Goal: Task Accomplishment & Management: Complete application form

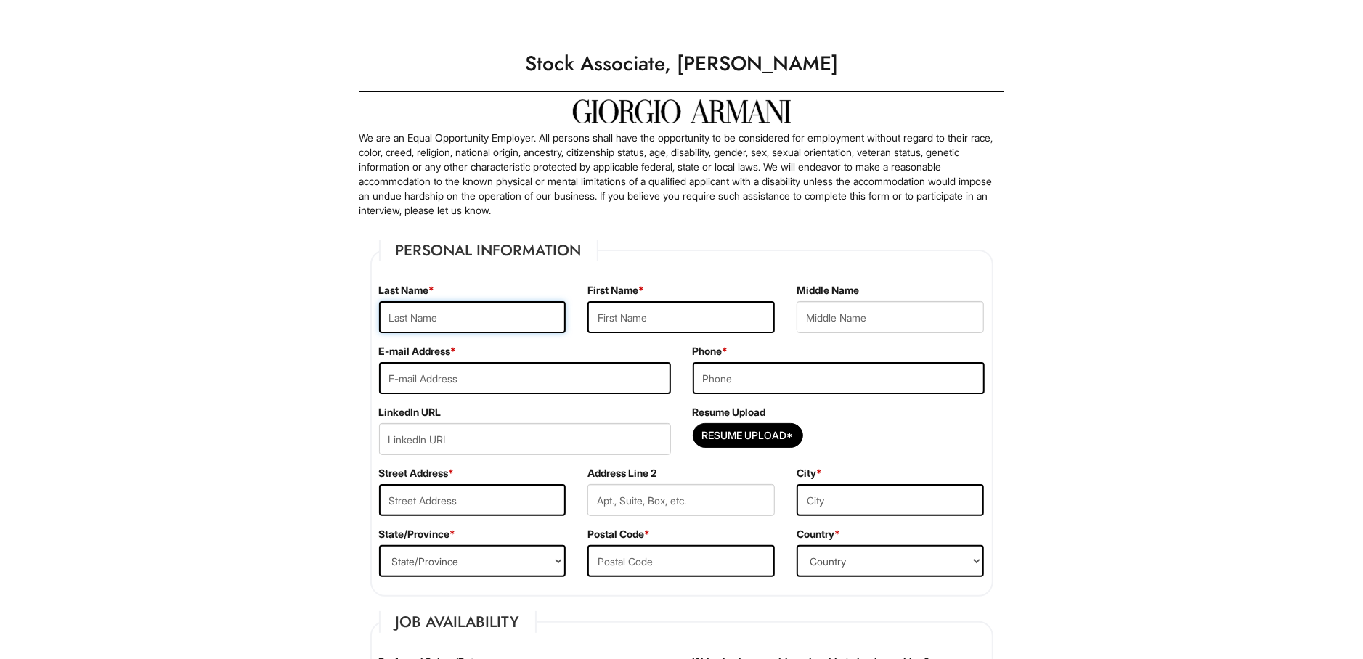
click at [495, 322] on input "text" at bounding box center [472, 317] width 187 height 32
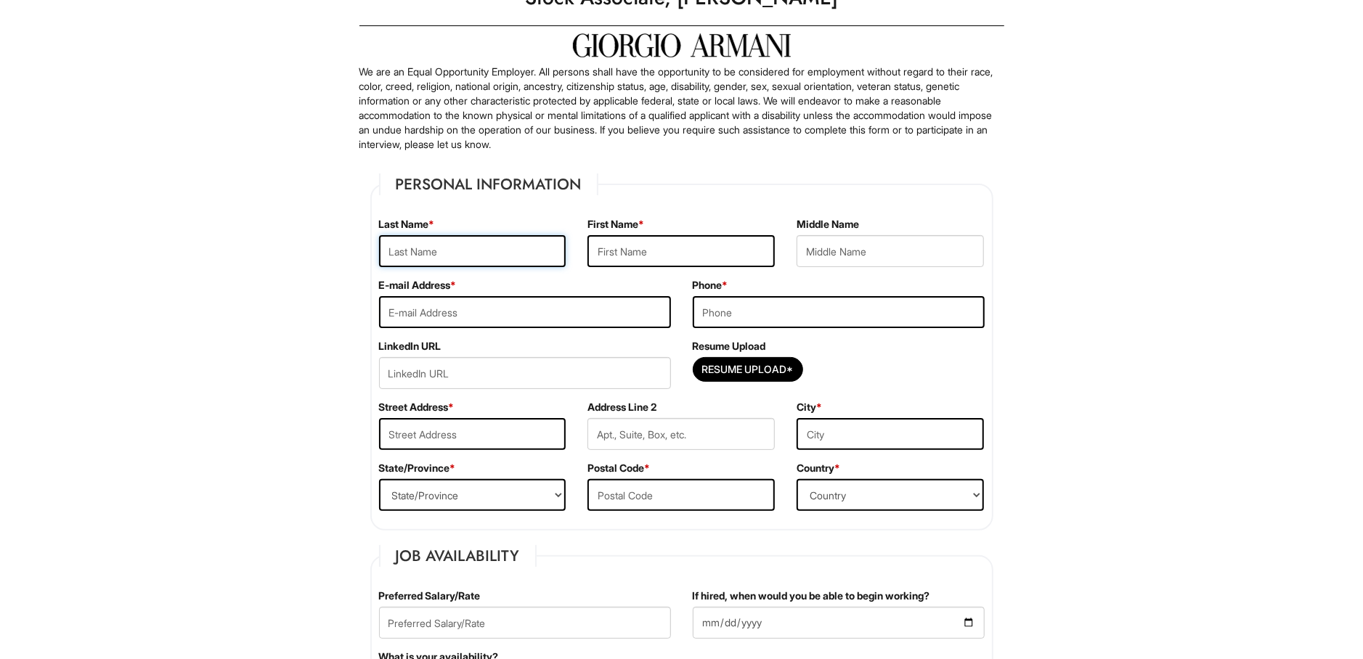
scroll to position [76, 0]
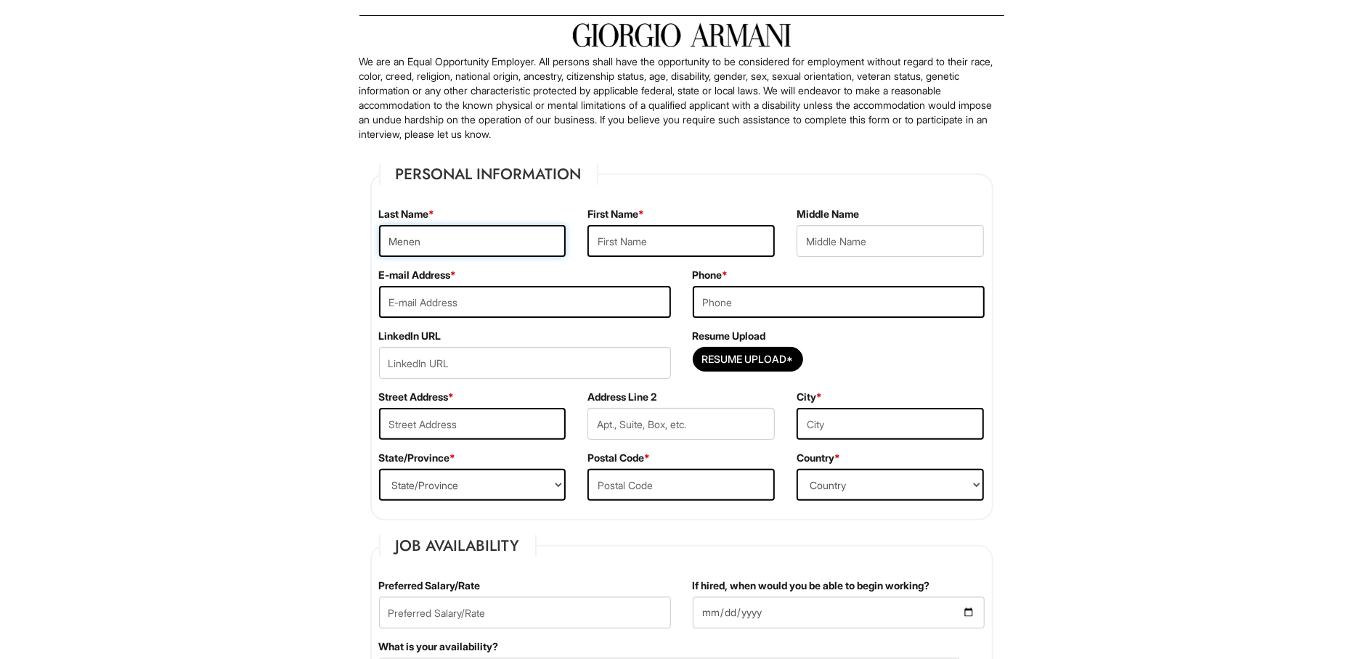
type input "Menendez"
type input "Scott"
type input "menendezscott@gmail.com"
type input "3016022942"
type input "1905 Ventura AVE"
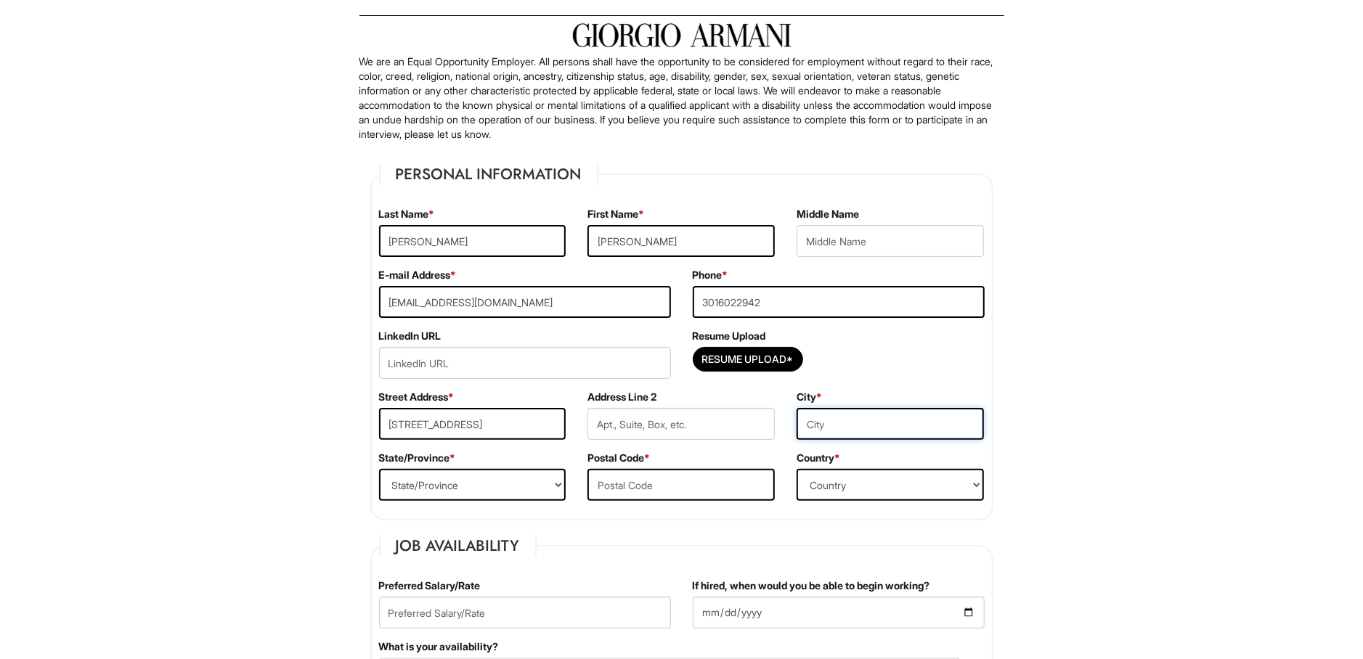
type input "Silver Spring"
select select "MD"
type input "20902"
select select "United States of America"
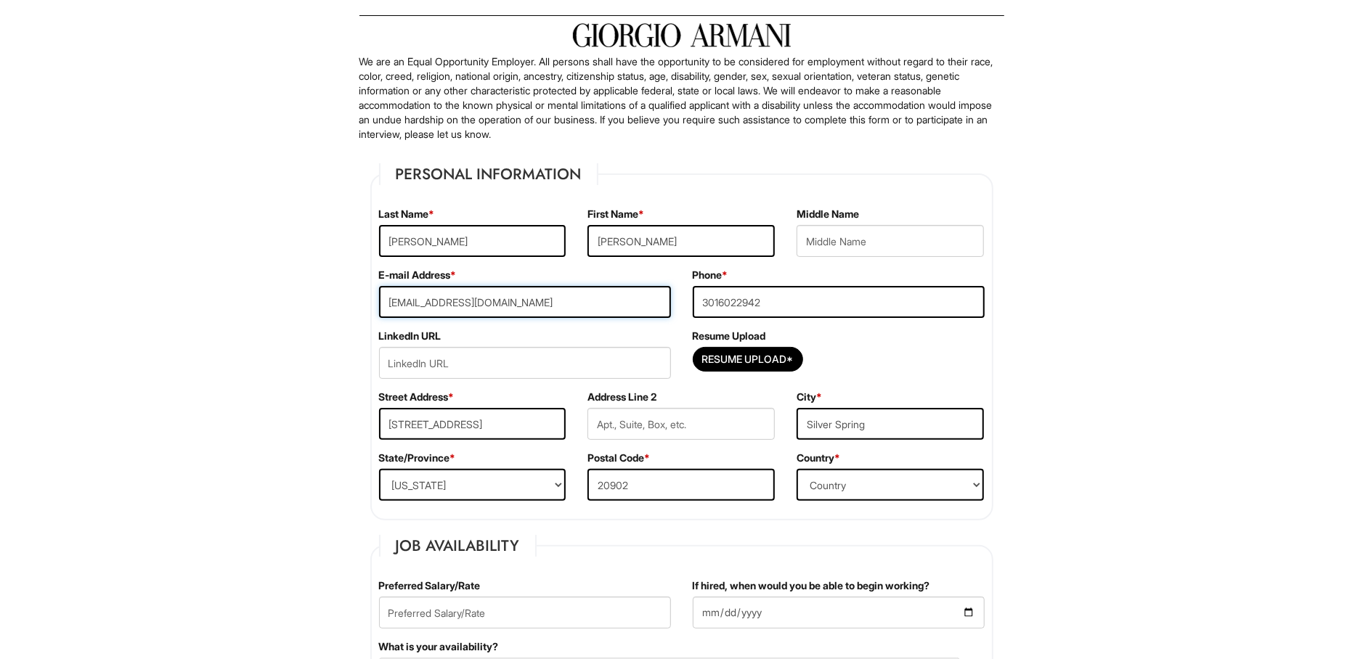
drag, startPoint x: 606, startPoint y: 301, endPoint x: 290, endPoint y: 297, distance: 315.9
click at [379, 297] on input "menendezscott@gmail.com" at bounding box center [525, 302] width 292 height 32
paste input "scottmenen712@gmail.com"
type input "scottmenen712@gmail.com"
click at [908, 299] on input "3016022942" at bounding box center [839, 302] width 292 height 32
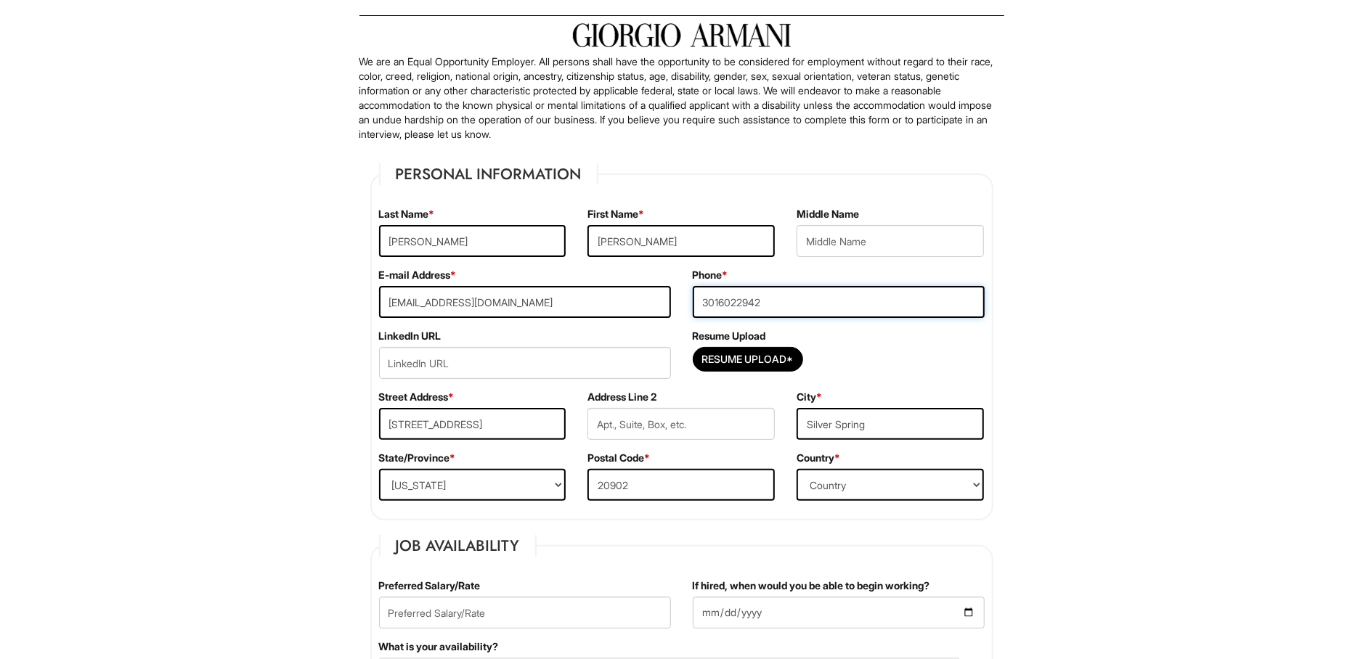
click at [818, 300] on input "3016022942" at bounding box center [839, 302] width 292 height 32
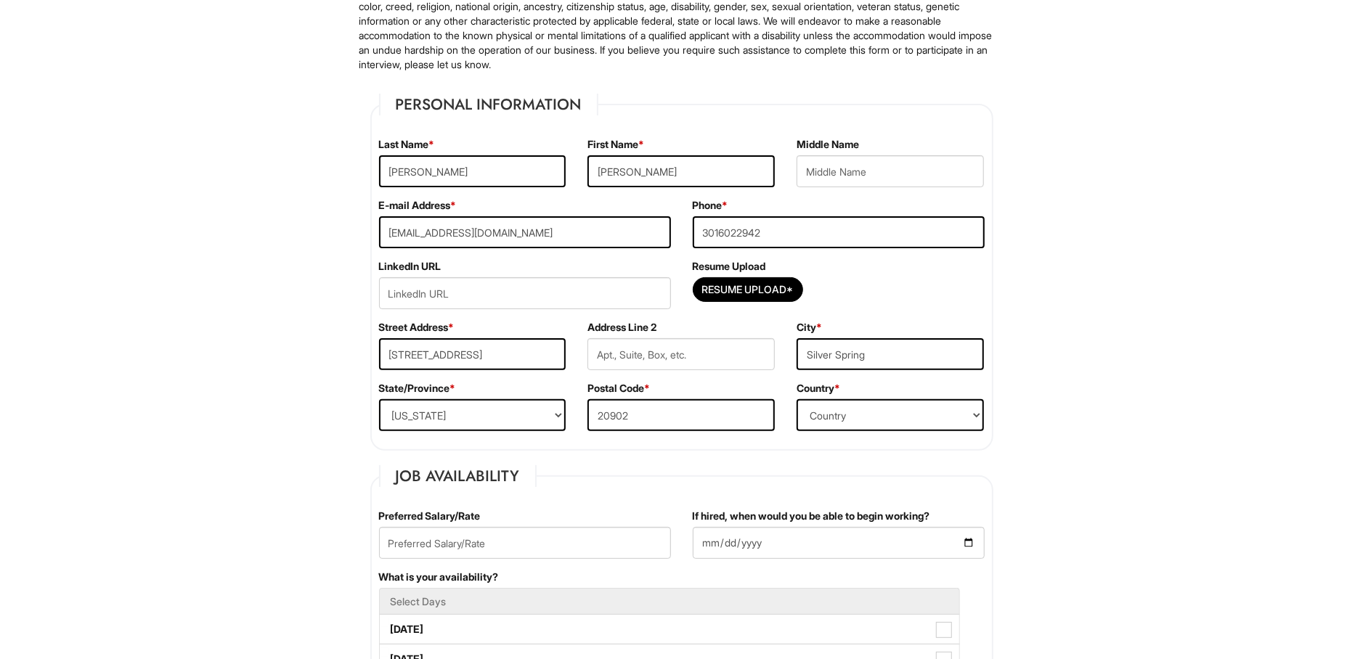
scroll to position [153, 0]
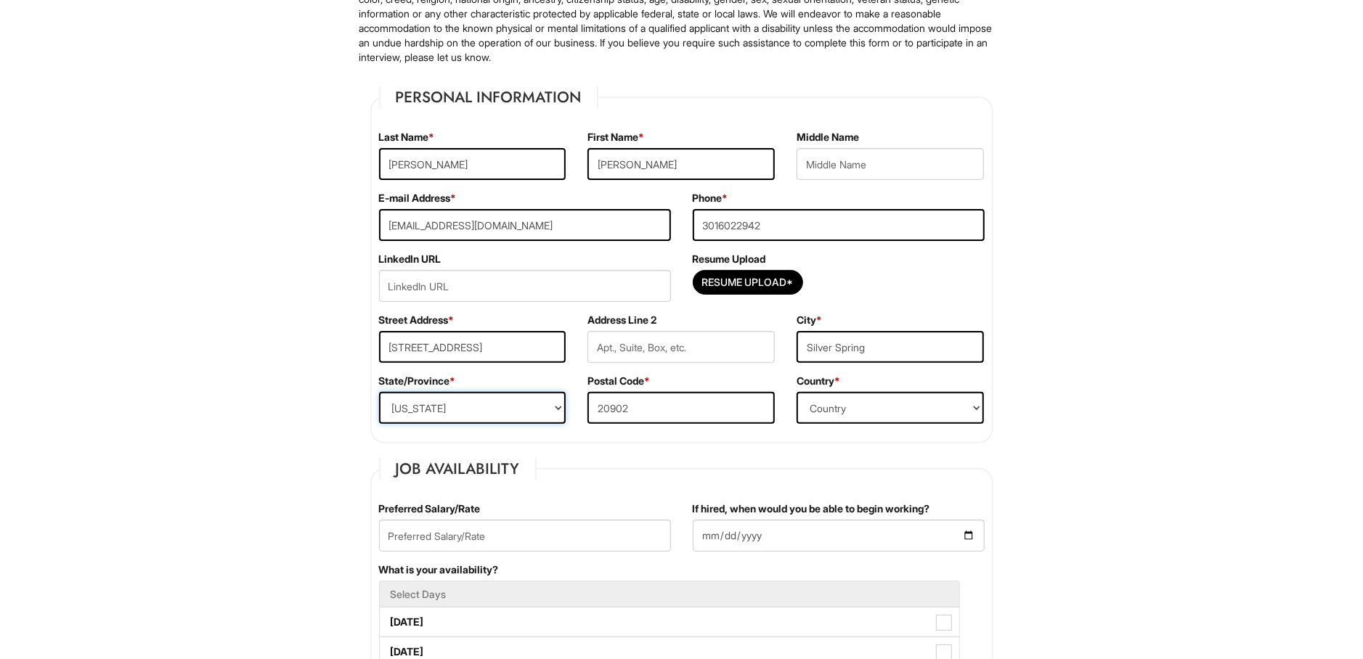
click at [379, 392] on select "State/Province ALABAMA ALASKA ARIZONA ARKANSAS CALIFORNIA COLORADO CONNECTICUT …" at bounding box center [472, 408] width 187 height 32
click option "MARYLAND" at bounding box center [0, 0] width 0 height 0
click at [797, 392] on select "Country Afghanistan Albania Algeria American Samoa Andorra Angola Anguilla Anta…" at bounding box center [890, 408] width 187 height 32
click option "United States of America" at bounding box center [0, 0] width 0 height 0
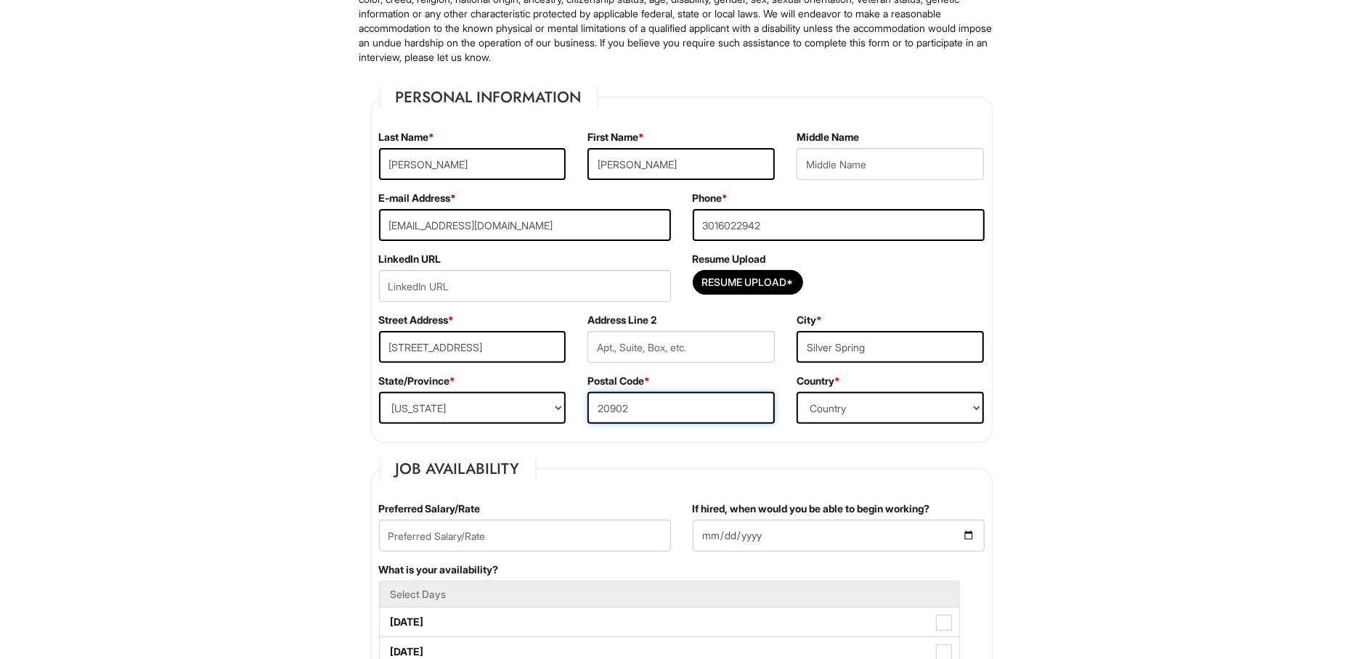
click at [685, 400] on input "20902" at bounding box center [680, 408] width 187 height 32
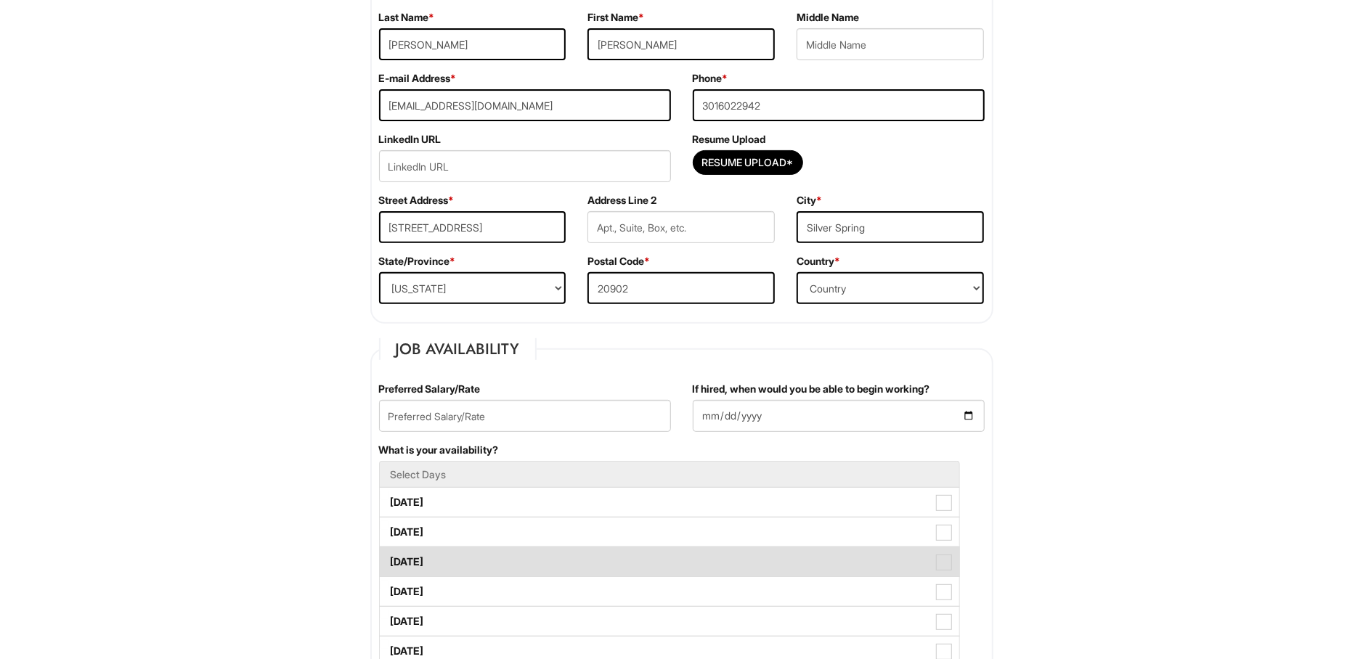
scroll to position [460, 0]
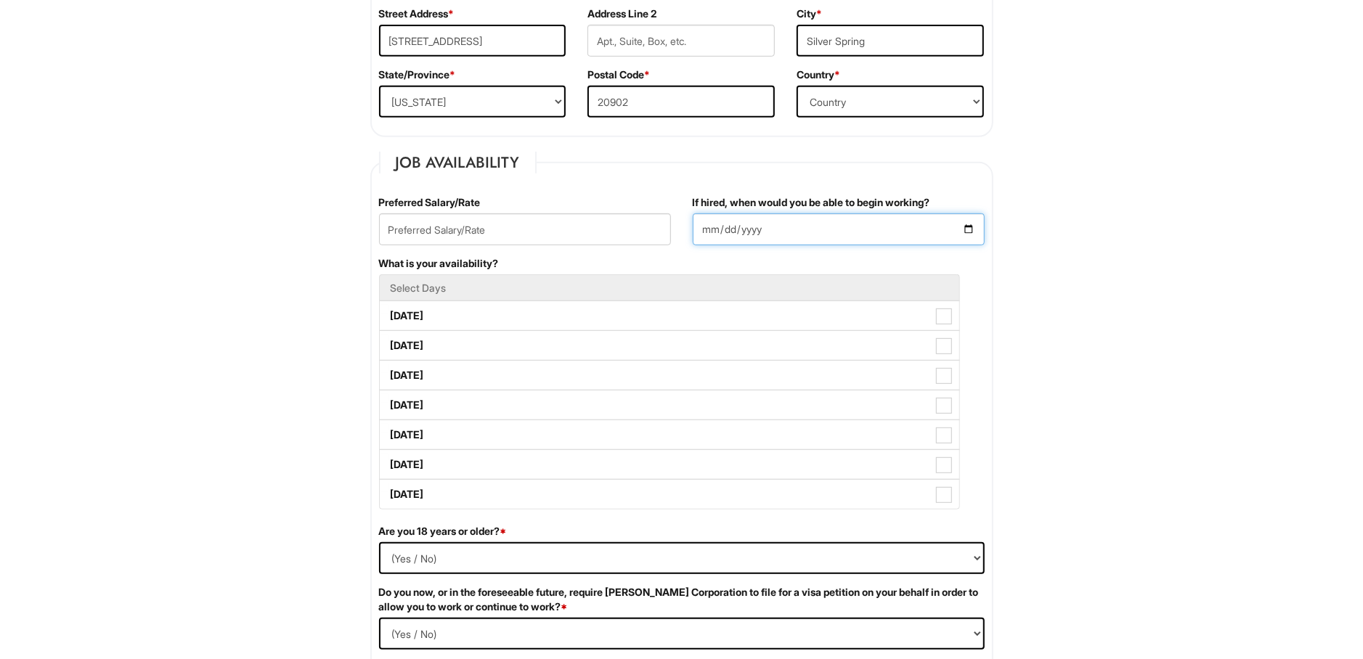
click at [964, 232] on input "If hired, when would you be able to begin working?" at bounding box center [839, 229] width 292 height 32
click at [977, 239] on input "If hired, when would you be able to begin working?" at bounding box center [839, 229] width 292 height 32
click at [969, 233] on input "If hired, when would you be able to begin working?" at bounding box center [839, 229] width 292 height 32
type input "2025-09-01"
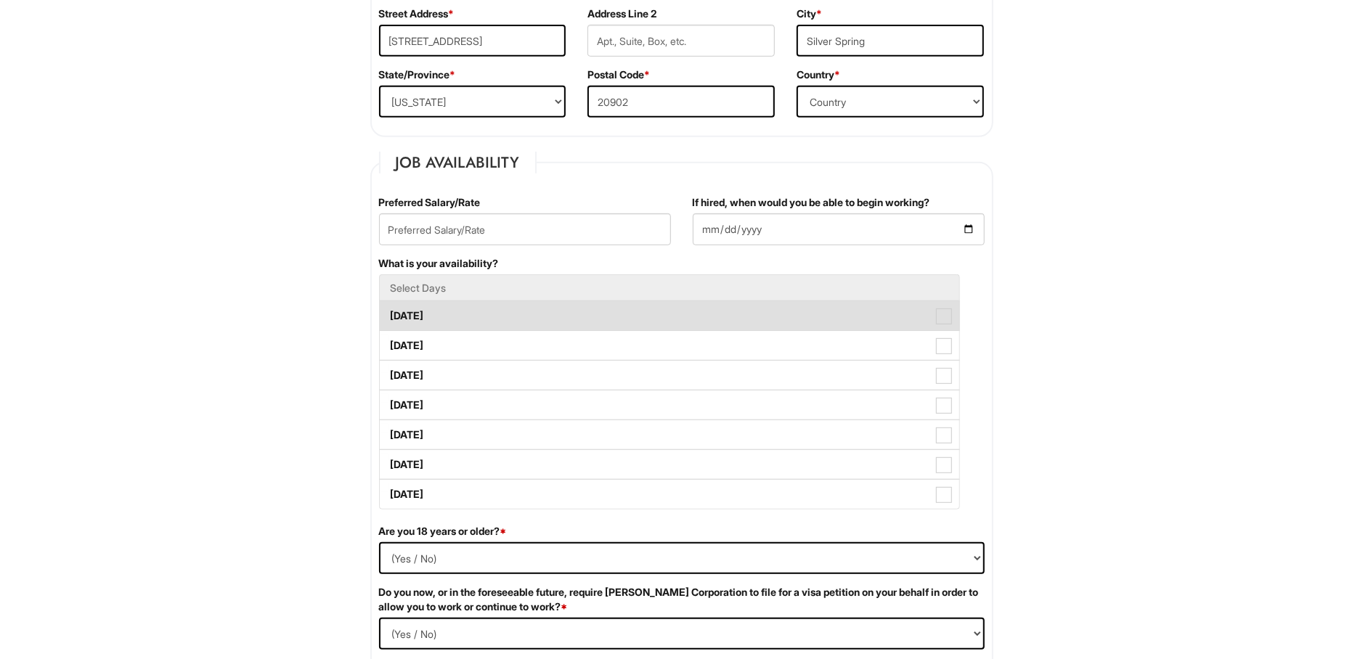
click at [549, 319] on label "Monday" at bounding box center [669, 315] width 579 height 29
click at [389, 314] on Available_Monday "Monday" at bounding box center [384, 308] width 9 height 9
checkbox Available_Monday "true"
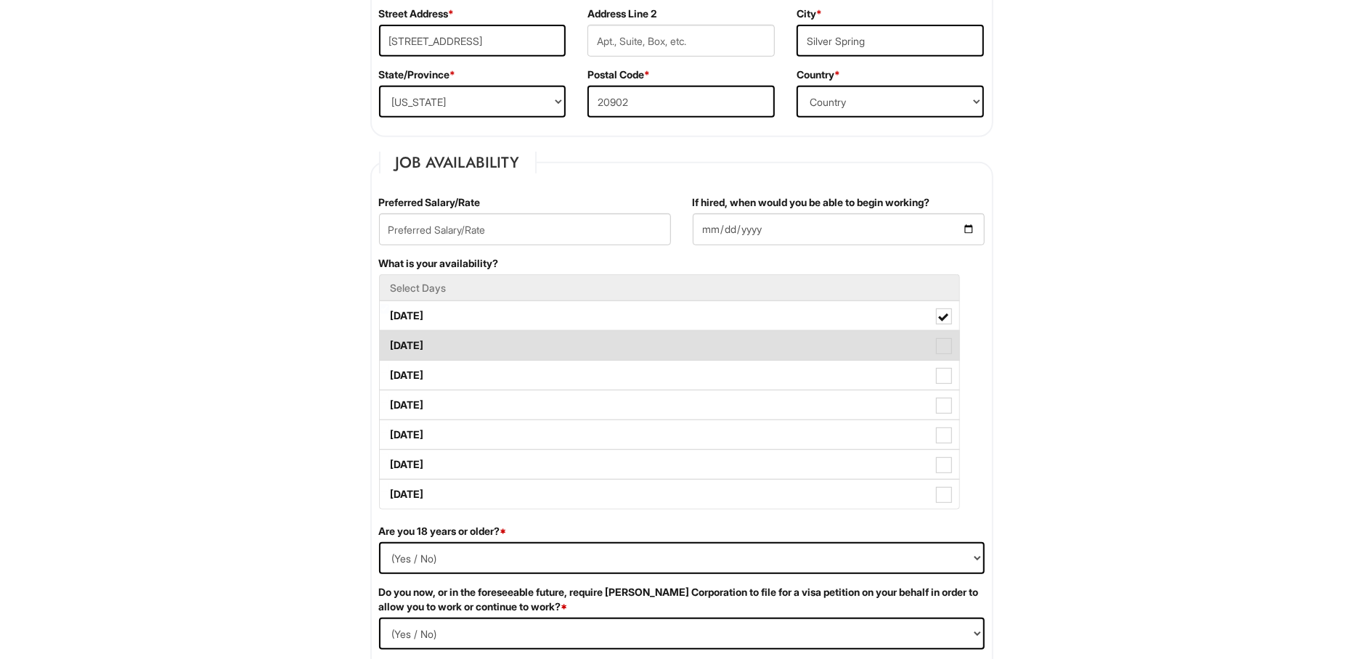
click at [538, 351] on label "Tuesday" at bounding box center [669, 345] width 579 height 29
click at [389, 343] on Available_Tuesday "Tuesday" at bounding box center [384, 338] width 9 height 9
checkbox Available_Tuesday "true"
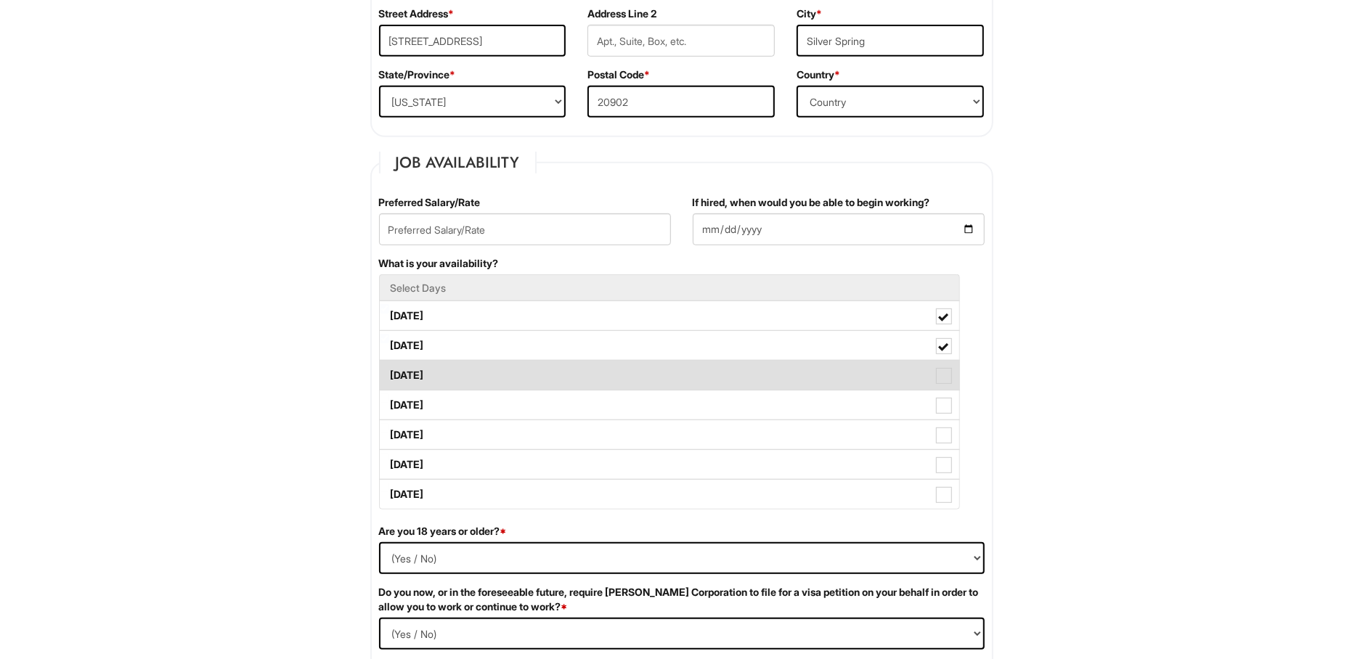
click at [532, 378] on label "Wednesday" at bounding box center [669, 375] width 579 height 29
click at [389, 373] on Available_Wednesday "Wednesday" at bounding box center [384, 368] width 9 height 9
checkbox Available_Wednesday "true"
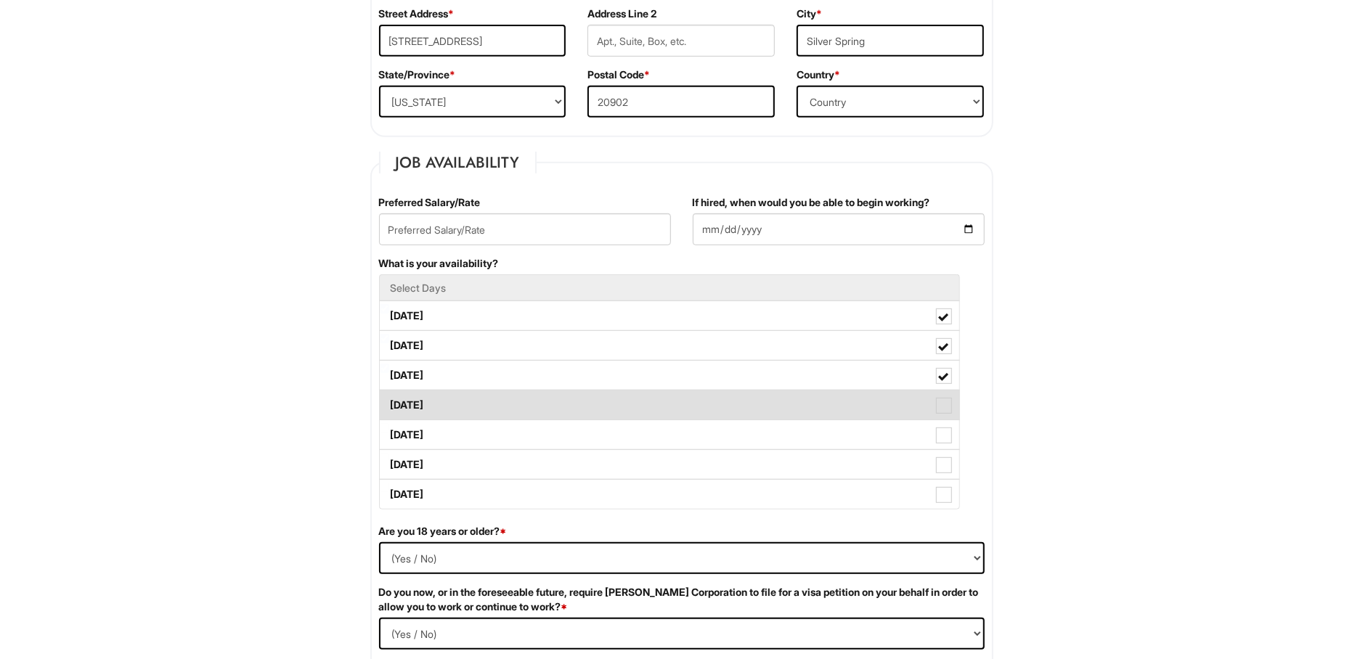
click at [526, 402] on label "Thursday" at bounding box center [669, 405] width 579 height 29
click at [389, 402] on Available_Thursday "Thursday" at bounding box center [384, 398] width 9 height 9
checkbox Available_Thursday "true"
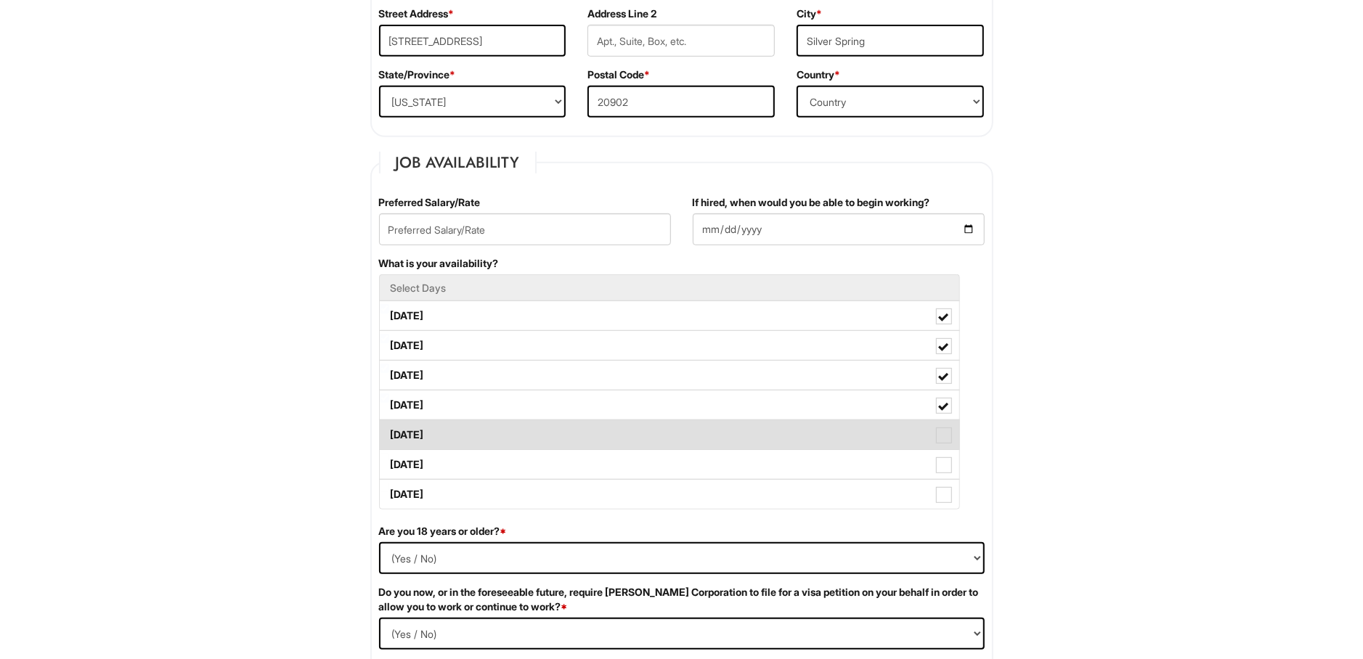
click at [524, 435] on label "Friday" at bounding box center [669, 434] width 579 height 29
click at [389, 433] on Available_Friday "Friday" at bounding box center [384, 427] width 9 height 9
checkbox Available_Friday "true"
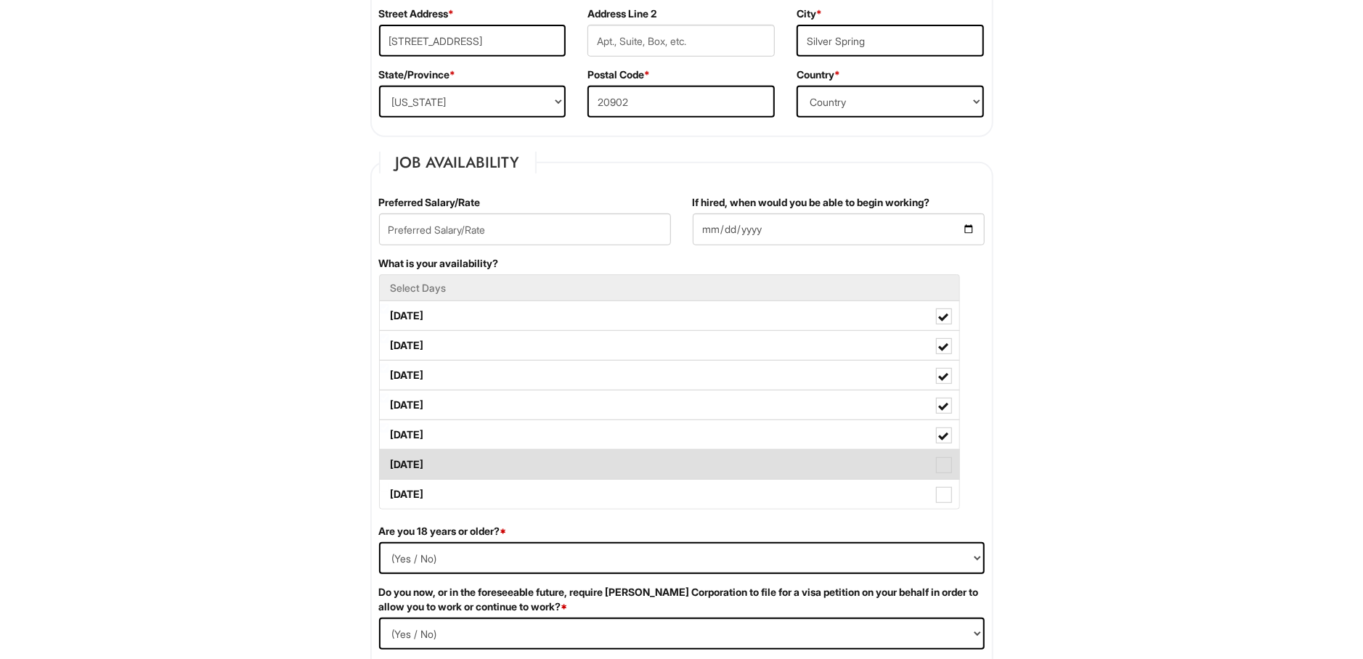
click at [526, 469] on label "Saturday" at bounding box center [669, 464] width 579 height 29
click at [389, 463] on Available_Saturday "Saturday" at bounding box center [384, 457] width 9 height 9
checkbox Available_Saturday "true"
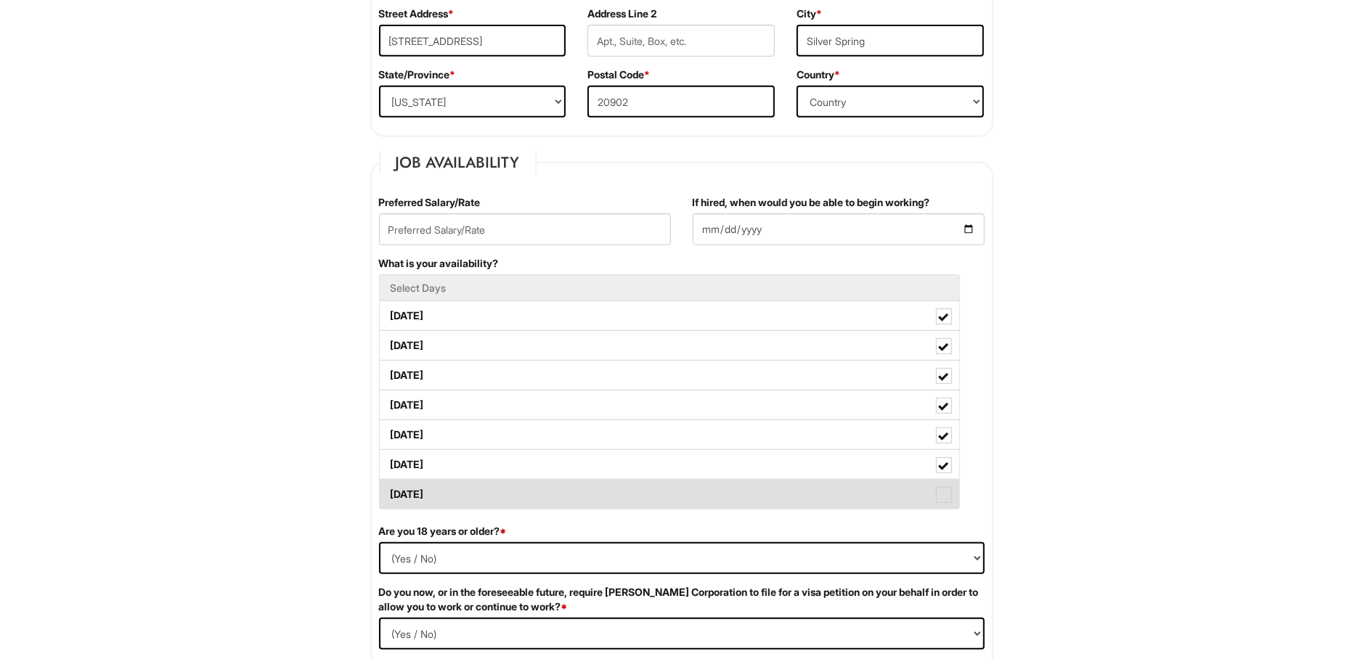
click at [528, 495] on label "Sunday" at bounding box center [669, 494] width 579 height 29
click at [389, 492] on Available_Sunday "Sunday" at bounding box center [384, 487] width 9 height 9
checkbox Available_Sunday "true"
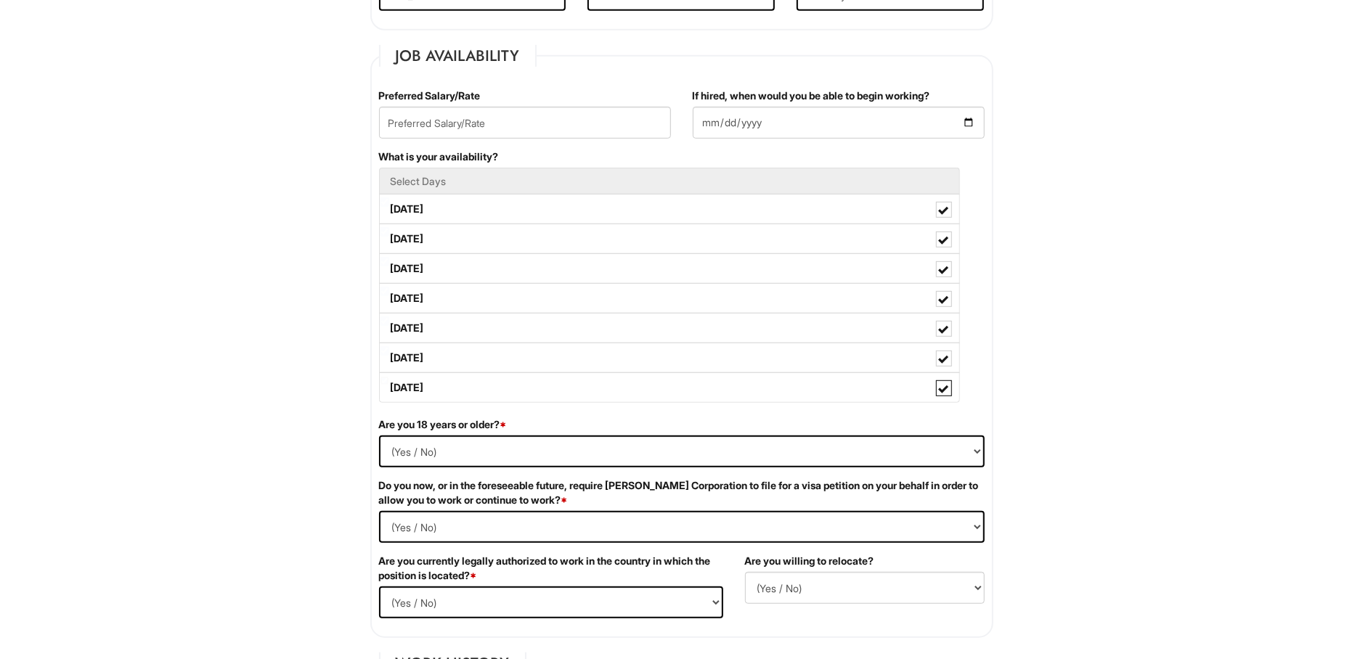
scroll to position [613, 0]
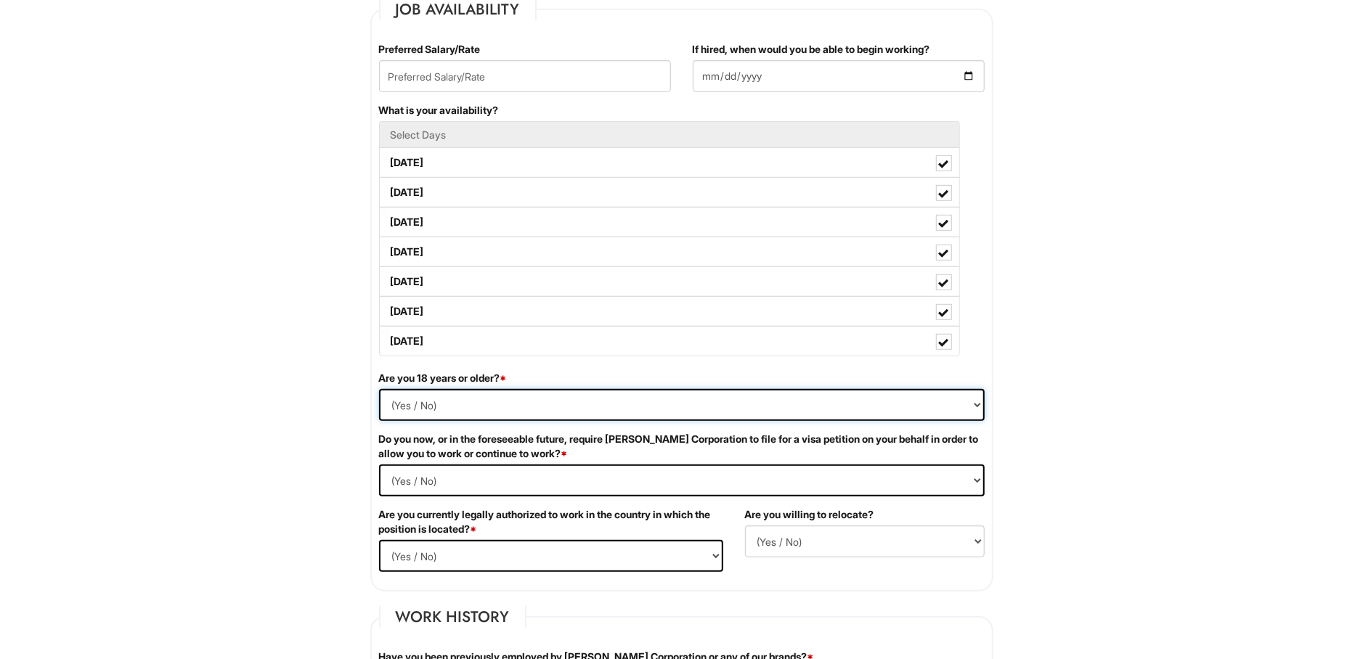
click at [379, 389] on select "(Yes / No) Yes No" at bounding box center [682, 405] width 606 height 32
select select "Yes"
click option "Yes" at bounding box center [0, 0] width 0 height 0
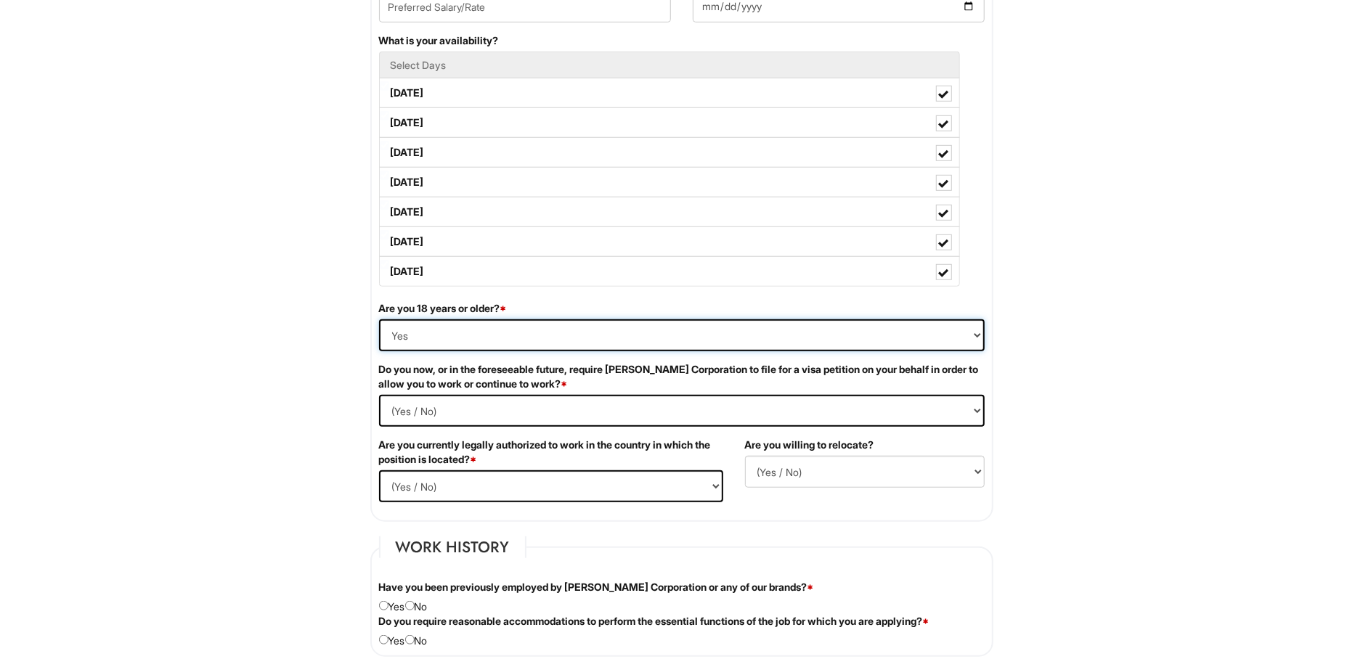
scroll to position [690, 0]
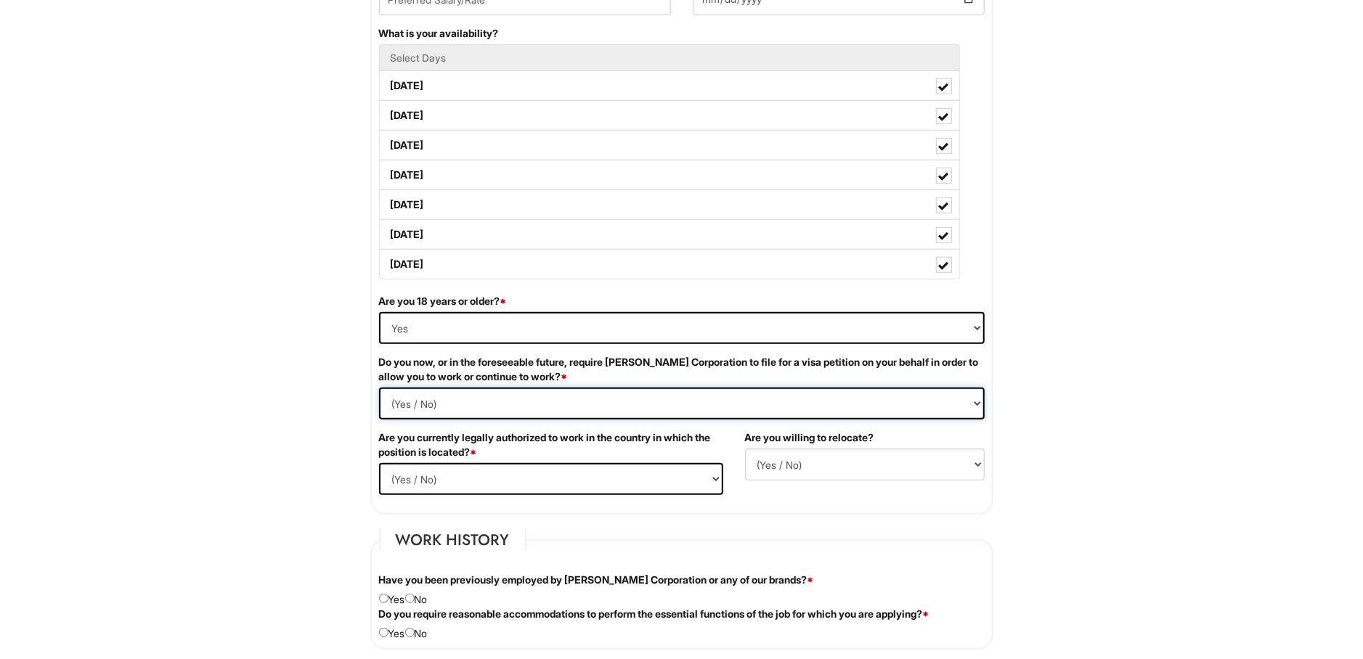
click at [379, 388] on Required "(Yes / No) Yes No" at bounding box center [682, 404] width 606 height 32
select Required "No"
click option "No" at bounding box center [0, 0] width 0 height 0
click at [379, 463] on select "(Yes / No) Yes No" at bounding box center [551, 479] width 344 height 32
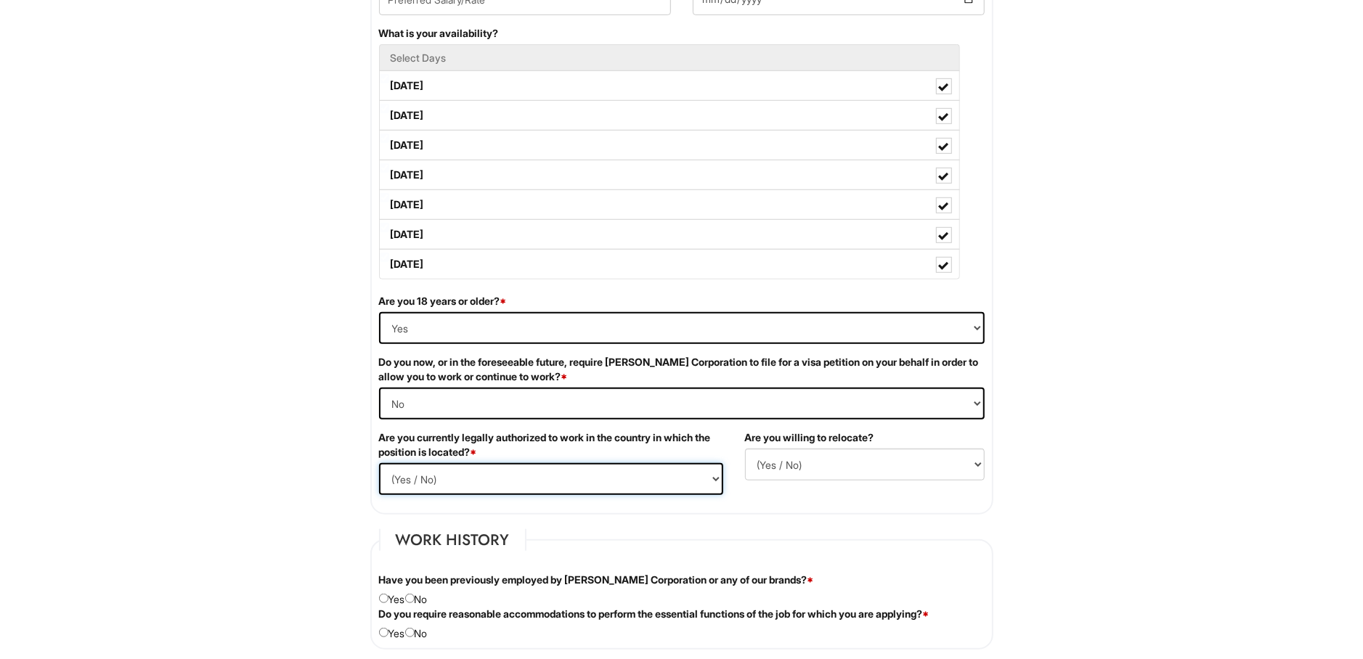
select select "Yes"
click option "Yes" at bounding box center [0, 0] width 0 height 0
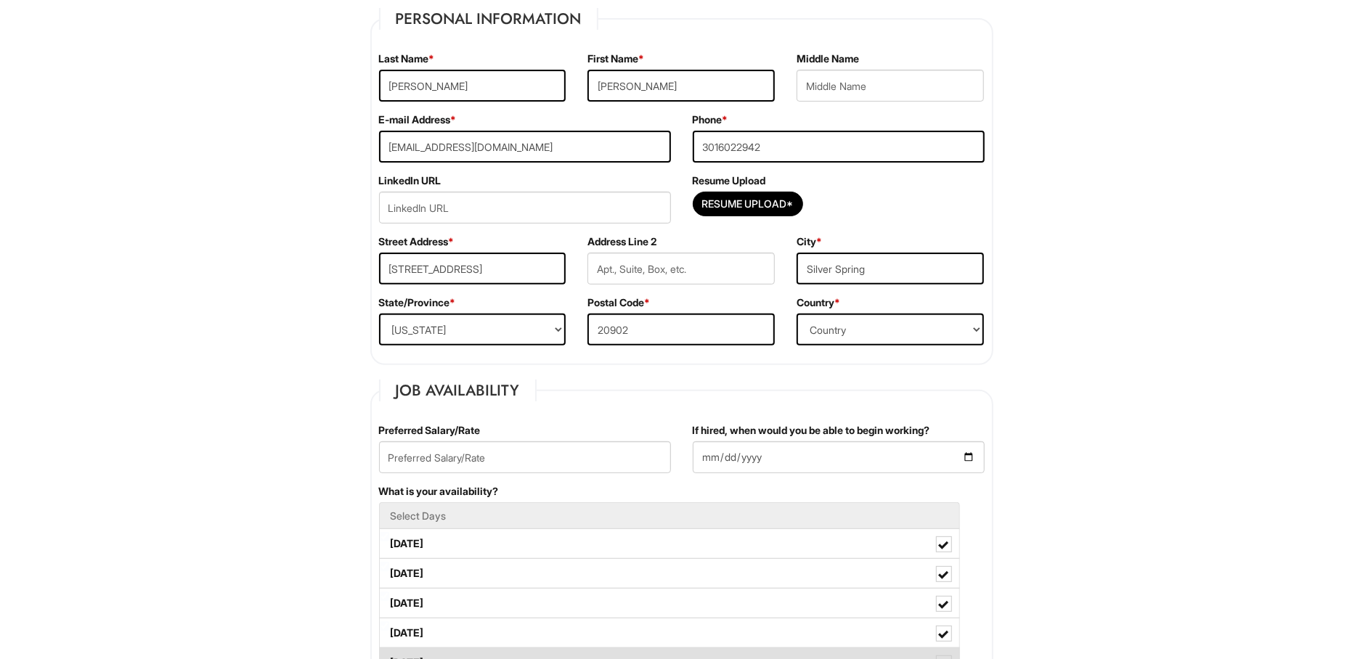
scroll to position [229, 0]
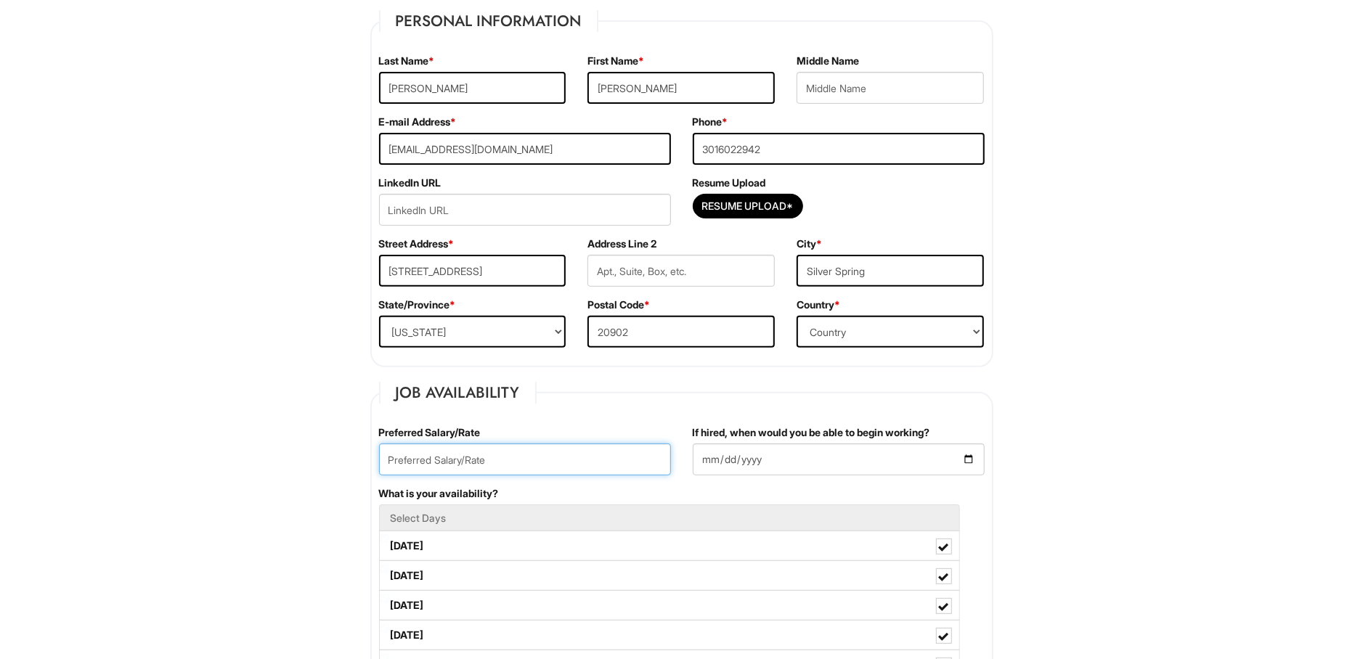
click at [503, 455] on input "text" at bounding box center [525, 460] width 292 height 32
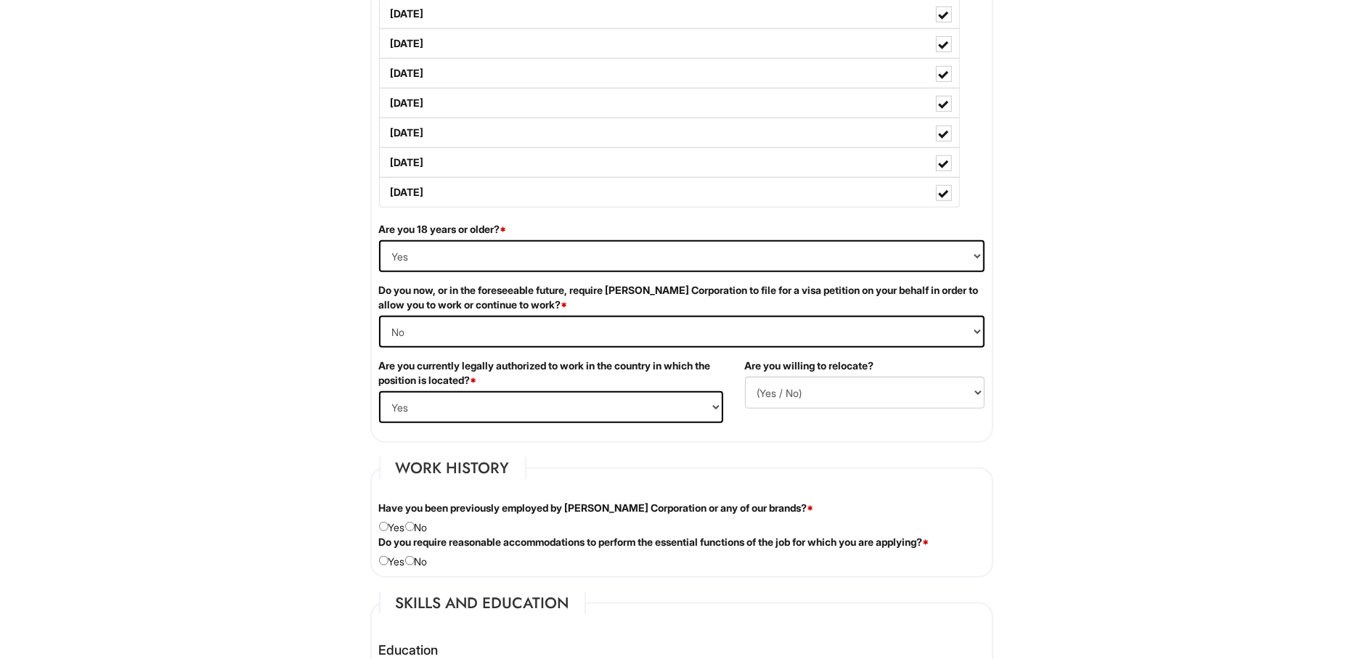
scroll to position [920, 0]
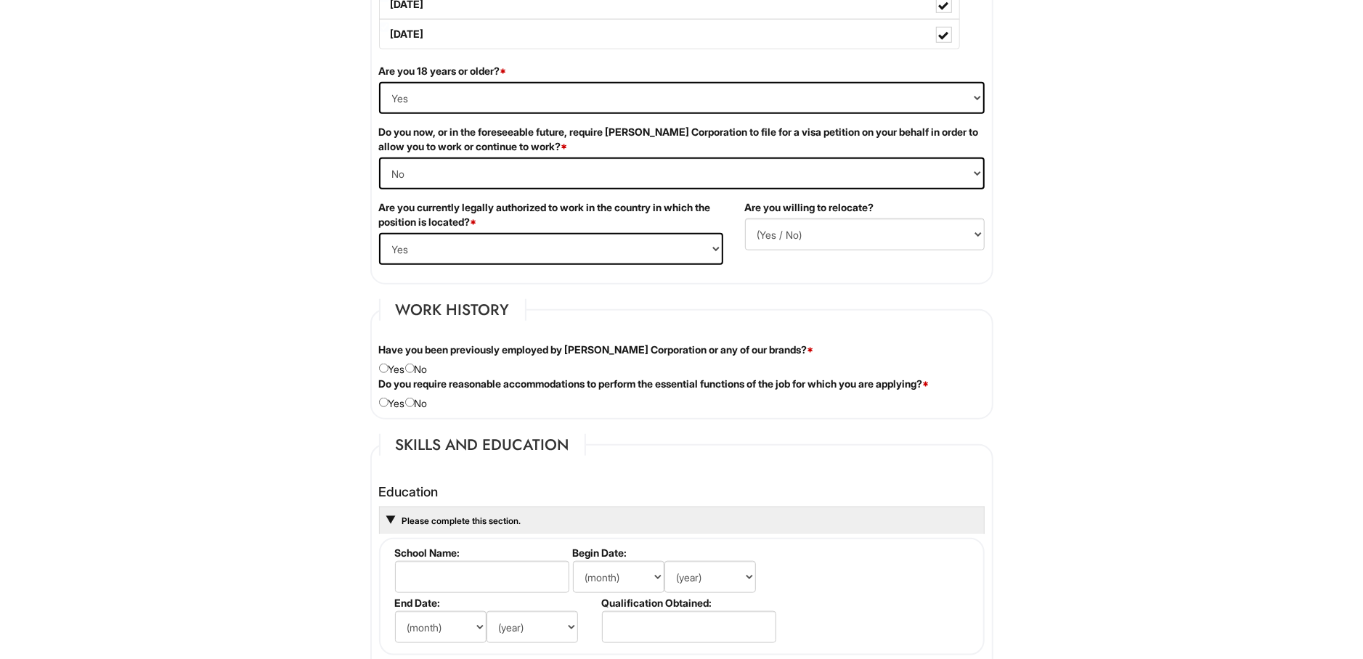
click at [426, 359] on div "Have you been previously employed by Giorgio Armani Corporation or any of our b…" at bounding box center [681, 360] width 627 height 34
click at [426, 367] on div "Have you been previously employed by Giorgio Armani Corporation or any of our b…" at bounding box center [681, 360] width 627 height 34
click at [408, 368] on div "Have you been previously employed by Giorgio Armani Corporation or any of our b…" at bounding box center [681, 360] width 627 height 34
click at [412, 365] on input "radio" at bounding box center [409, 368] width 9 height 9
radio input "true"
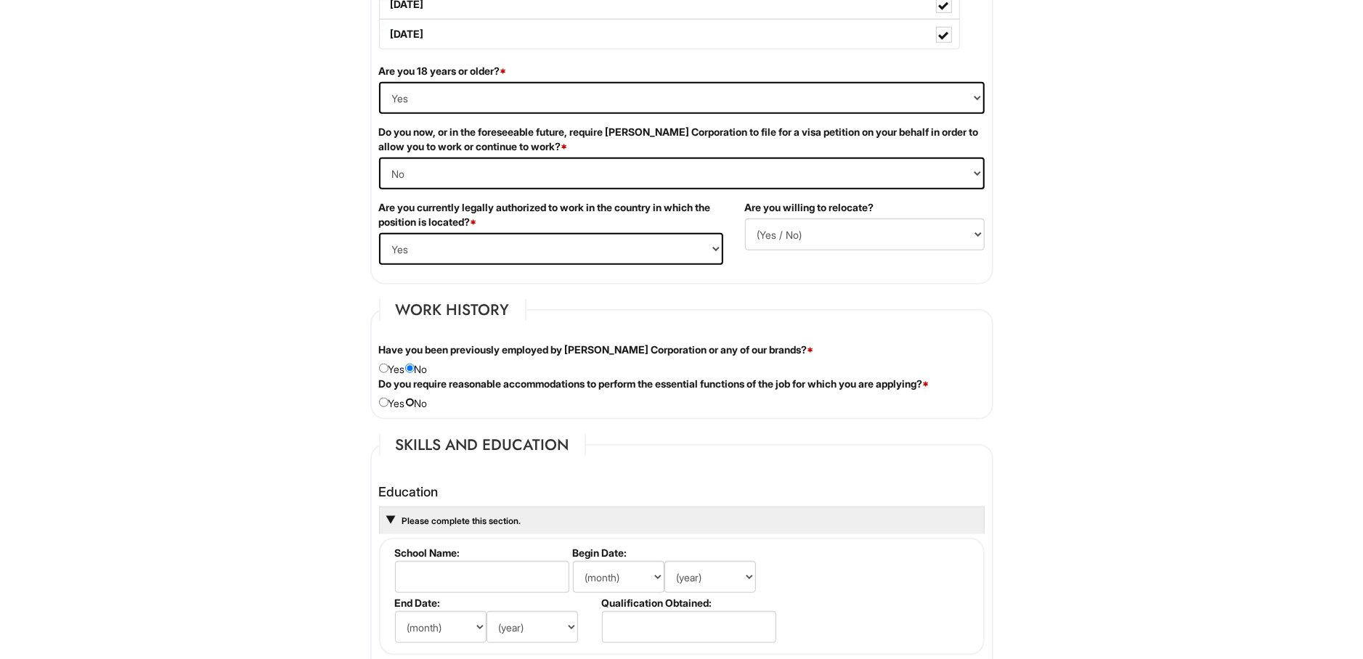
click at [415, 398] on input "radio" at bounding box center [409, 402] width 9 height 9
radio input "true"
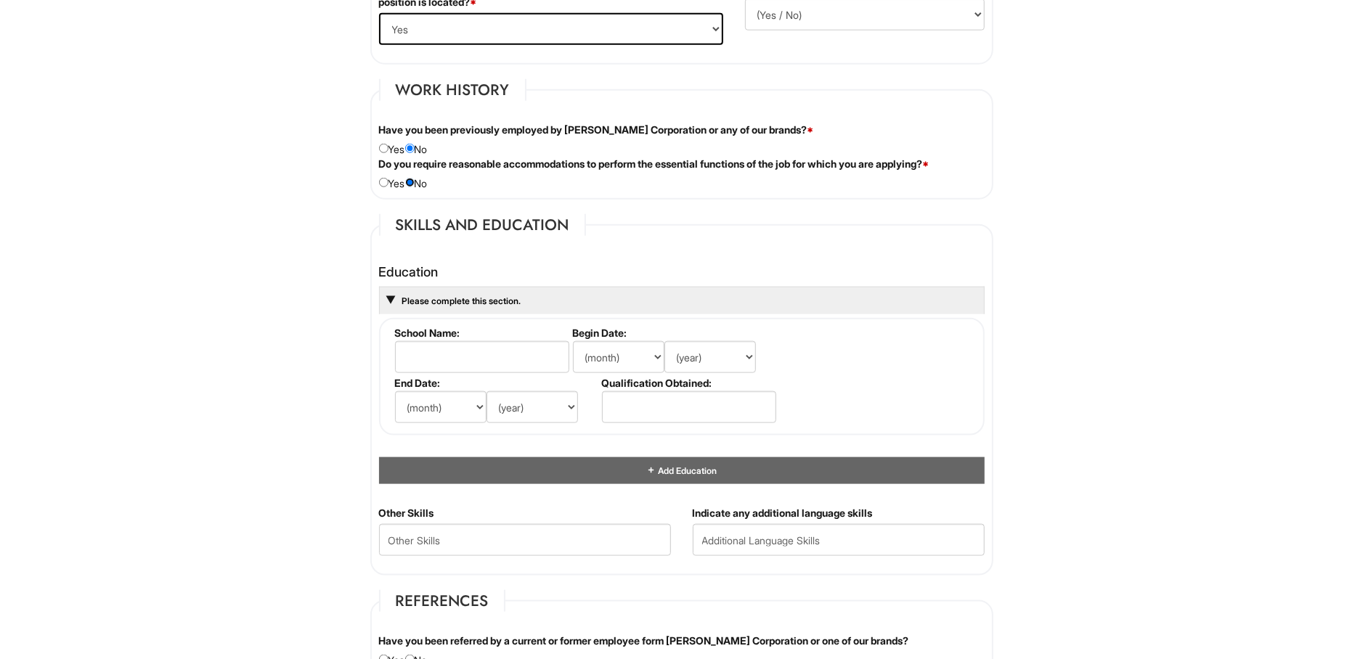
scroll to position [1150, 0]
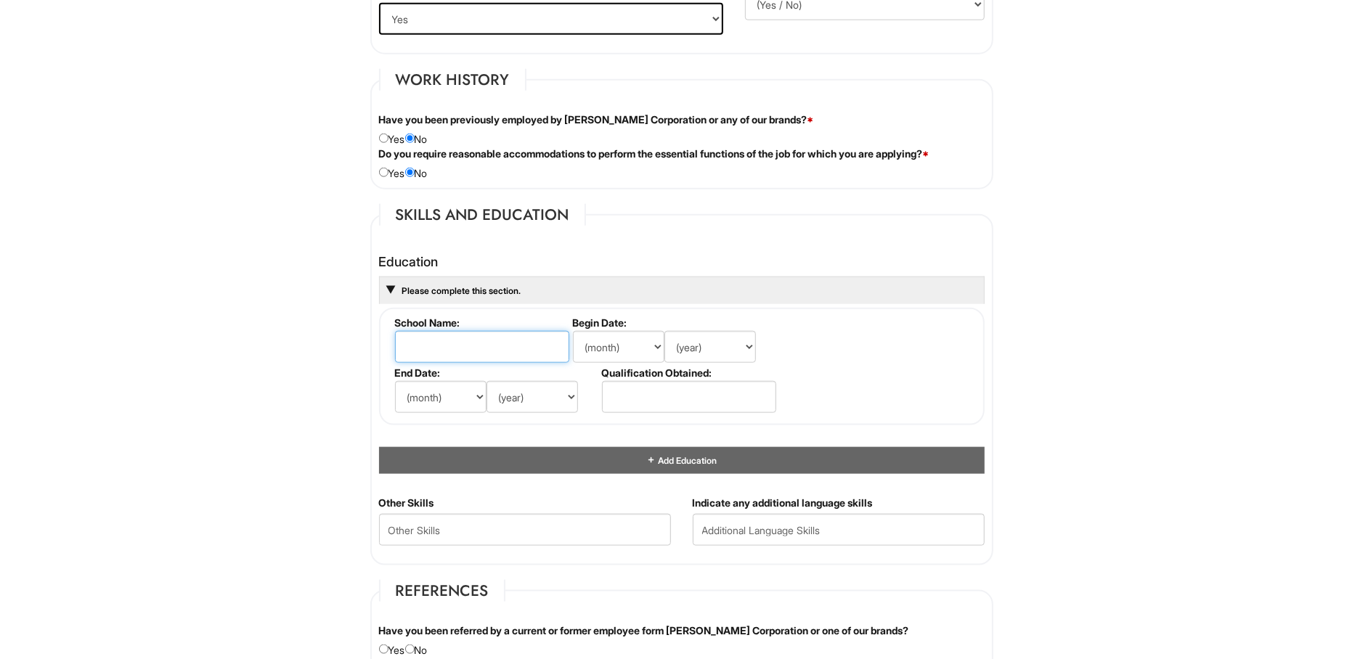
click at [479, 357] on input "text" at bounding box center [482, 347] width 174 height 32
type input "Wheaton High School"
click at [636, 375] on li "Qualification Obtained:" at bounding box center [687, 392] width 178 height 50
click at [636, 388] on input "text" at bounding box center [689, 397] width 174 height 32
type input "Hogh"
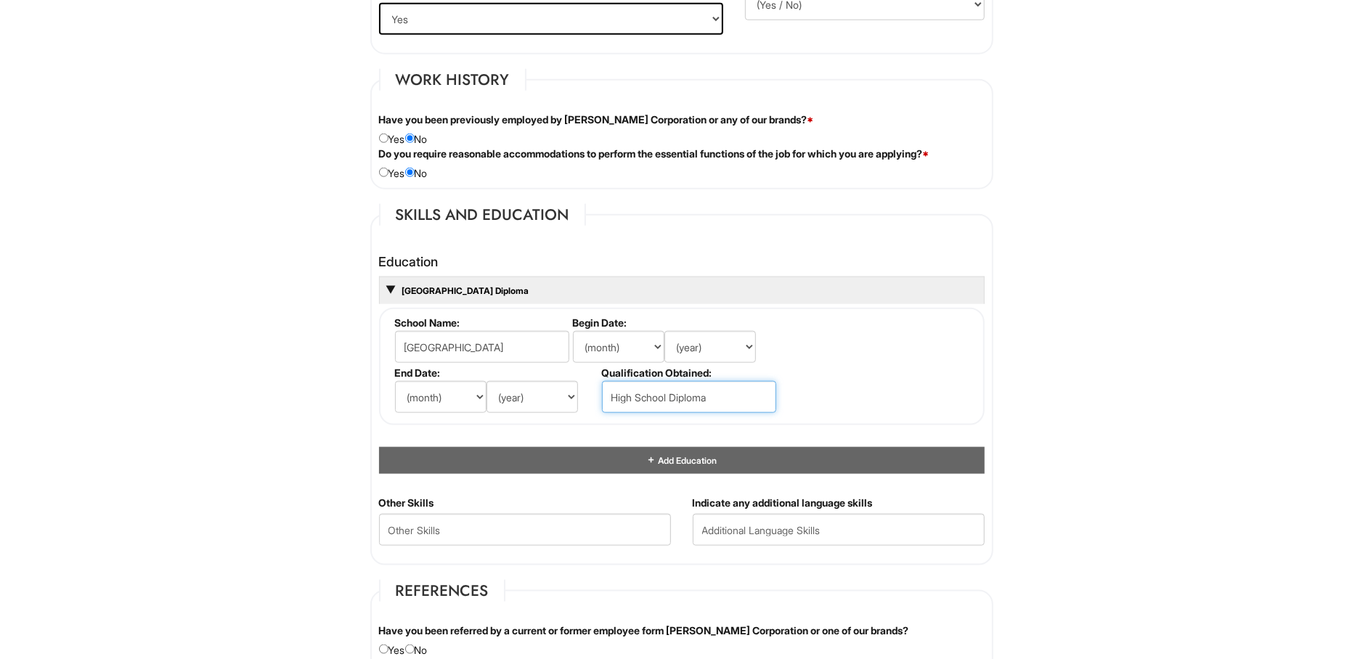
type input "High School Diploma"
click at [961, 369] on fieldset "School Name: Wheaton High School Begin Date: (month) Jan Feb Mar Apr May Jun Ju…" at bounding box center [682, 367] width 606 height 118
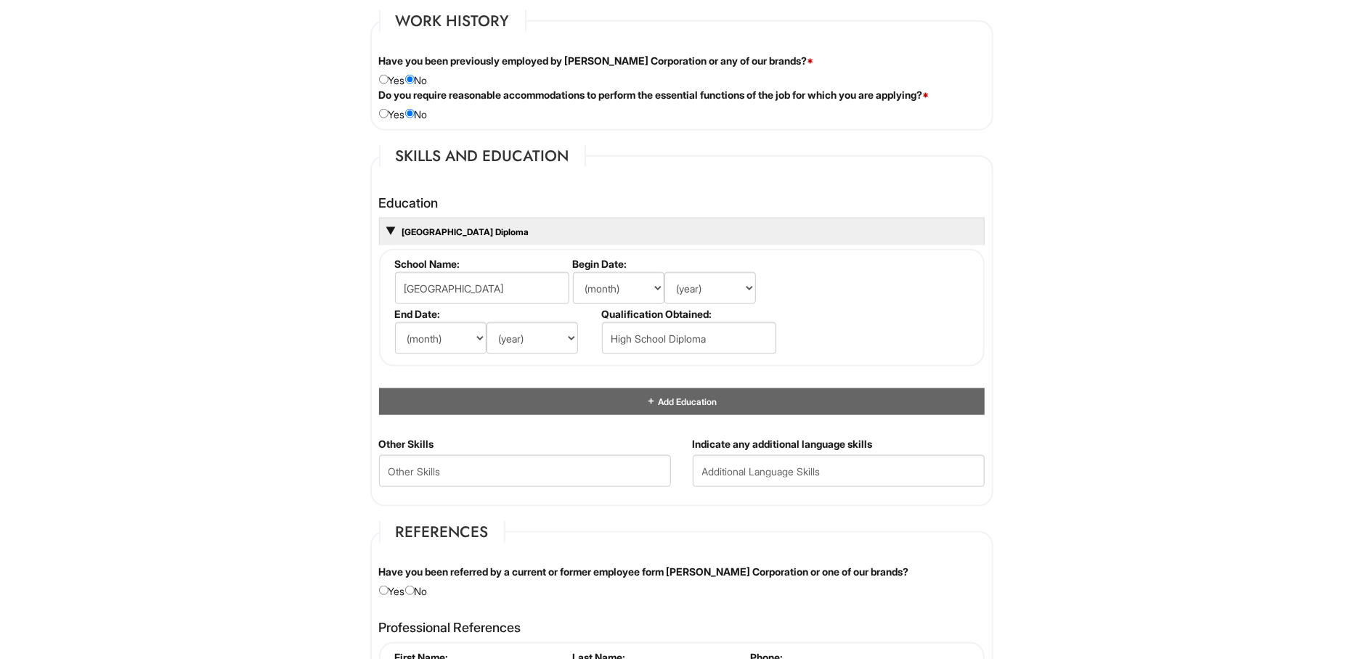
scroll to position [1303, 0]
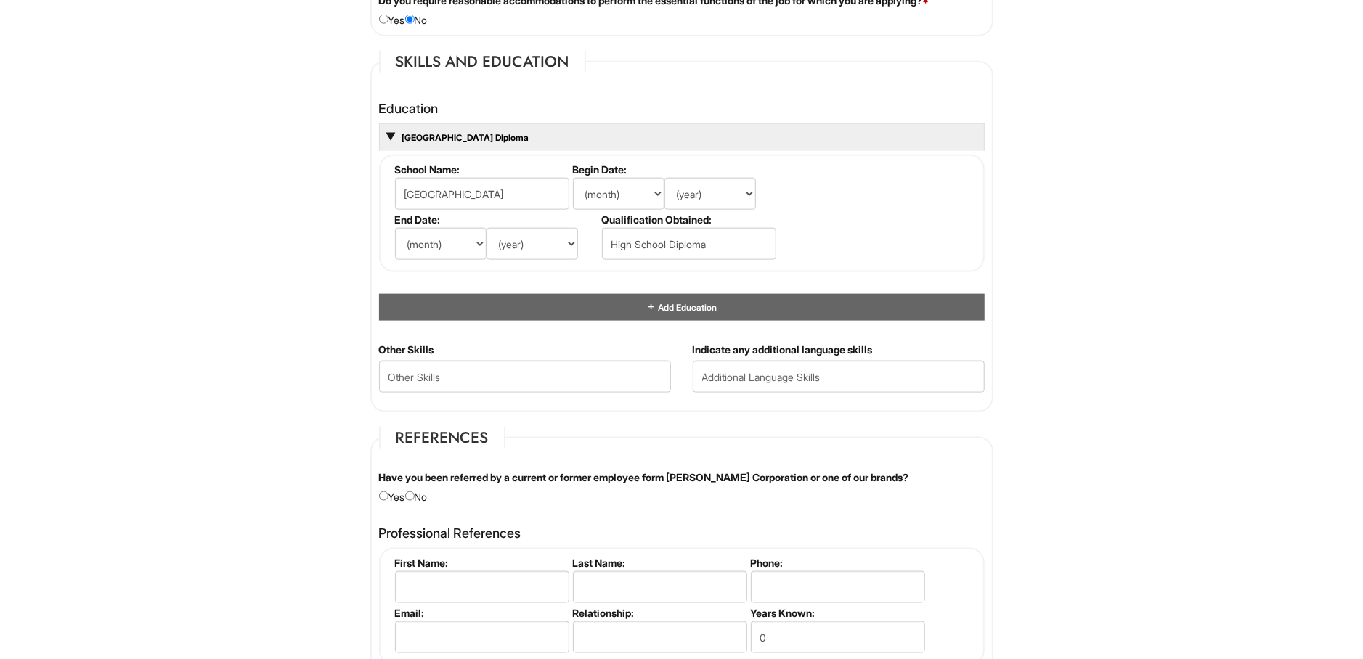
click at [280, 280] on html "Please Complete This Form 1 2 3 Stock Associate, Giorgio Armani PLEASE COMPLETE…" at bounding box center [681, 115] width 1363 height 2837
click at [395, 228] on select "(month) Jan Feb Mar Apr May Jun Jul Aug Sep Oct Nov Dec" at bounding box center [440, 244] width 91 height 32
click at [447, 236] on select "(month) Jan Feb Mar Apr May Jun Jul Aug Sep Oct Nov Dec" at bounding box center [440, 244] width 91 height 32
click at [346, 240] on div "1 2 3 Stock Associate, Giorgio Armani PLEASE COMPLETE ALL REQUIRED FIELDS We ar…" at bounding box center [682, 119] width 674 height 2772
click at [378, 253] on div "Education Wheaton High School High School Diploma School Name: Wheaton High Sch…" at bounding box center [681, 218] width 627 height 248
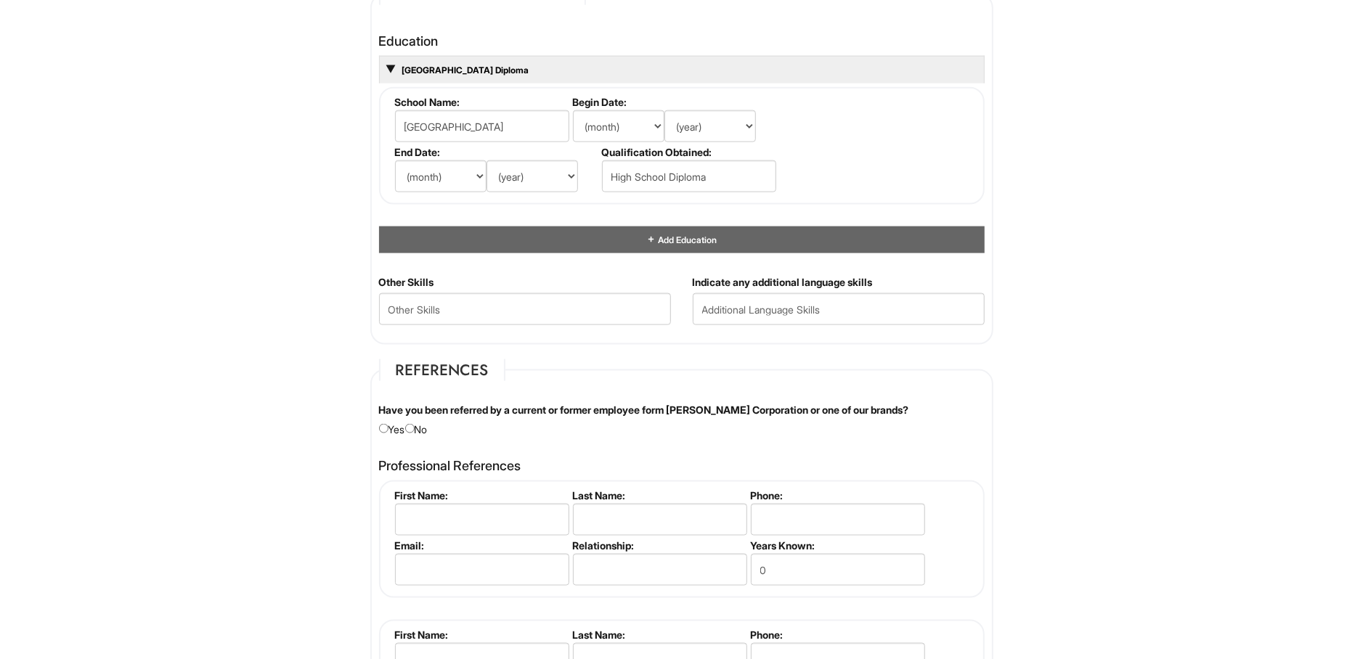
scroll to position [1380, 0]
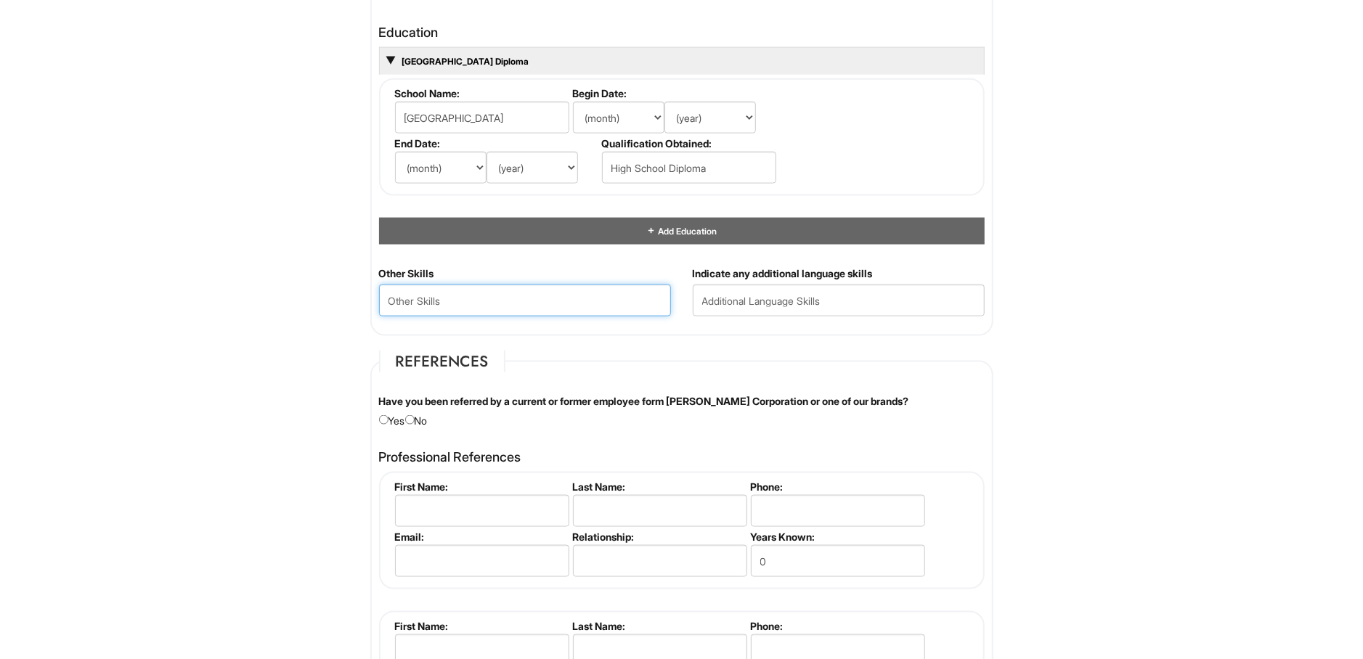
click at [634, 290] on Skills "text" at bounding box center [525, 301] width 292 height 32
click at [736, 298] on input "text" at bounding box center [839, 301] width 292 height 32
click at [626, 295] on Skills "text" at bounding box center [525, 301] width 292 height 32
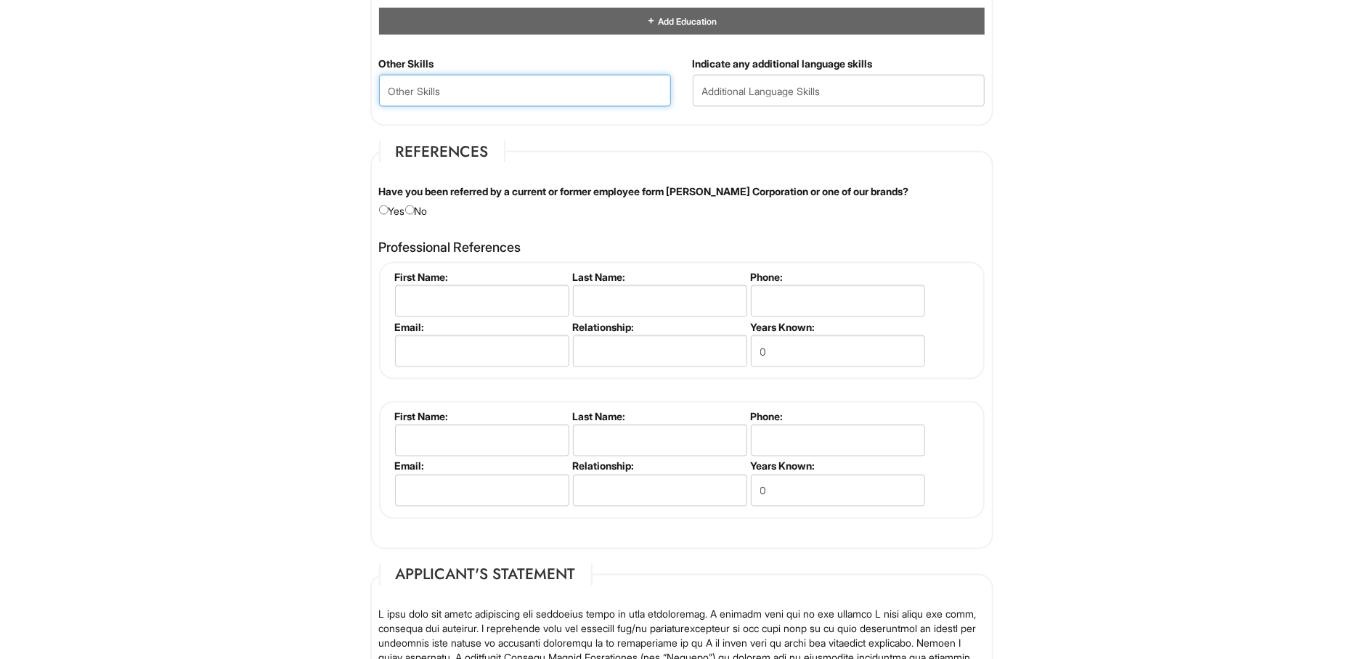
scroll to position [1610, 0]
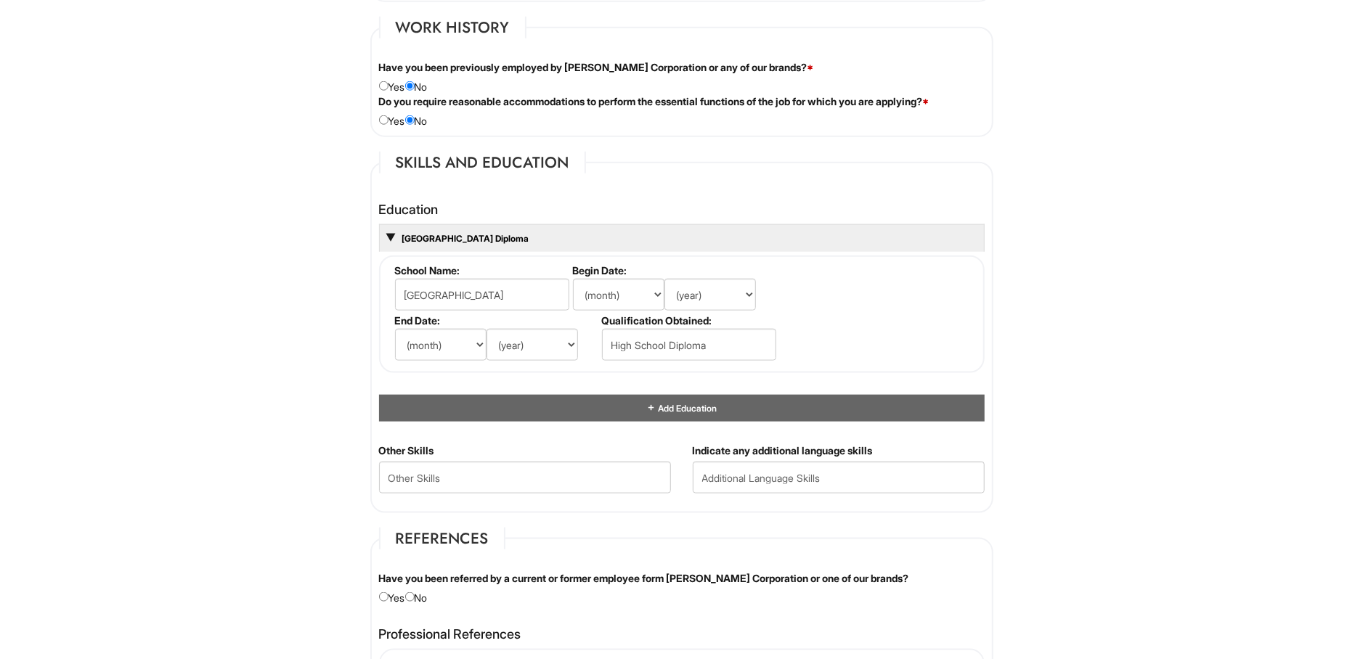
scroll to position [1229, 0]
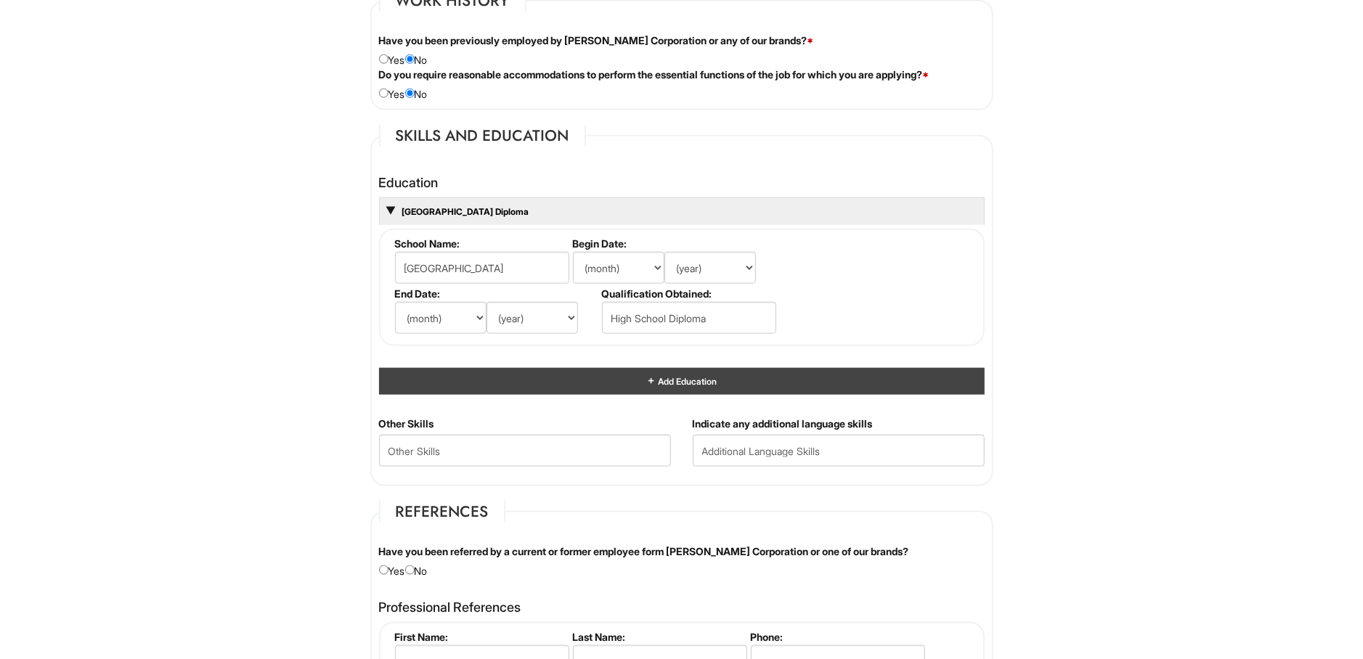
click at [688, 370] on div "Add Education" at bounding box center [682, 381] width 606 height 27
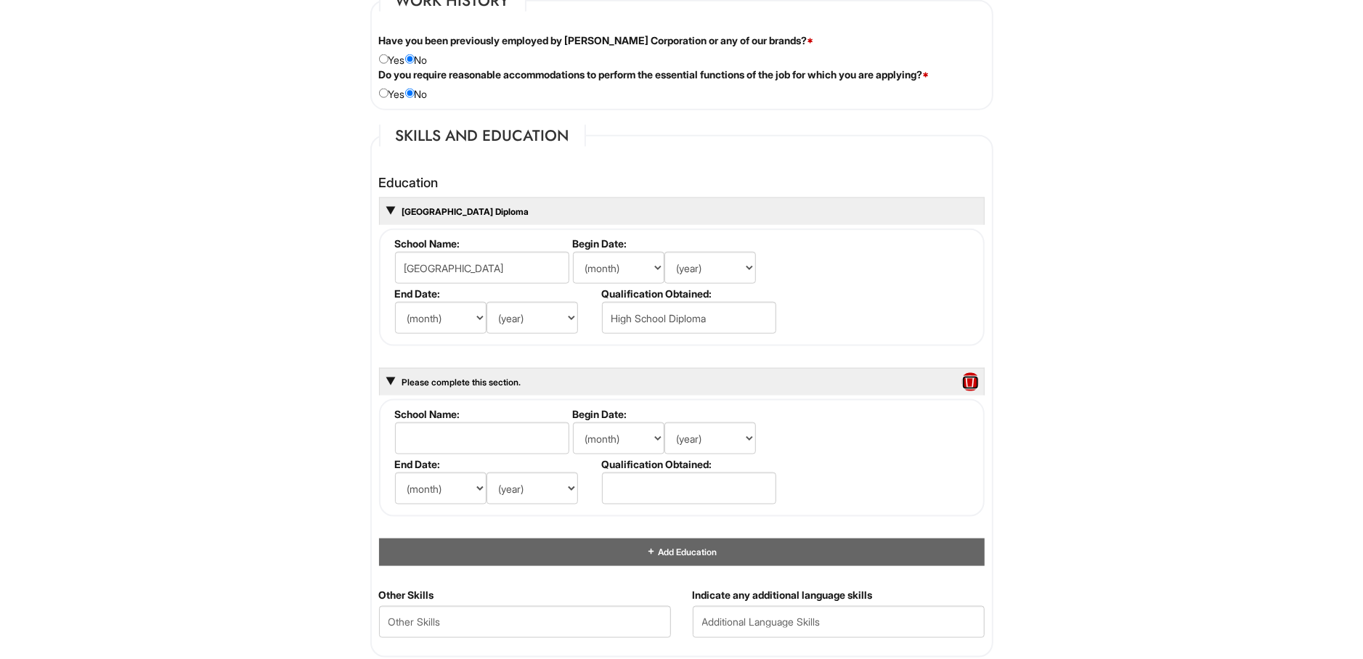
click at [974, 379] on span at bounding box center [970, 382] width 16 height 19
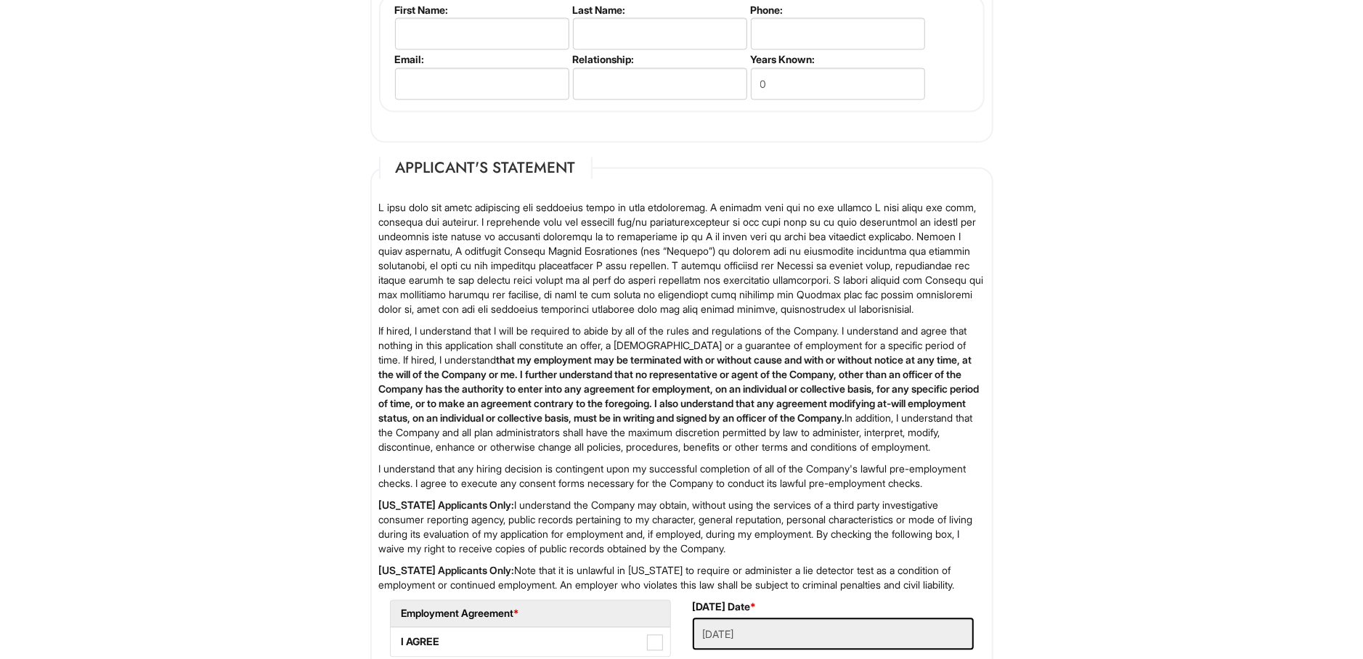
scroll to position [2226, 0]
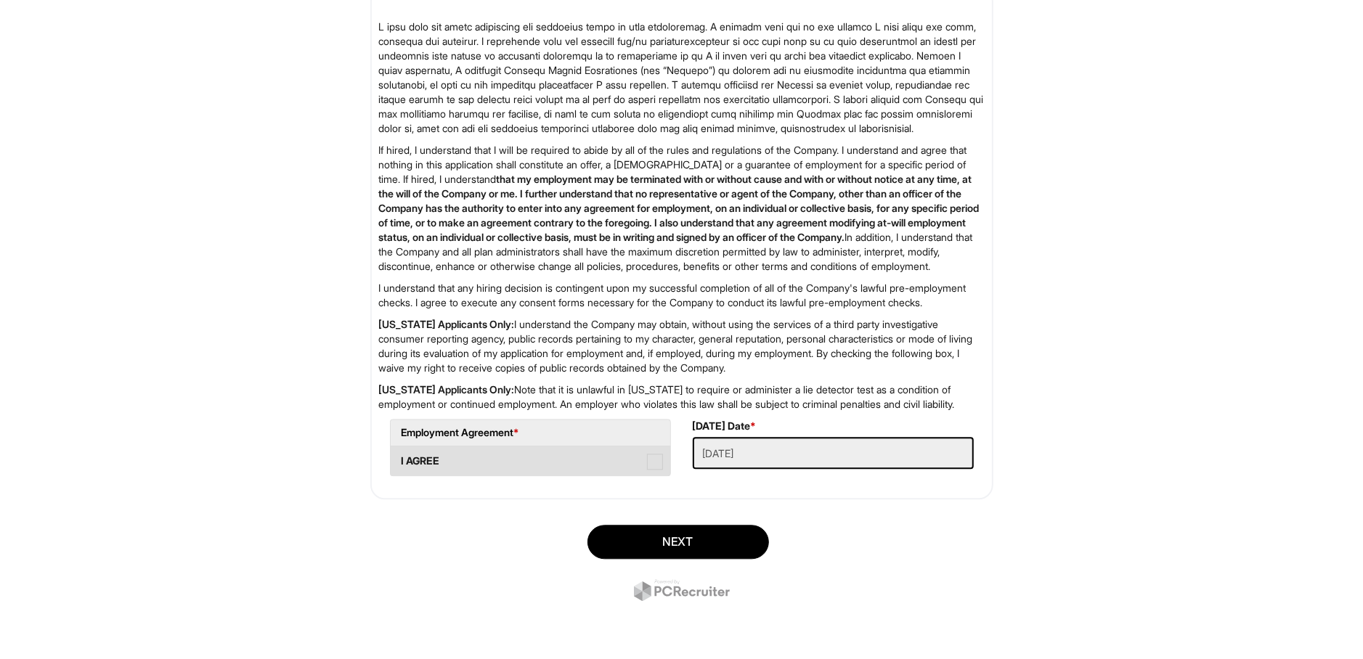
click at [654, 463] on span at bounding box center [655, 462] width 16 height 16
click at [400, 459] on AGREE "I AGREE" at bounding box center [395, 453] width 9 height 9
checkbox AGREE "true"
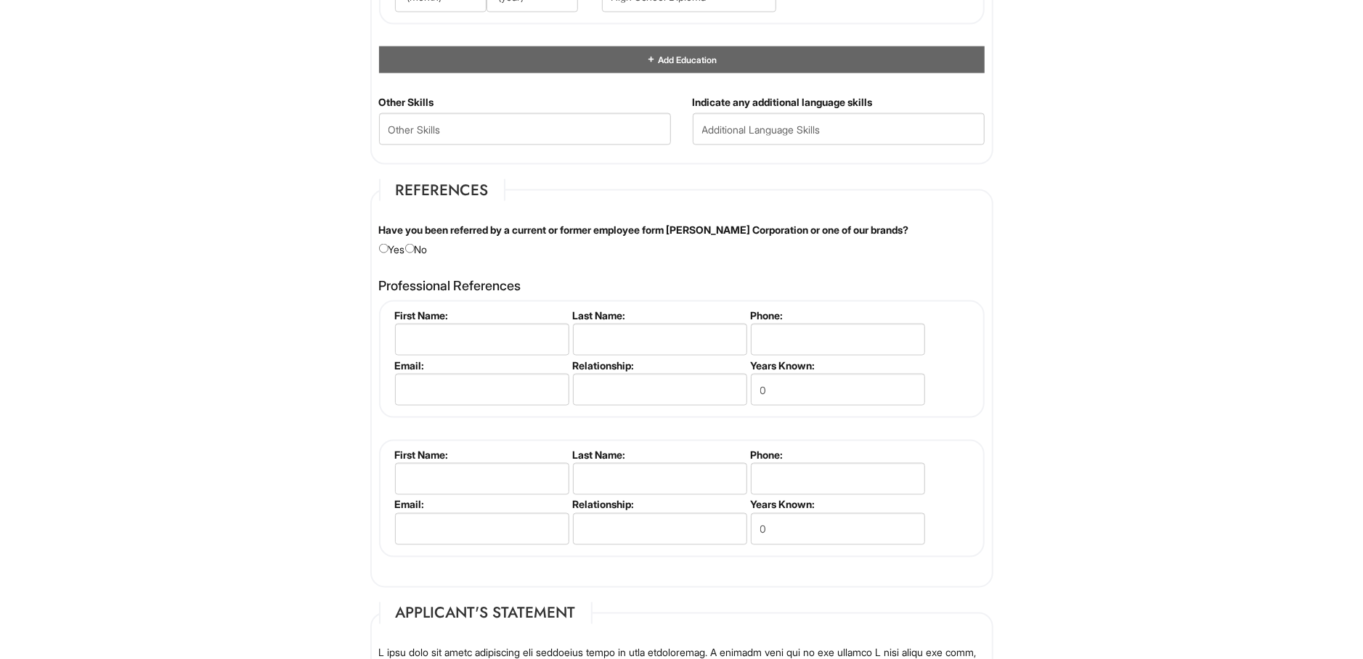
scroll to position [1306, 0]
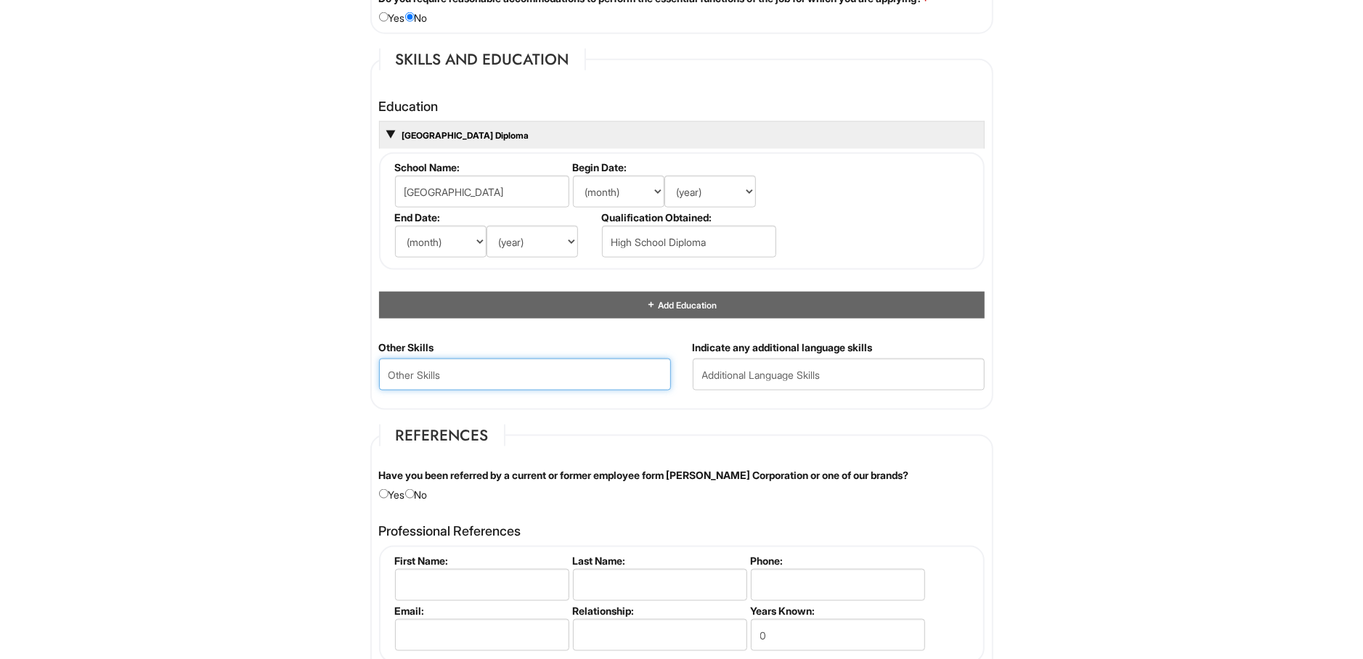
click at [616, 370] on Skills "text" at bounding box center [525, 375] width 292 height 32
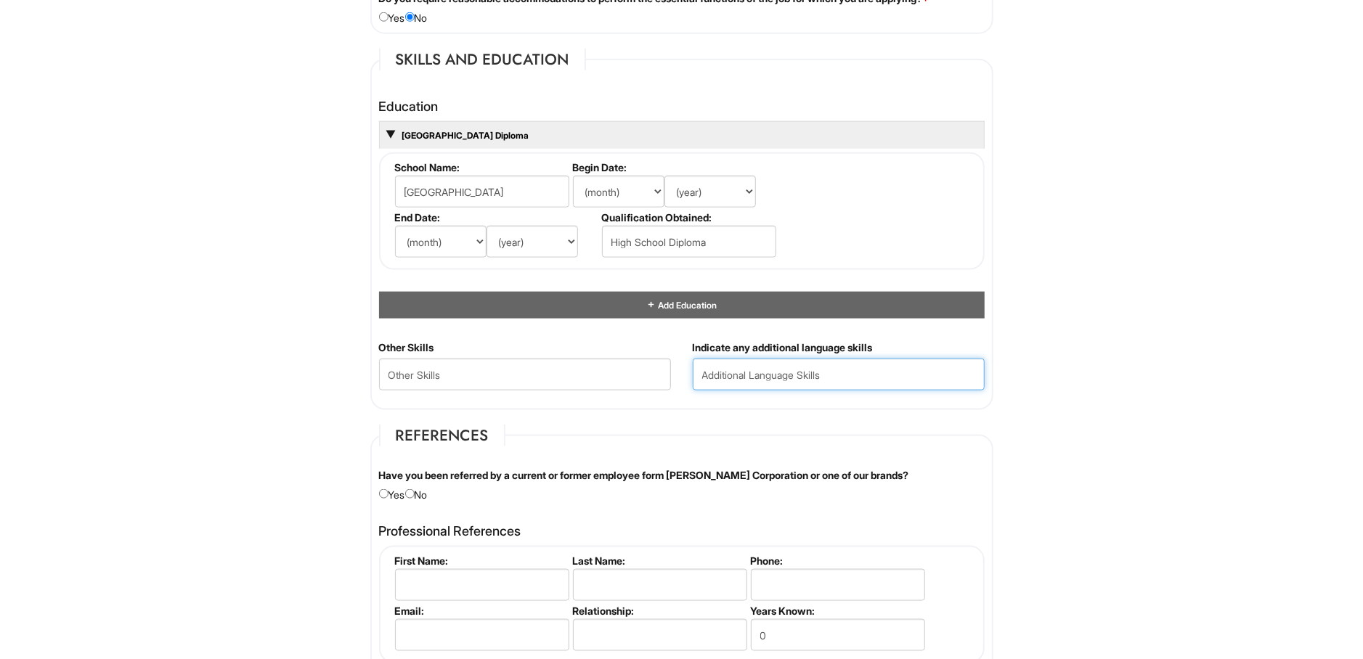
click at [728, 373] on input "text" at bounding box center [839, 375] width 292 height 32
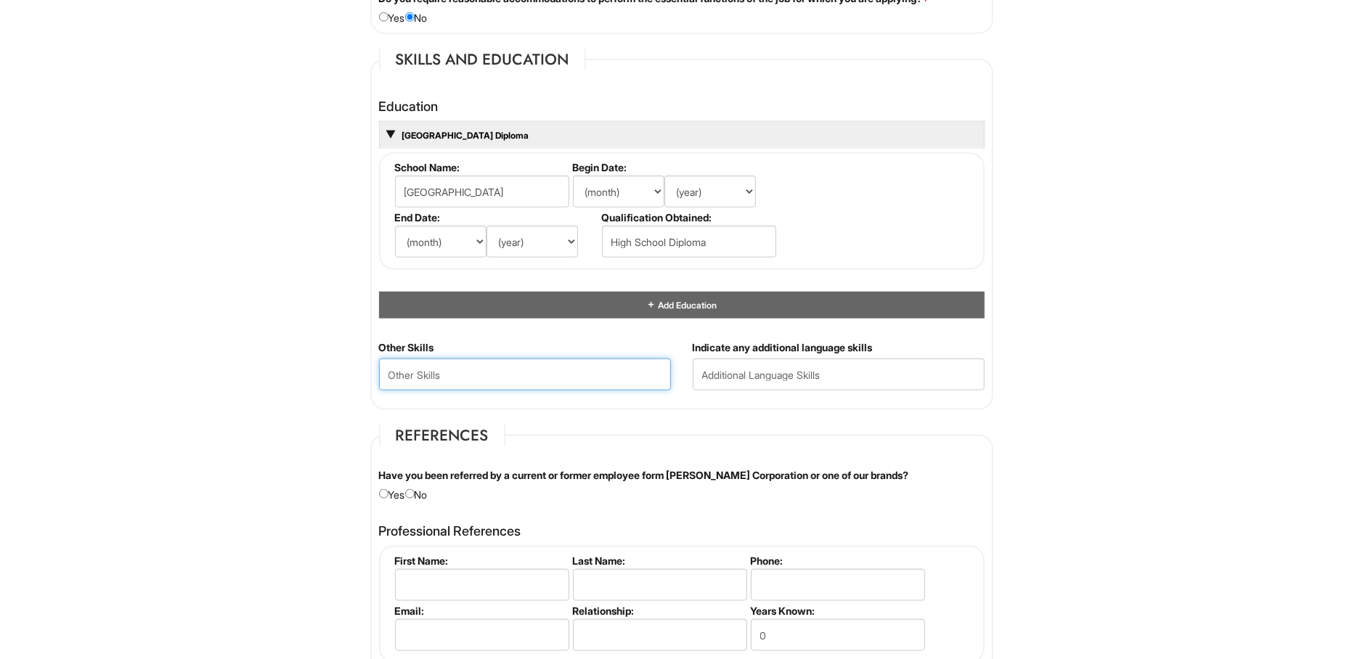
click at [579, 375] on Skills "text" at bounding box center [525, 375] width 292 height 32
click at [330, 359] on html "Please Complete This Form 1 2 3 Stock Associate, Giorgio Armani PLEASE COMPLETE…" at bounding box center [681, 112] width 1363 height 2837
click at [479, 375] on Skills "text" at bounding box center [525, 375] width 292 height 32
click at [505, 374] on Skills "text" at bounding box center [525, 375] width 292 height 32
paste Skills "Warehouse Experience"
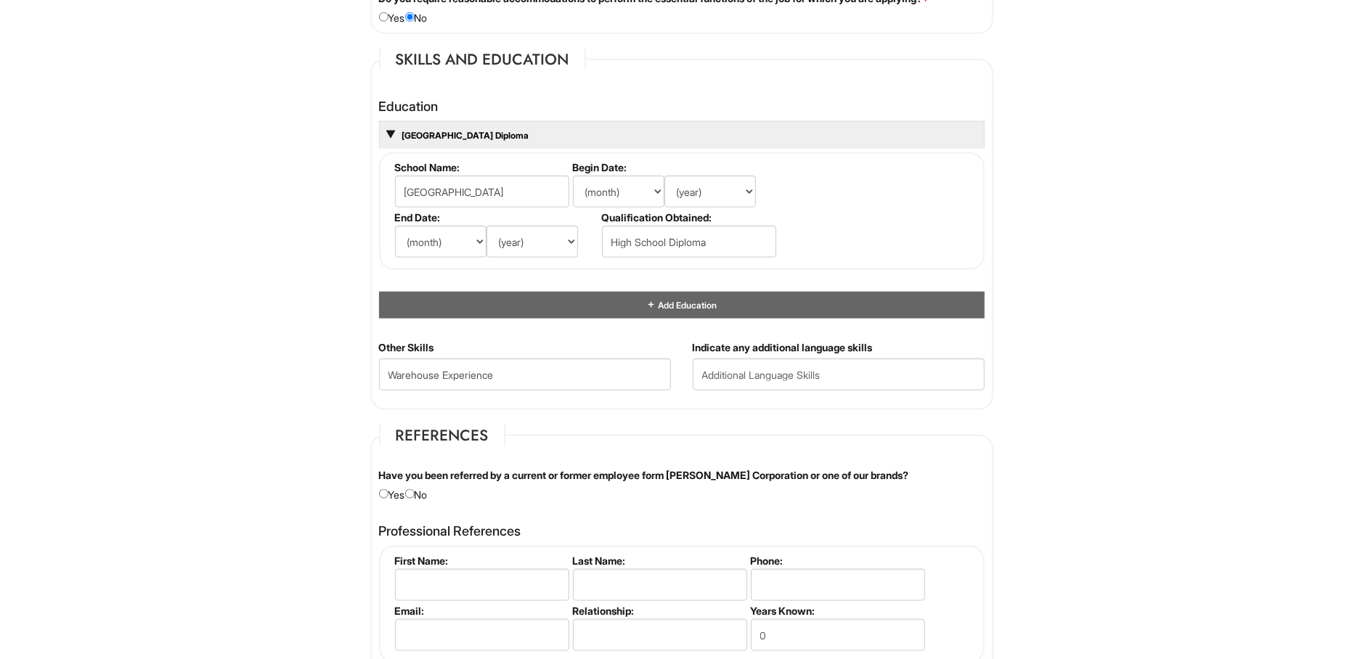
click at [630, 391] on div "Other Skills Warehouse Experience" at bounding box center [525, 371] width 314 height 61
click at [561, 381] on Skills "Warehouse Experience" at bounding box center [525, 375] width 292 height 32
click at [548, 393] on div "Other Skills Warehouse Experience" at bounding box center [525, 371] width 314 height 61
click at [732, 378] on input "text" at bounding box center [839, 375] width 292 height 32
click at [560, 385] on Skills "Warehouse Experience" at bounding box center [525, 375] width 292 height 32
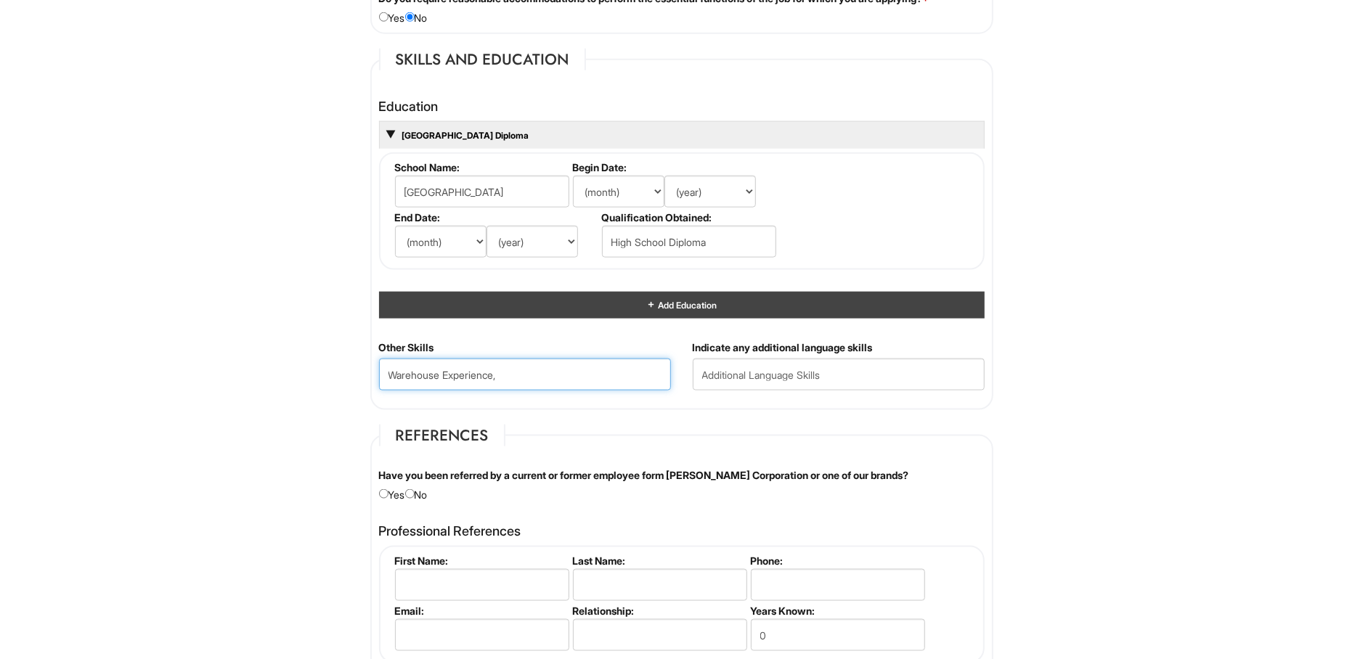
paste Skills "Teamwork"
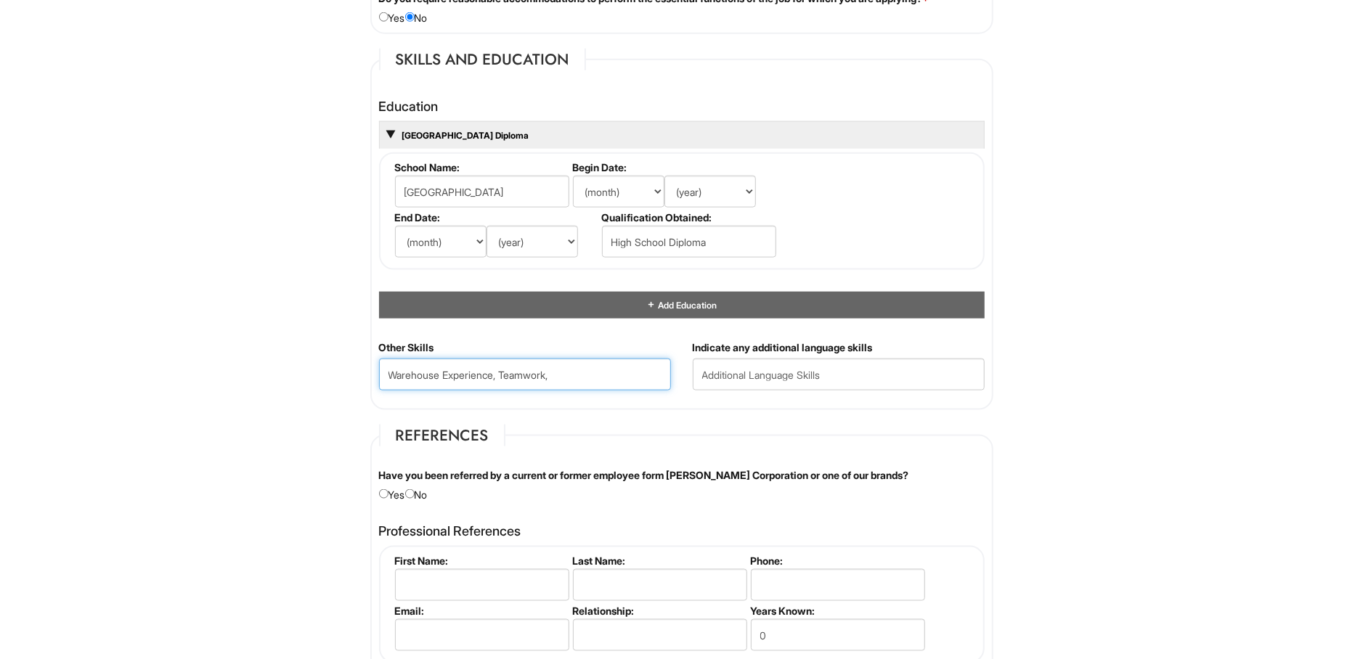
paste Skills "Punctuality"
paste Skills "Communication"
paste Skills "Flexibility"
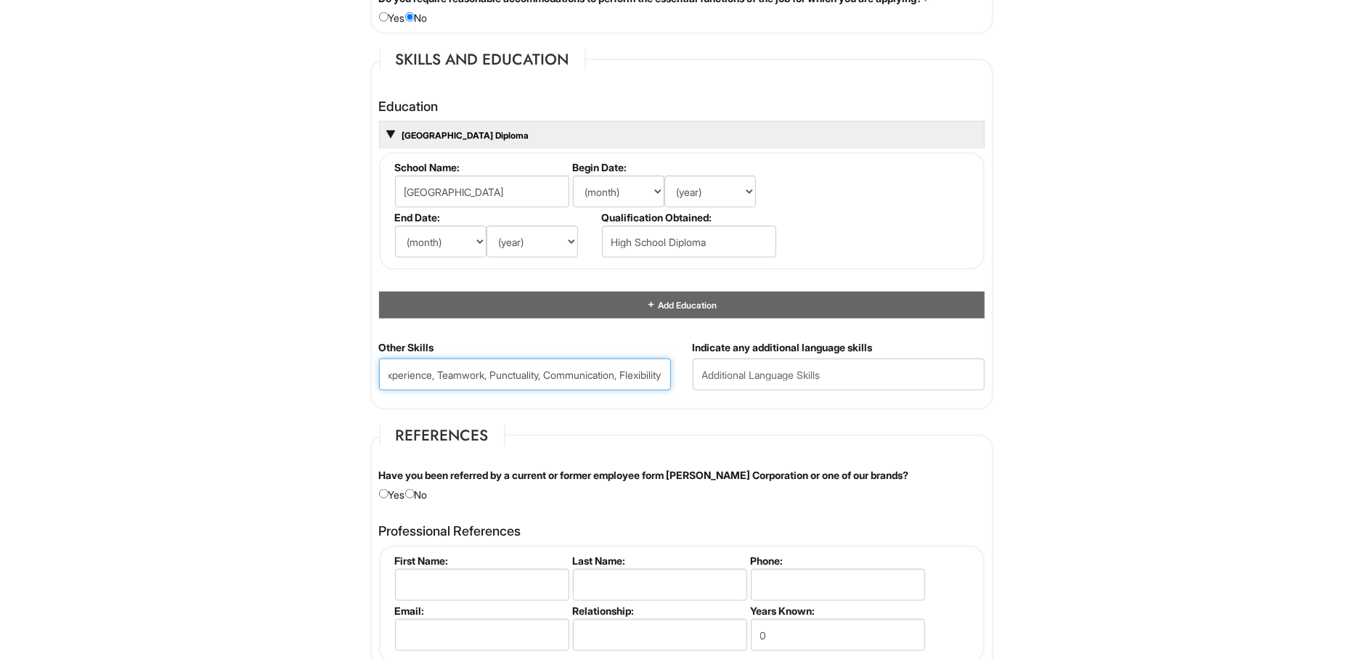
type Skills "Warehouse Experience, Teamwork, Punctuality, Communication, Flexibility"
click at [982, 412] on div "Personal Information Last Name * Menendez First Name * Scott Middle Name E-mail…" at bounding box center [681, 152] width 645 height 2467
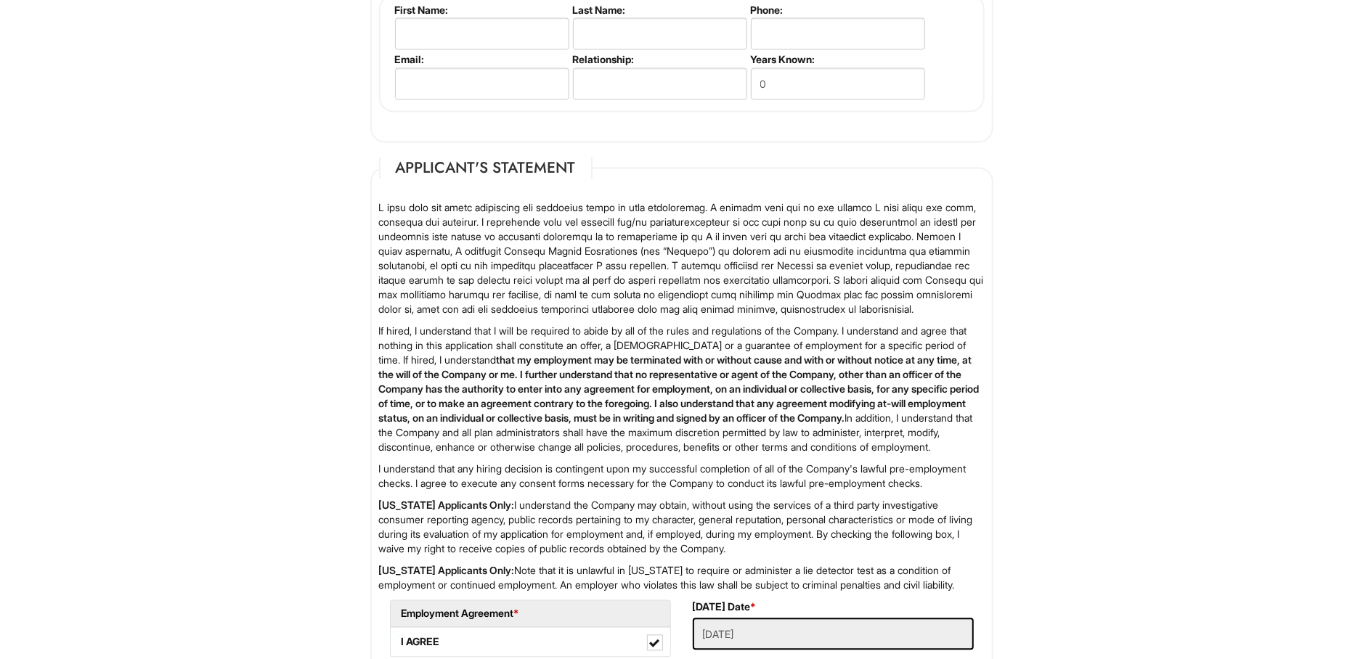
scroll to position [2226, 0]
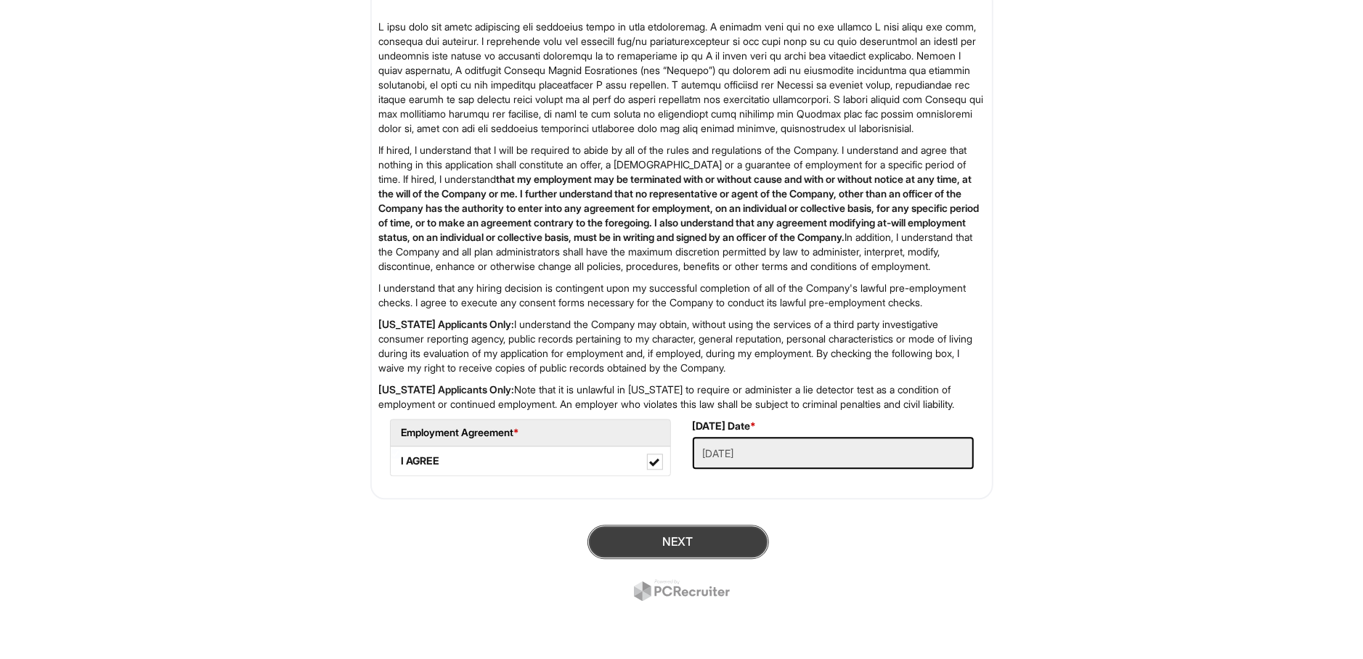
click at [683, 540] on button "Next" at bounding box center [678, 542] width 182 height 34
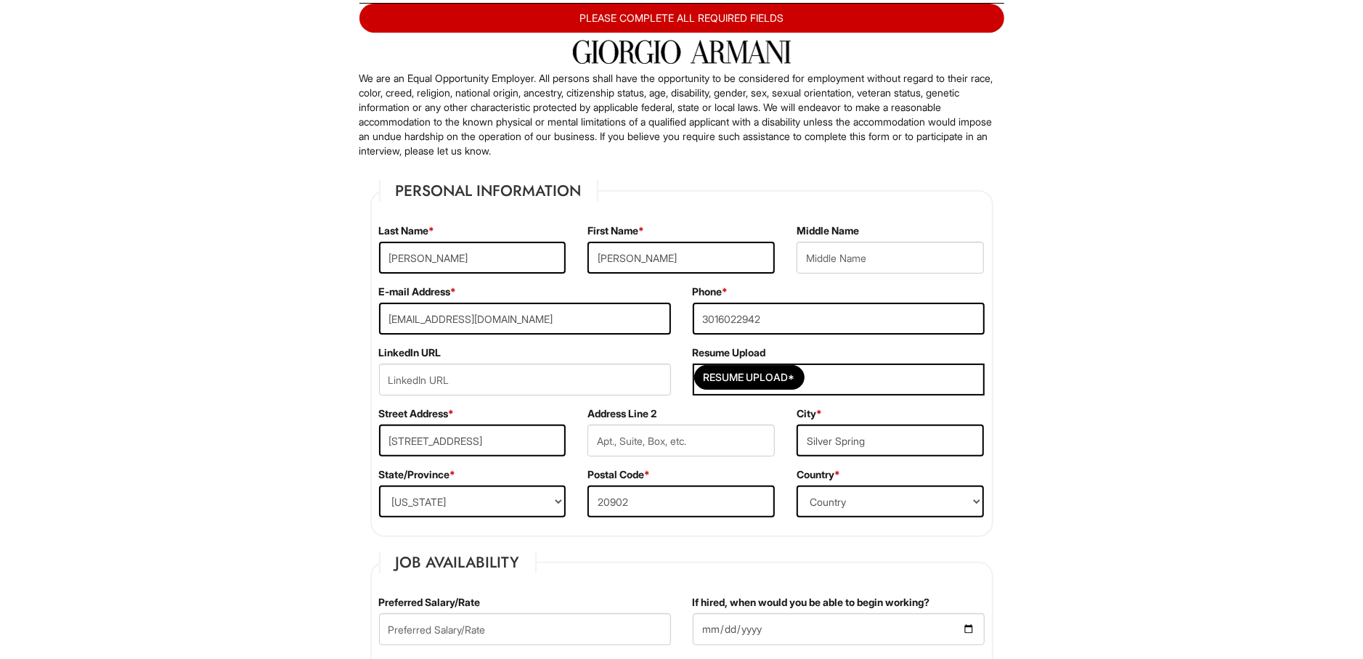
click at [570, 135] on p "We are an Equal Opportunity Employer. All persons shall have the opportunity to…" at bounding box center [681, 114] width 645 height 87
click at [511, 298] on div "E-mail Address * scottmenen712@gmail.com" at bounding box center [525, 315] width 314 height 61
click at [515, 263] on input "Menendez" at bounding box center [472, 258] width 187 height 32
click at [664, 263] on input "Scott" at bounding box center [680, 258] width 187 height 32
click at [701, 505] on input "20902" at bounding box center [680, 502] width 187 height 32
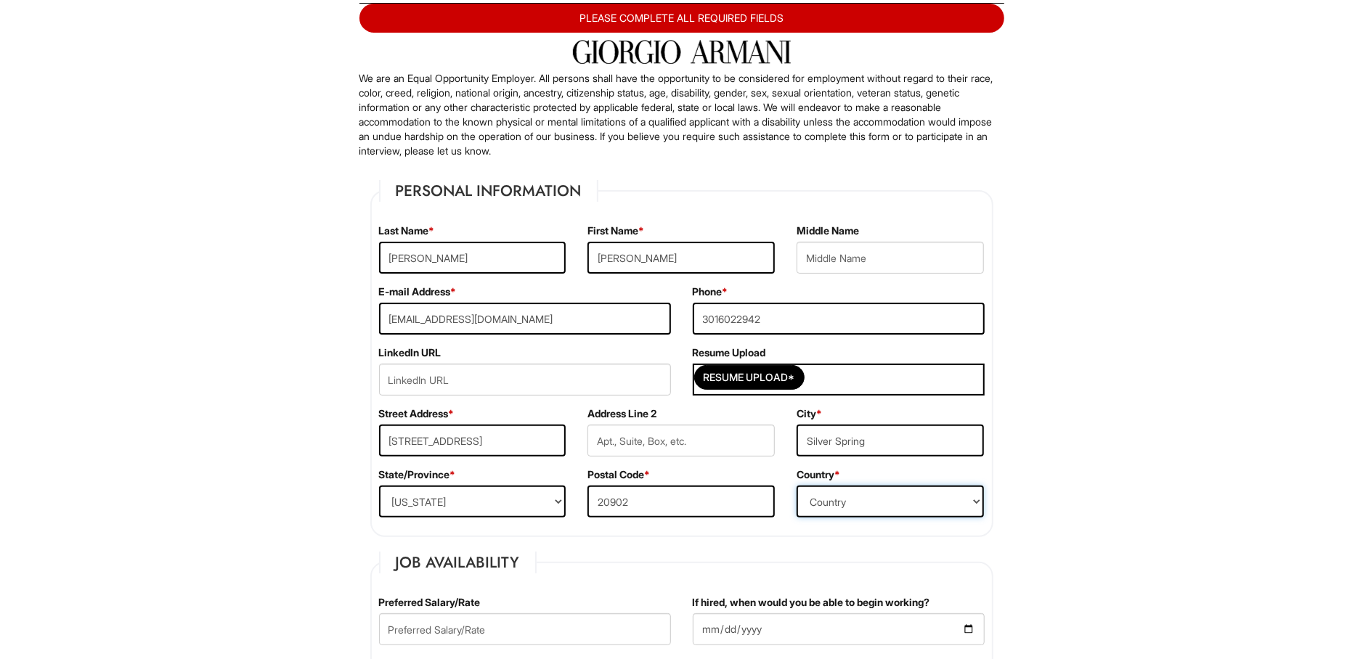
click at [797, 486] on select "Country Afghanistan Albania Algeria American Samoa Andorra Angola Anguilla Anta…" at bounding box center [890, 502] width 187 height 32
click at [819, 504] on select "Country Afghanistan Albania Algeria American Samoa Andorra Angola Anguilla Anta…" at bounding box center [890, 502] width 187 height 32
click at [723, 502] on input "20902" at bounding box center [680, 502] width 187 height 32
drag, startPoint x: 690, startPoint y: 505, endPoint x: 508, endPoint y: 506, distance: 181.5
click at [587, 506] on input "20902" at bounding box center [680, 502] width 187 height 32
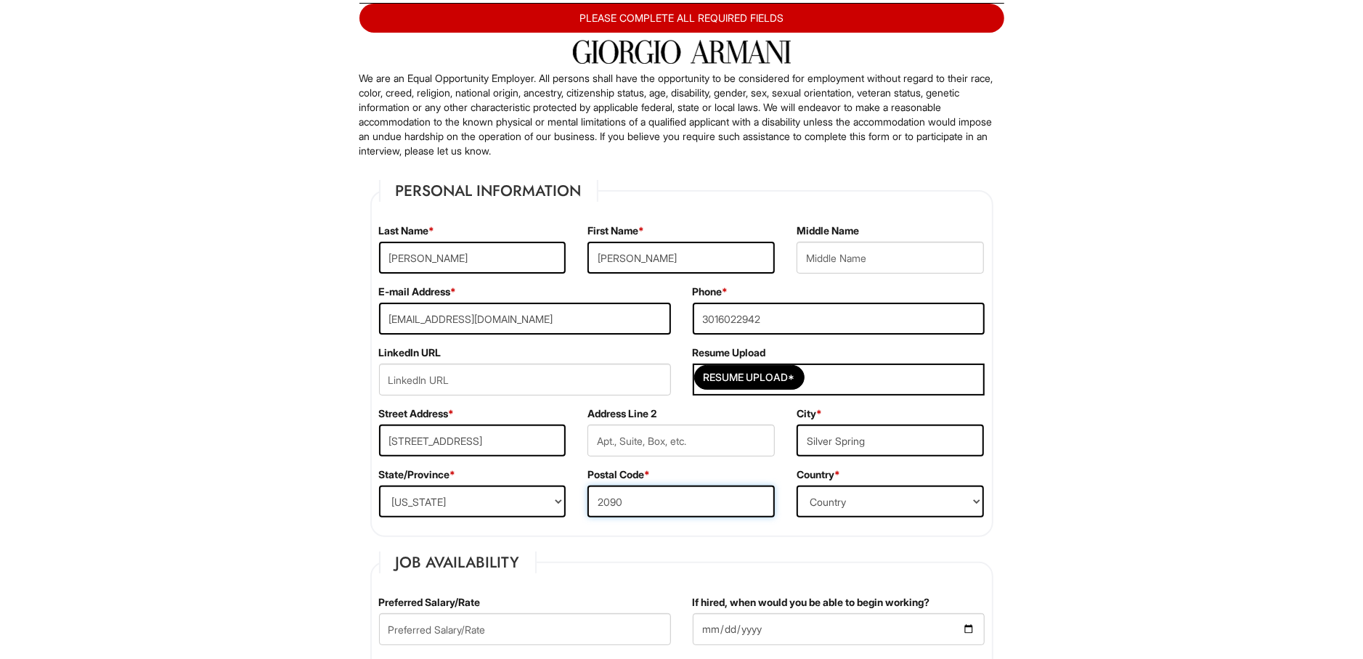
type input "20902"
click at [484, 434] on input "1905 Ventura AVE" at bounding box center [472, 441] width 187 height 32
drag, startPoint x: 510, startPoint y: 440, endPoint x: 305, endPoint y: 439, distance: 205.5
click at [379, 439] on input "1905 Ventura AVE" at bounding box center [472, 441] width 187 height 32
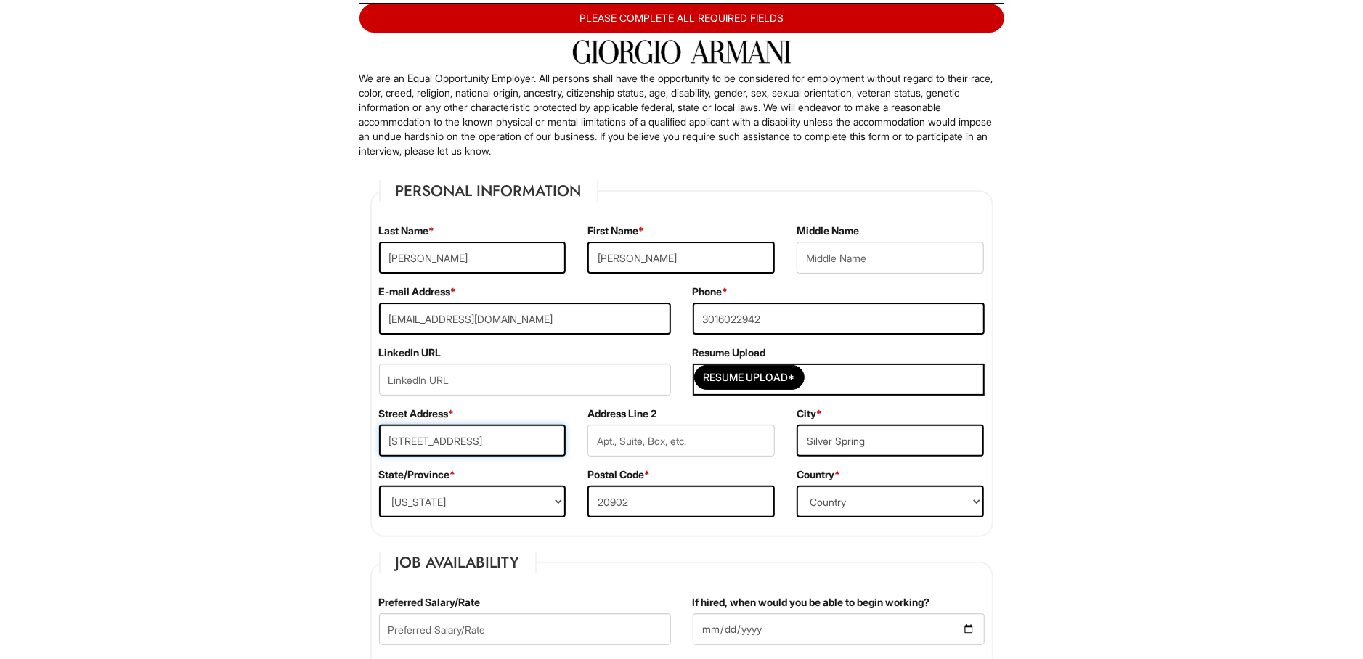
drag, startPoint x: 532, startPoint y: 433, endPoint x: 312, endPoint y: 436, distance: 220.0
click at [379, 436] on input "1905 Ventura AVE" at bounding box center [472, 441] width 187 height 32
type input "1905 Ventura AVE"
click at [766, 314] on input "3016022942" at bounding box center [839, 319] width 292 height 32
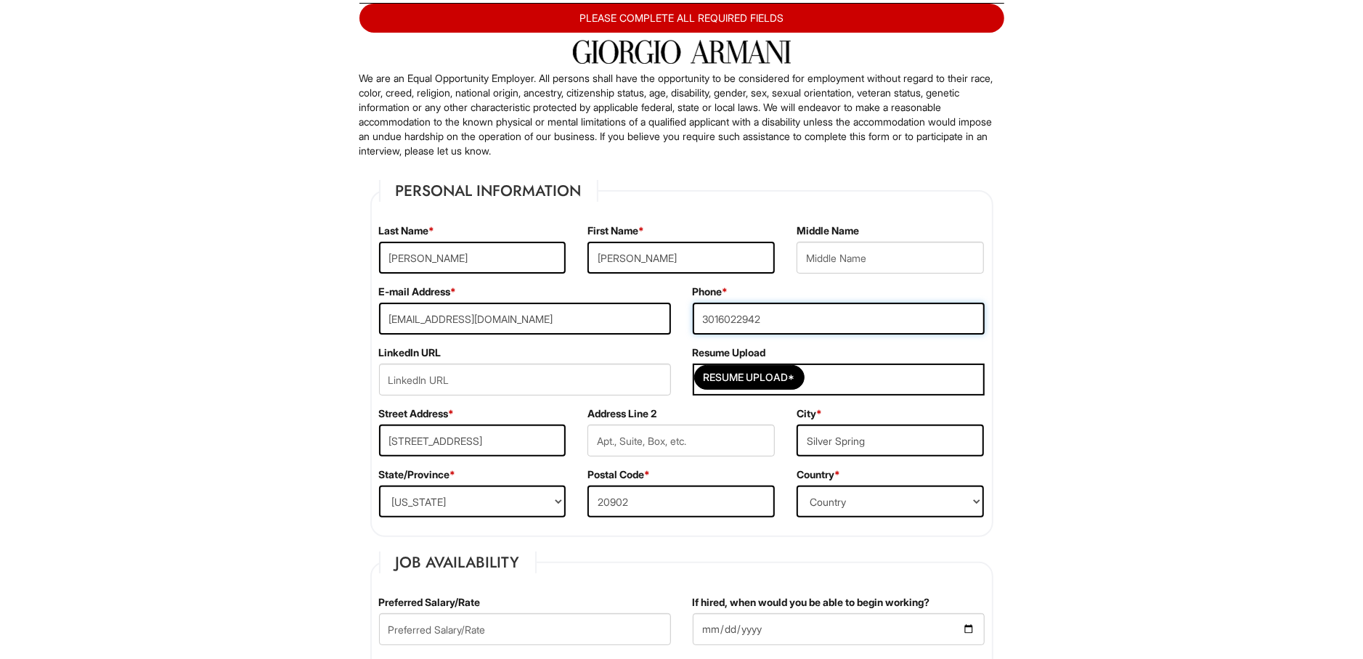
click at [720, 320] on input "3016022942" at bounding box center [839, 319] width 292 height 32
click at [742, 320] on input "301-6022942" at bounding box center [839, 319] width 292 height 32
click at [887, 320] on input "301-602-2942" at bounding box center [839, 319] width 292 height 32
type input "301-602-2942"
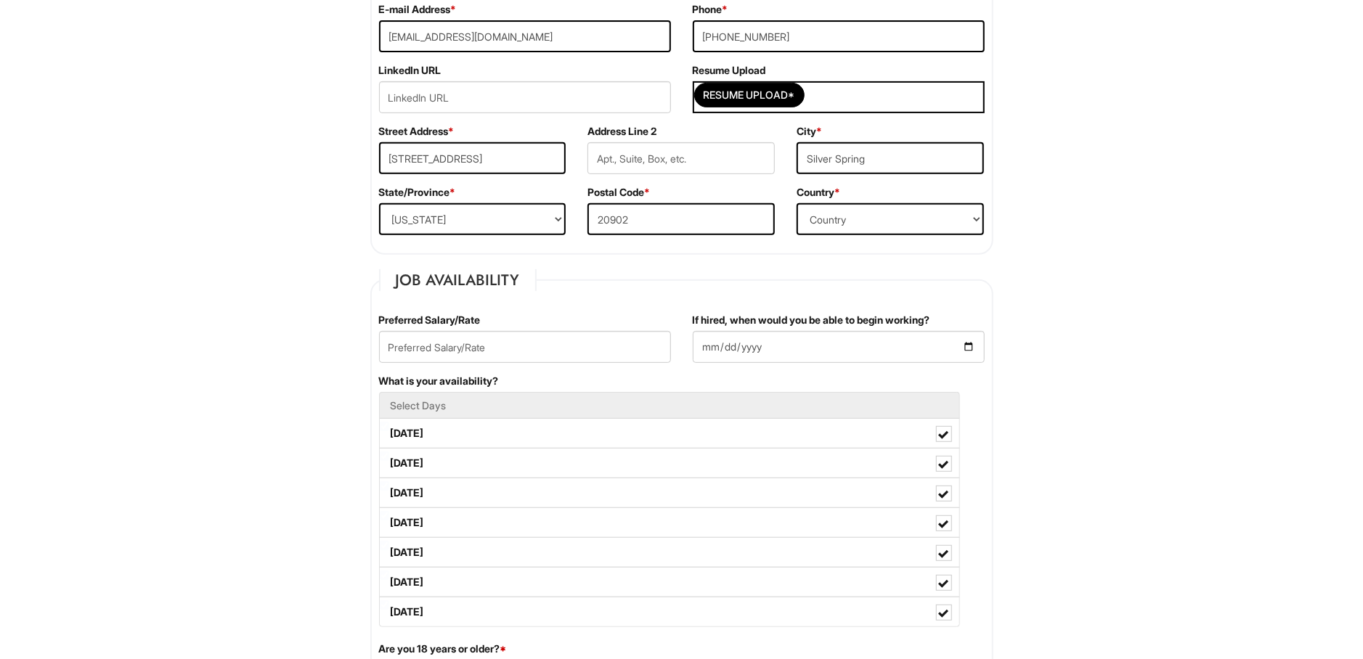
scroll to position [395, 0]
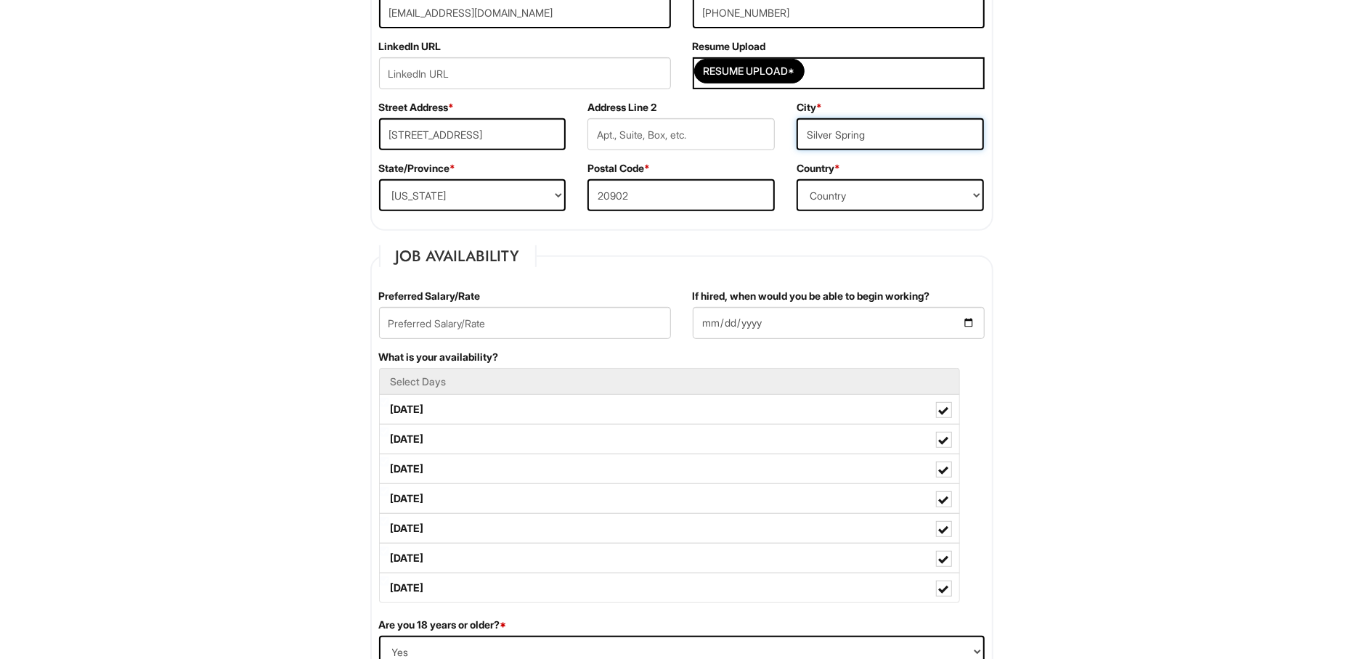
drag, startPoint x: 870, startPoint y: 129, endPoint x: 850, endPoint y: 129, distance: 20.3
click at [850, 129] on input "Silver Spring" at bounding box center [890, 134] width 187 height 32
click at [838, 133] on input "Silver Spring" at bounding box center [890, 134] width 187 height 32
click at [912, 131] on input "Silver Spring" at bounding box center [890, 134] width 187 height 32
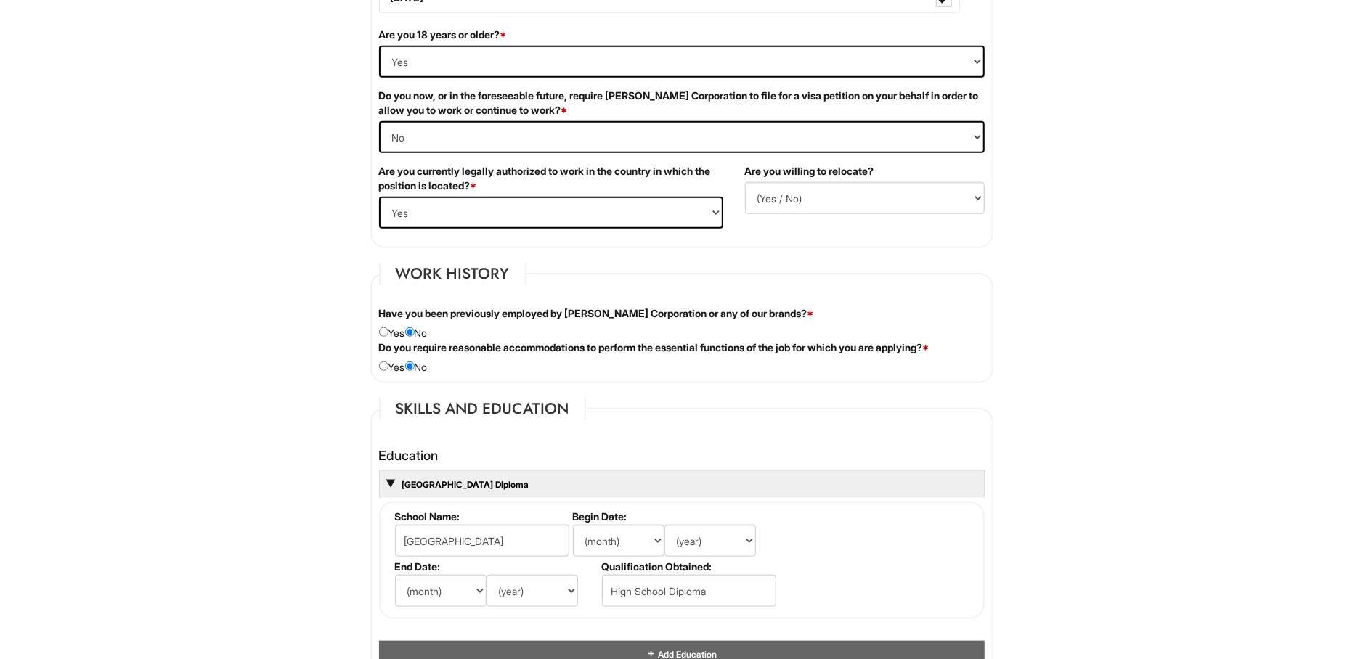
scroll to position [1009, 0]
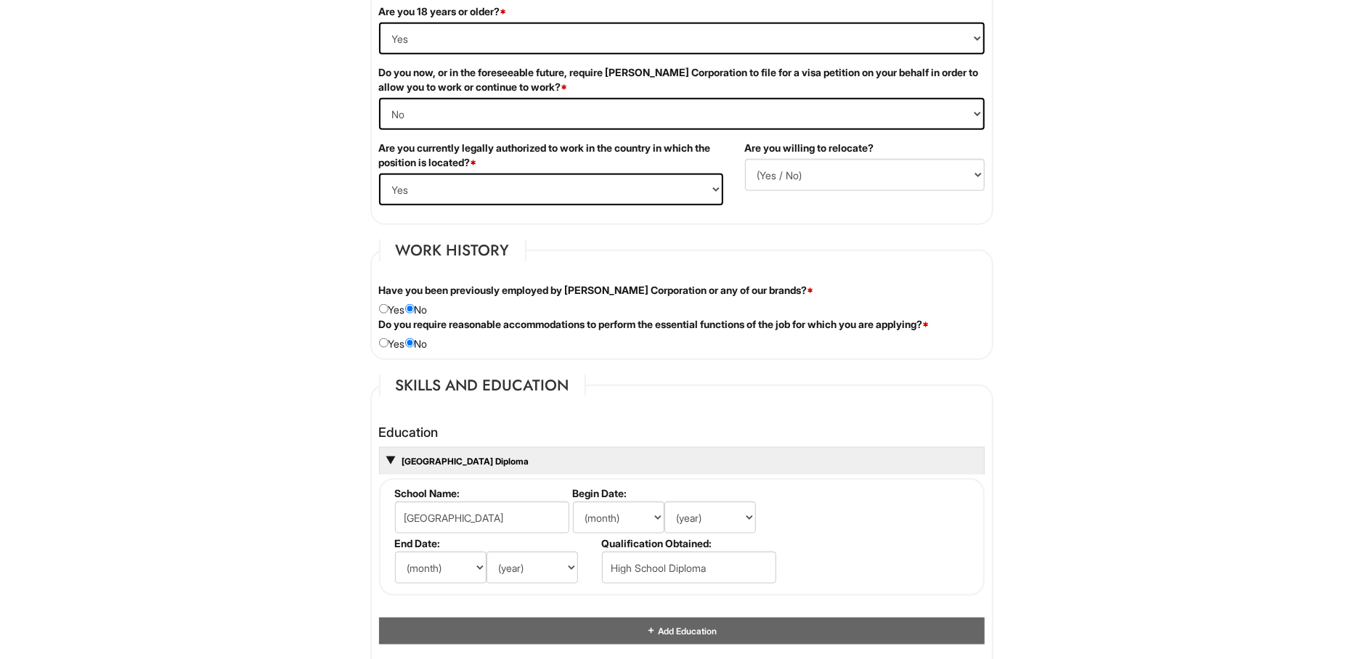
click at [1056, 159] on html "Please Complete This Form 1 2 3 Stock Associate, Giorgio Armani PLEASE COMPLETE…" at bounding box center [681, 424] width 1363 height 2866
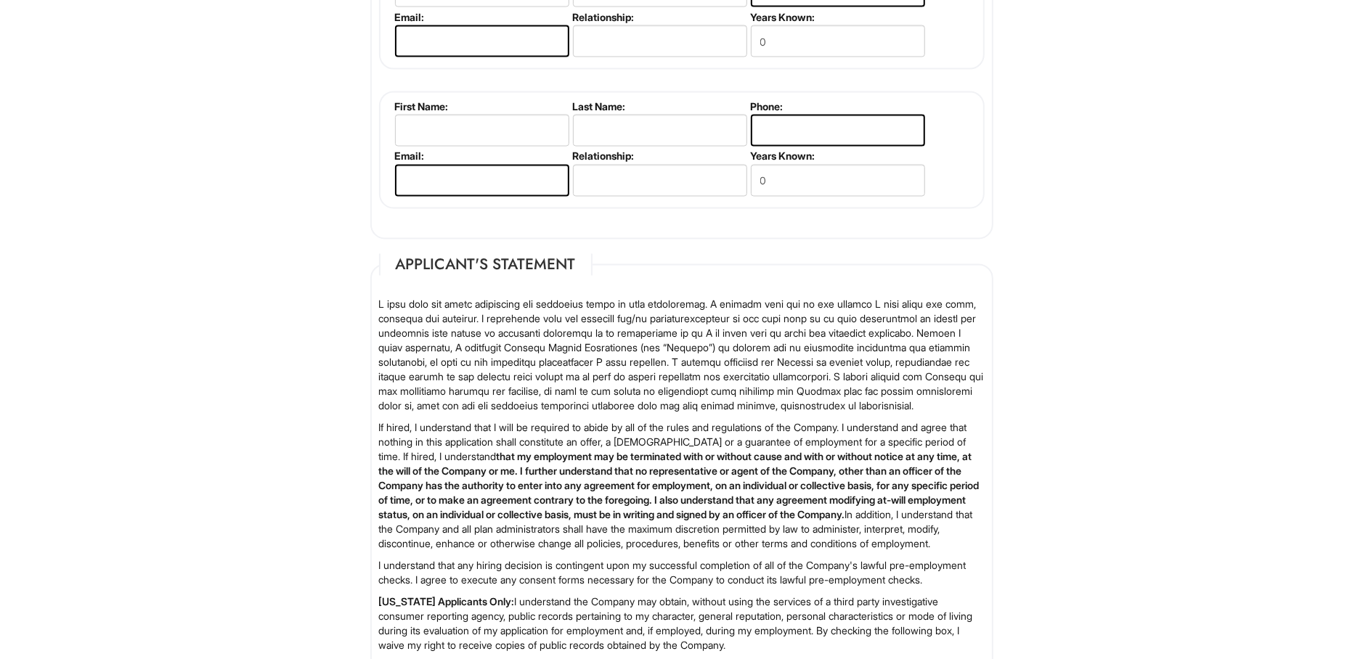
scroll to position [2255, 0]
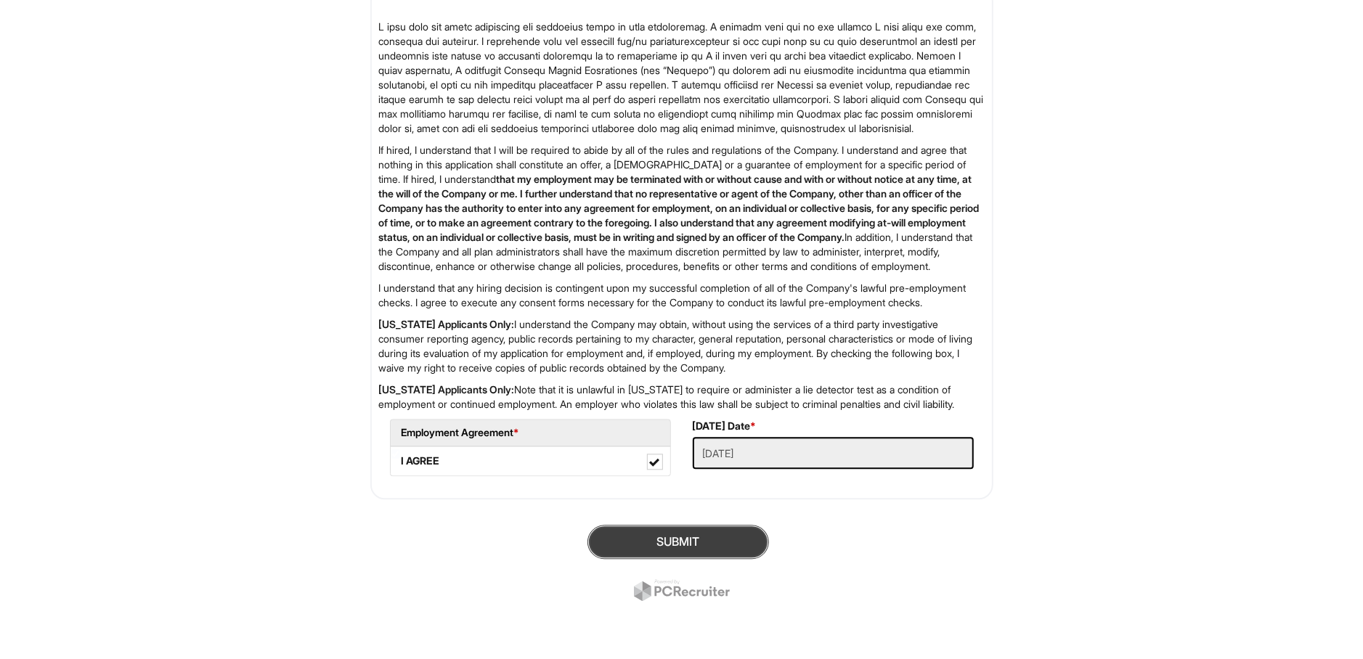
click at [678, 530] on button "SUBMIT" at bounding box center [678, 542] width 182 height 34
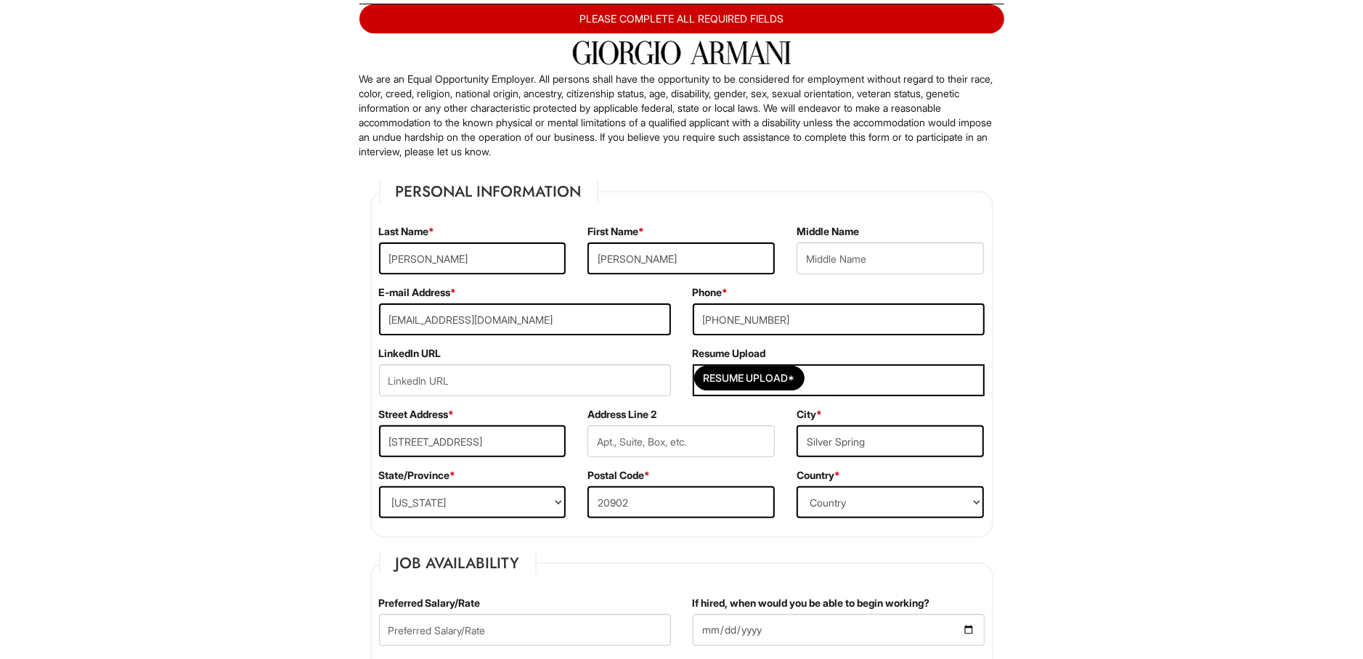
click at [610, 126] on p "We are an Equal Opportunity Employer. All persons shall have the opportunity to…" at bounding box center [681, 115] width 645 height 87
click at [723, 19] on div "PLEASE COMPLETE ALL REQUIRED FIELDS" at bounding box center [681, 18] width 645 height 29
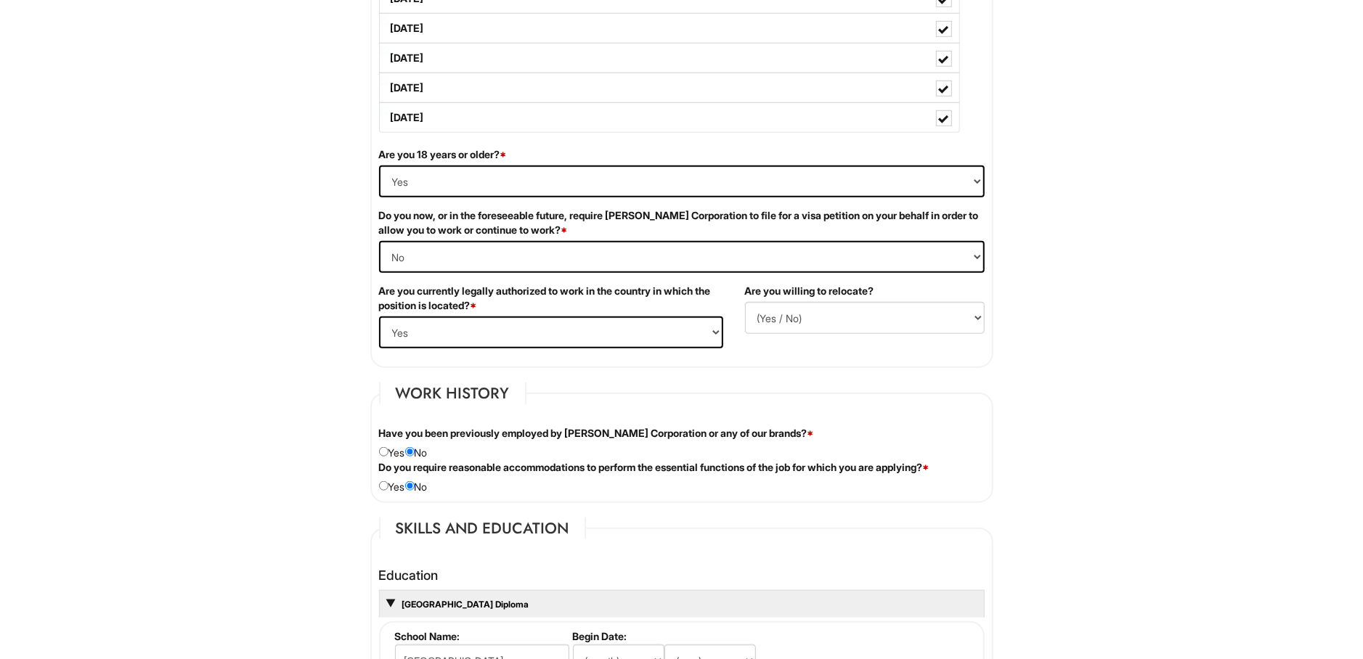
scroll to position [855, 0]
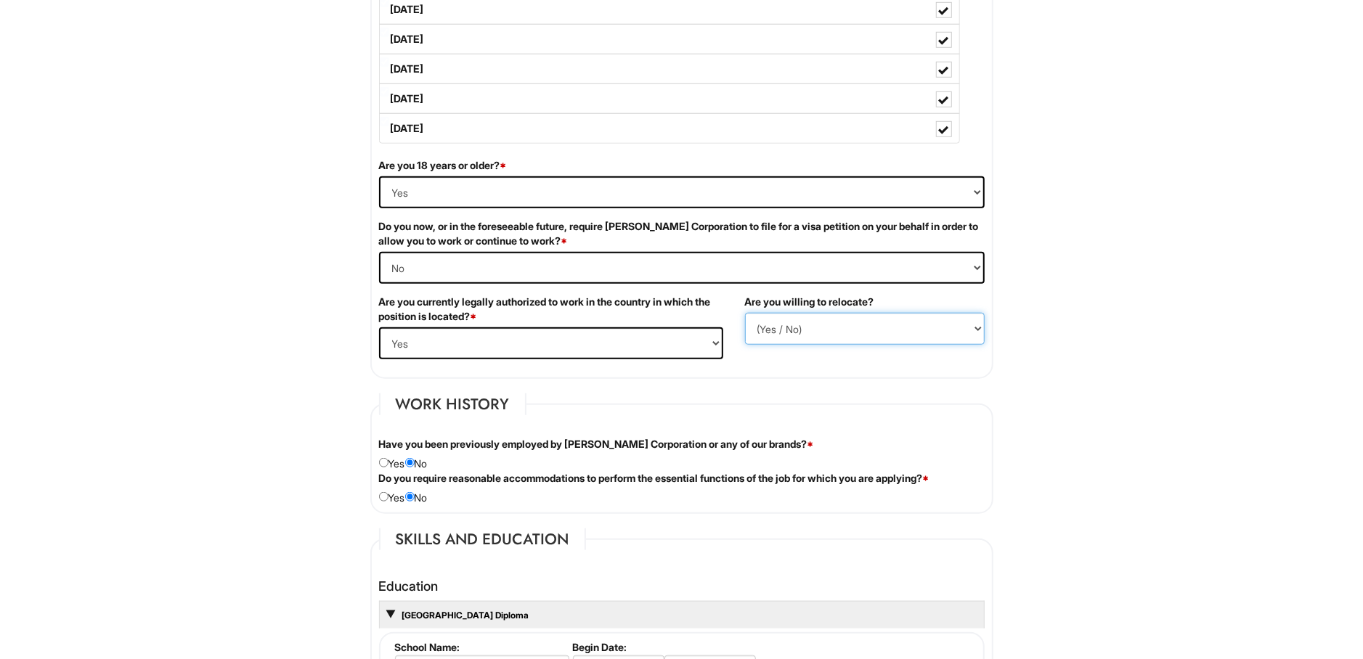
click at [745, 313] on select "(Yes / No) No Yes" at bounding box center [865, 329] width 240 height 32
click at [788, 323] on select "(Yes / No) No Yes" at bounding box center [865, 329] width 240 height 32
click at [1063, 336] on html "Please Complete This Form 1 2 3 Stock Associate, Giorgio Armani PLEASE COMPLETE…" at bounding box center [681, 578] width 1363 height 2866
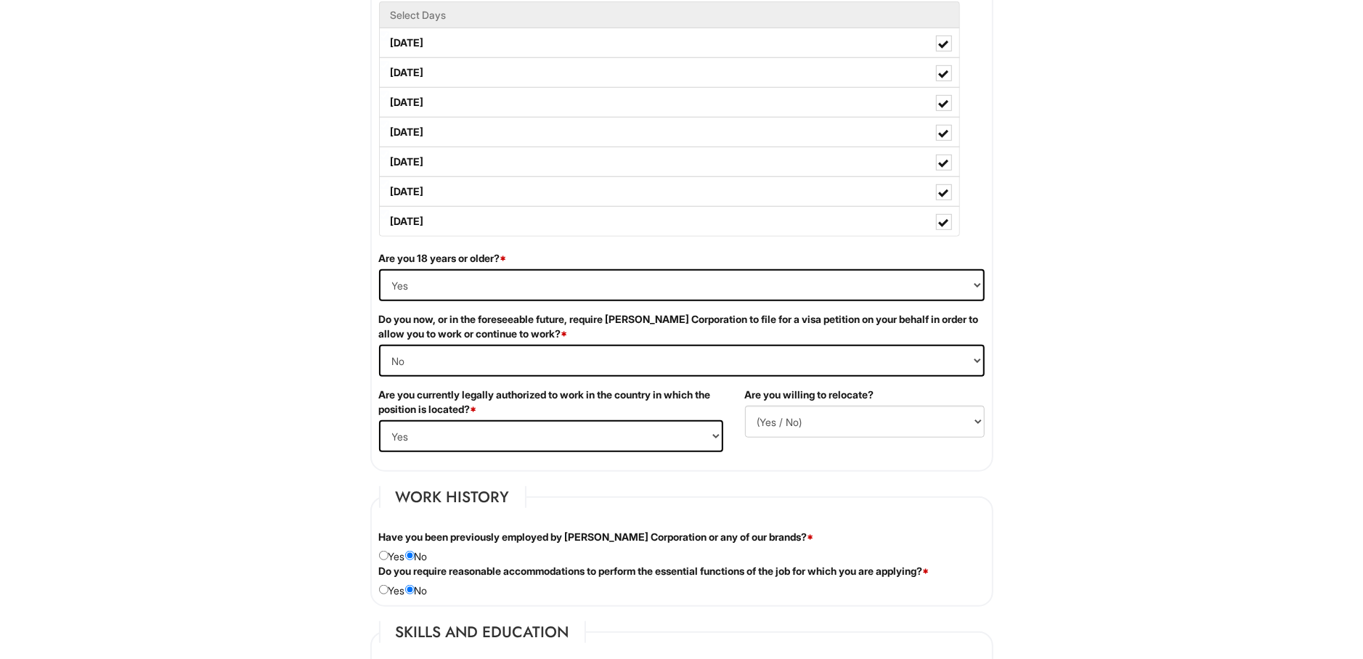
scroll to position [548, 0]
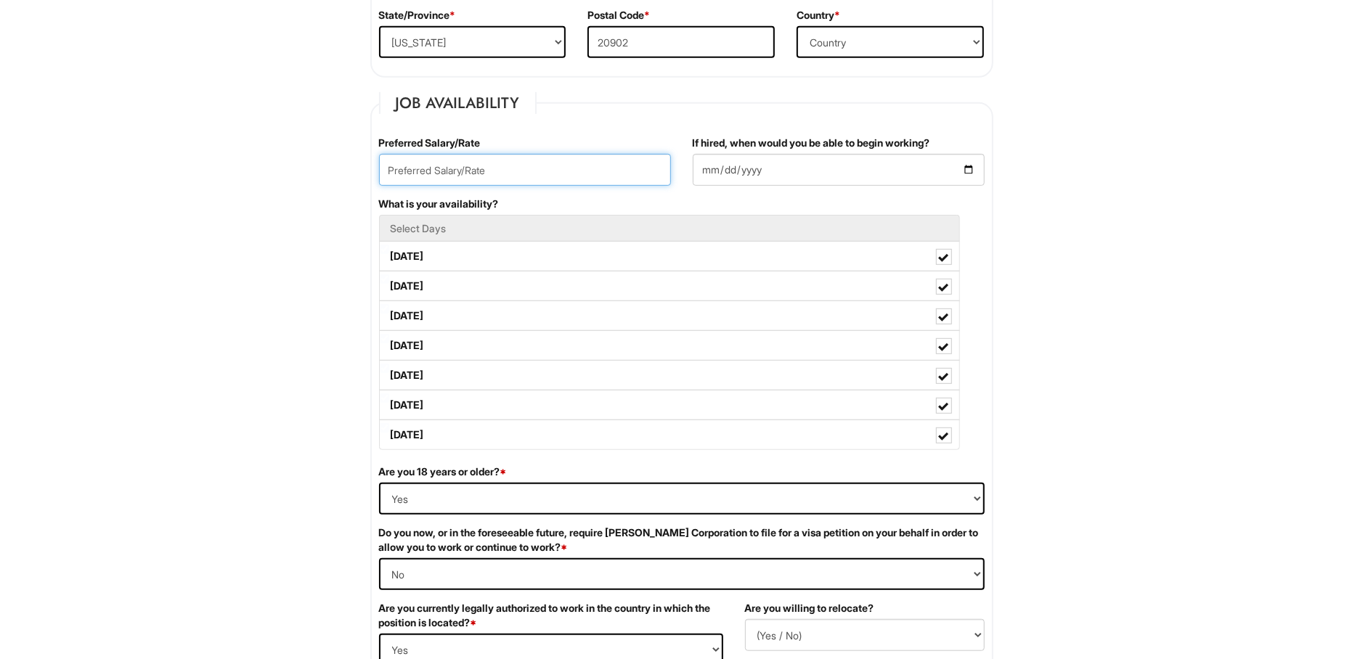
click at [508, 160] on input "text" at bounding box center [525, 170] width 292 height 32
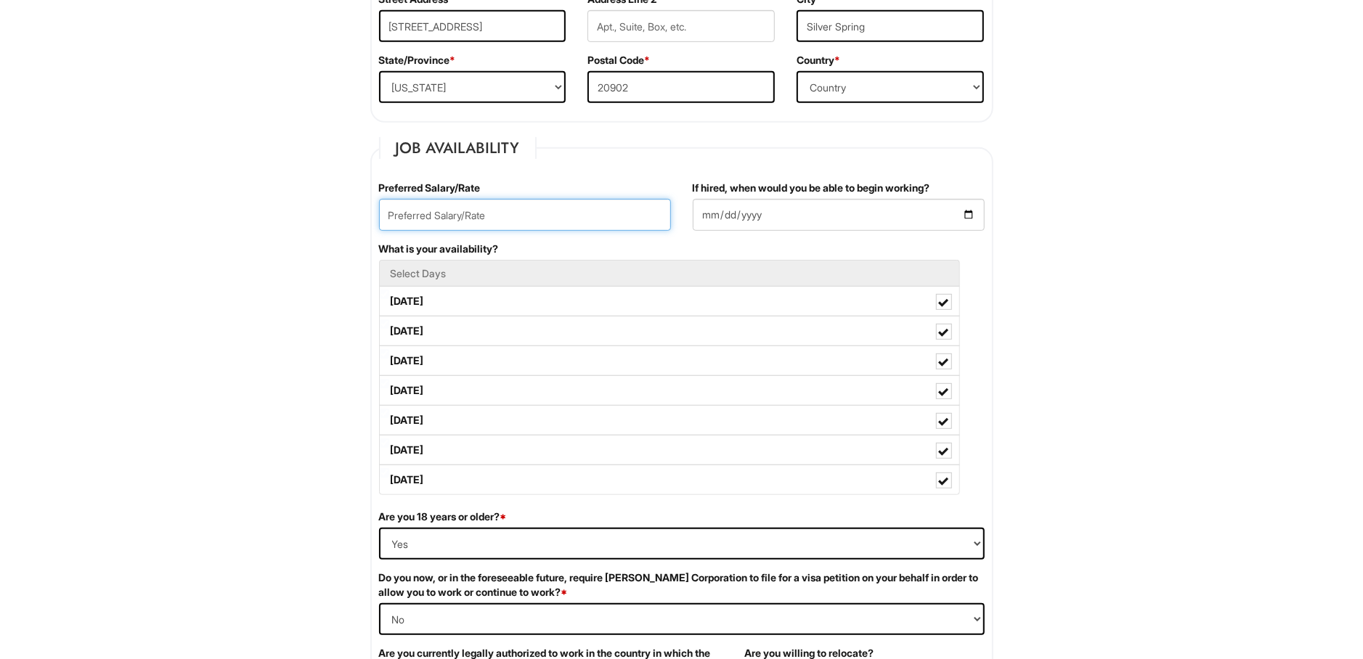
scroll to position [318, 0]
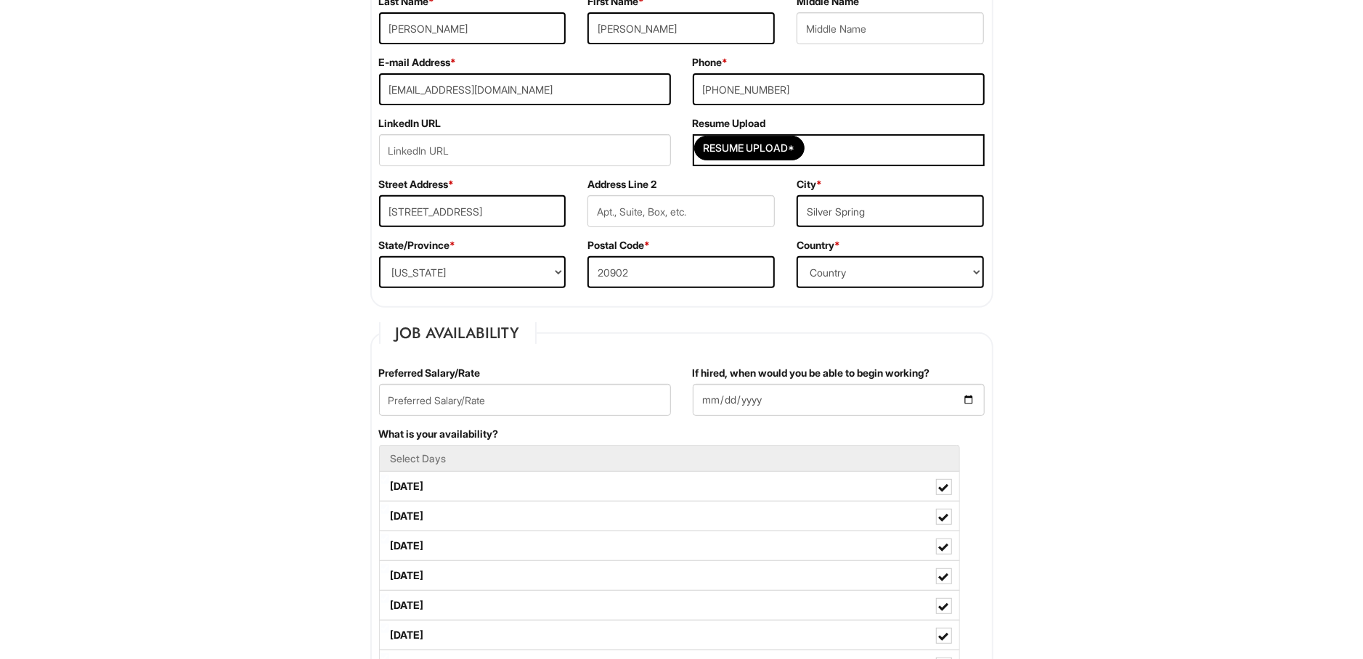
click at [636, 243] on label "Postal Code *" at bounding box center [618, 245] width 62 height 15
click at [650, 269] on input "20902" at bounding box center [680, 272] width 187 height 32
click at [703, 276] on input "20902" at bounding box center [680, 272] width 187 height 32
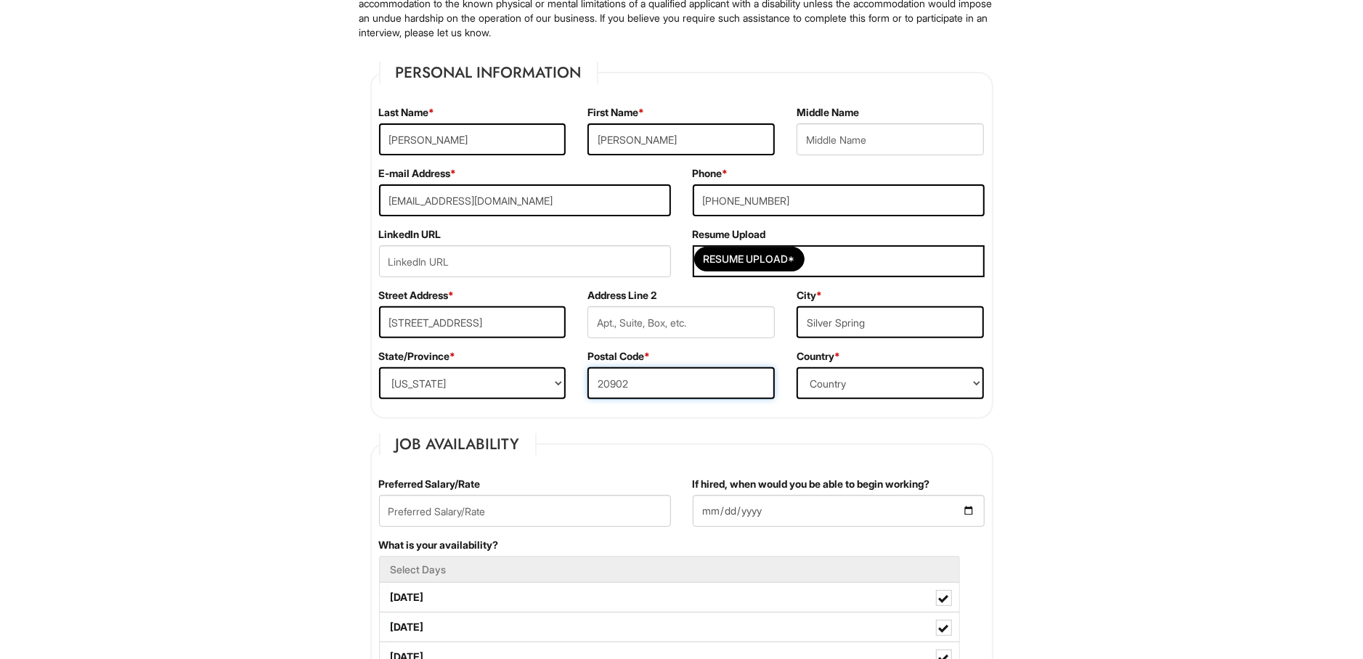
scroll to position [165, 0]
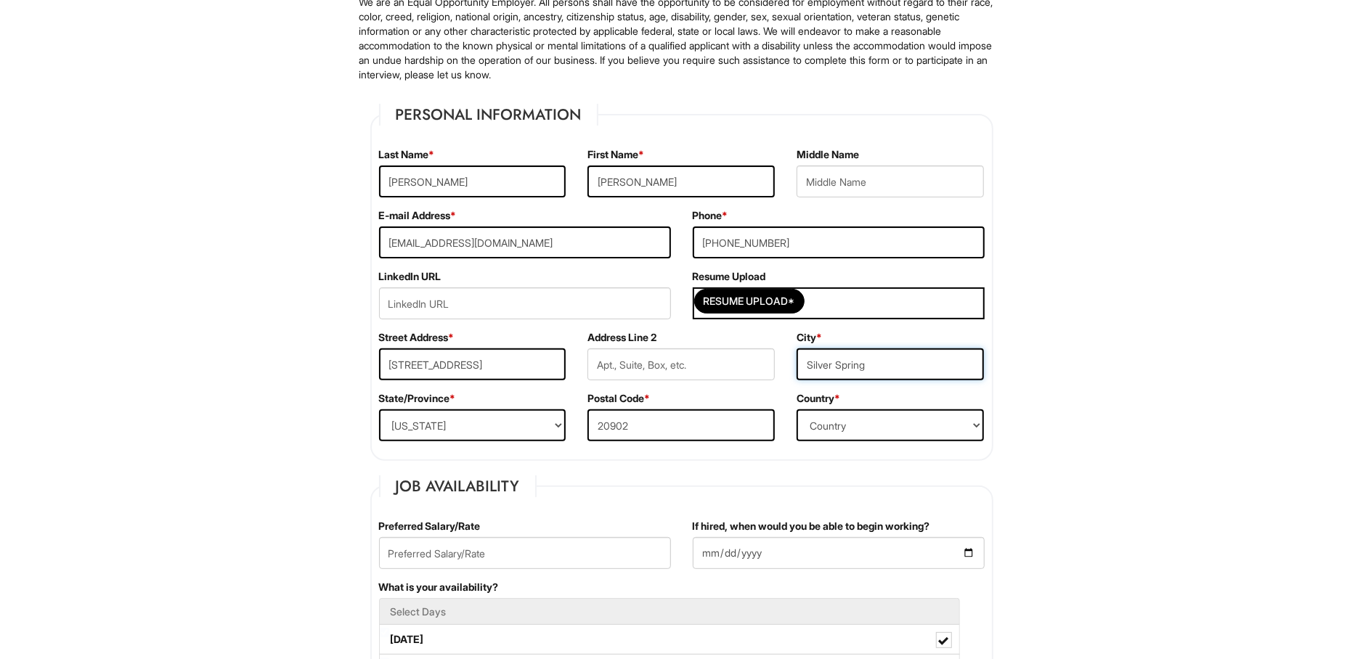
drag, startPoint x: 914, startPoint y: 365, endPoint x: 600, endPoint y: 360, distance: 313.7
click at [797, 361] on input "Silver Spring" at bounding box center [890, 365] width 187 height 32
type input "Silver Spring"
click at [674, 212] on div "E-mail Address * scottmenen712@gmail.com" at bounding box center [525, 238] width 314 height 61
click at [642, 187] on input "Scott" at bounding box center [680, 182] width 187 height 32
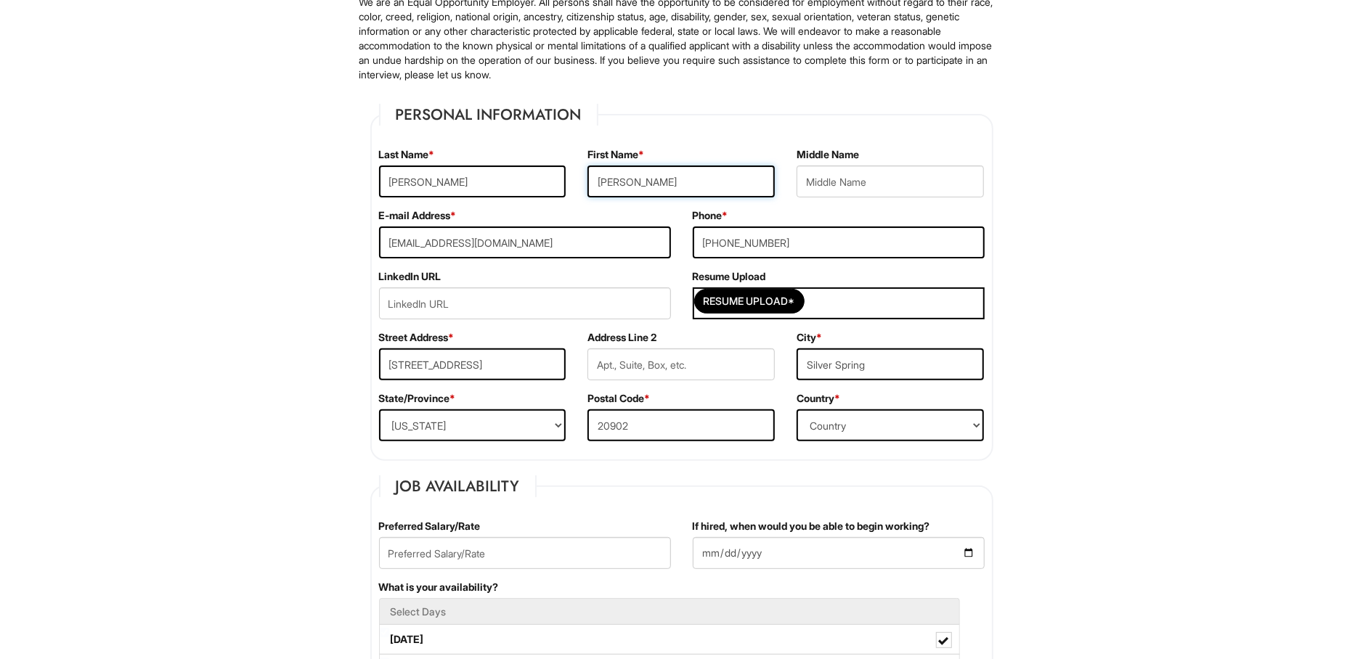
click at [642, 187] on input "Scott" at bounding box center [680, 182] width 187 height 32
type input "Scott"
click at [473, 186] on input "Menendez" at bounding box center [472, 182] width 187 height 32
type input "Menendez"
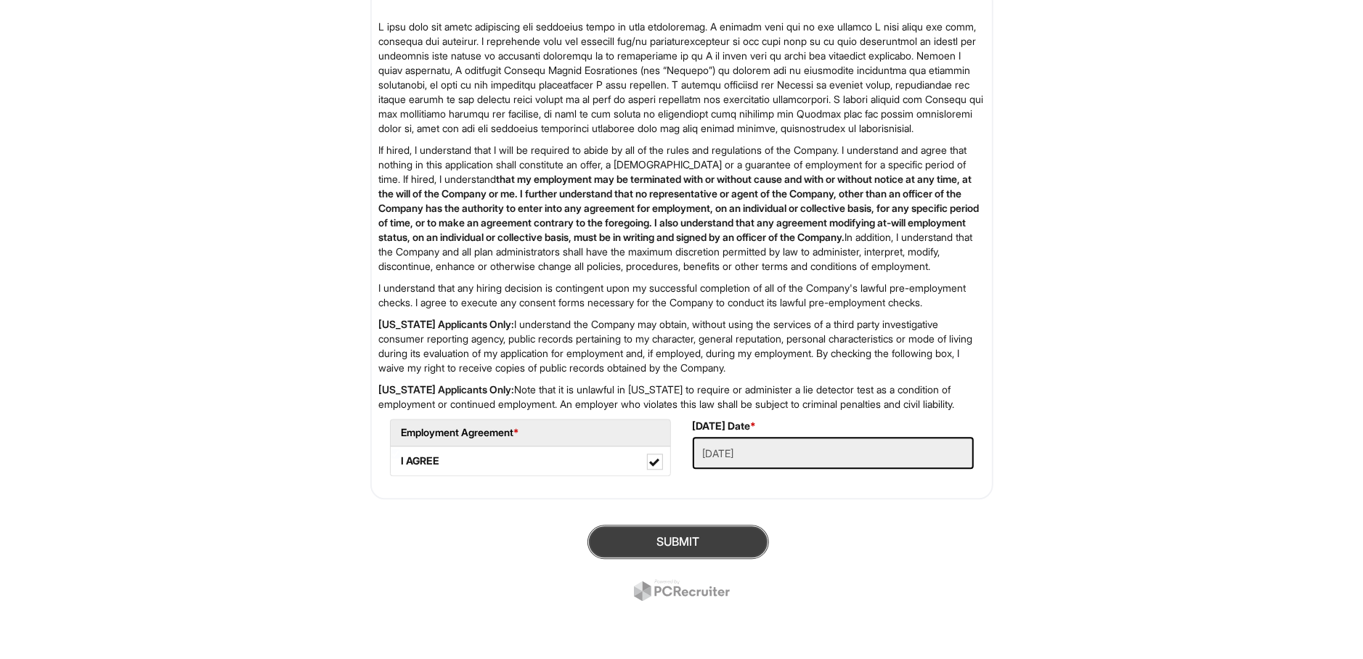
click at [692, 533] on button "SUBMIT" at bounding box center [678, 542] width 182 height 34
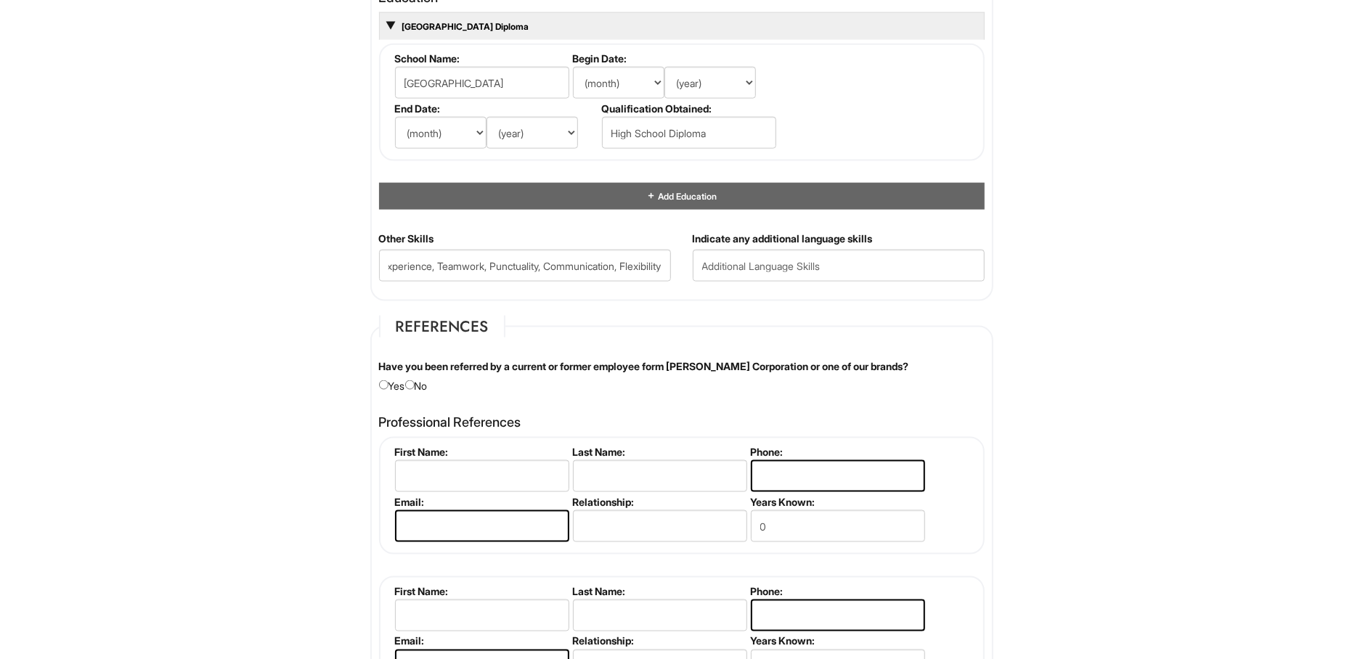
scroll to position [1698, 0]
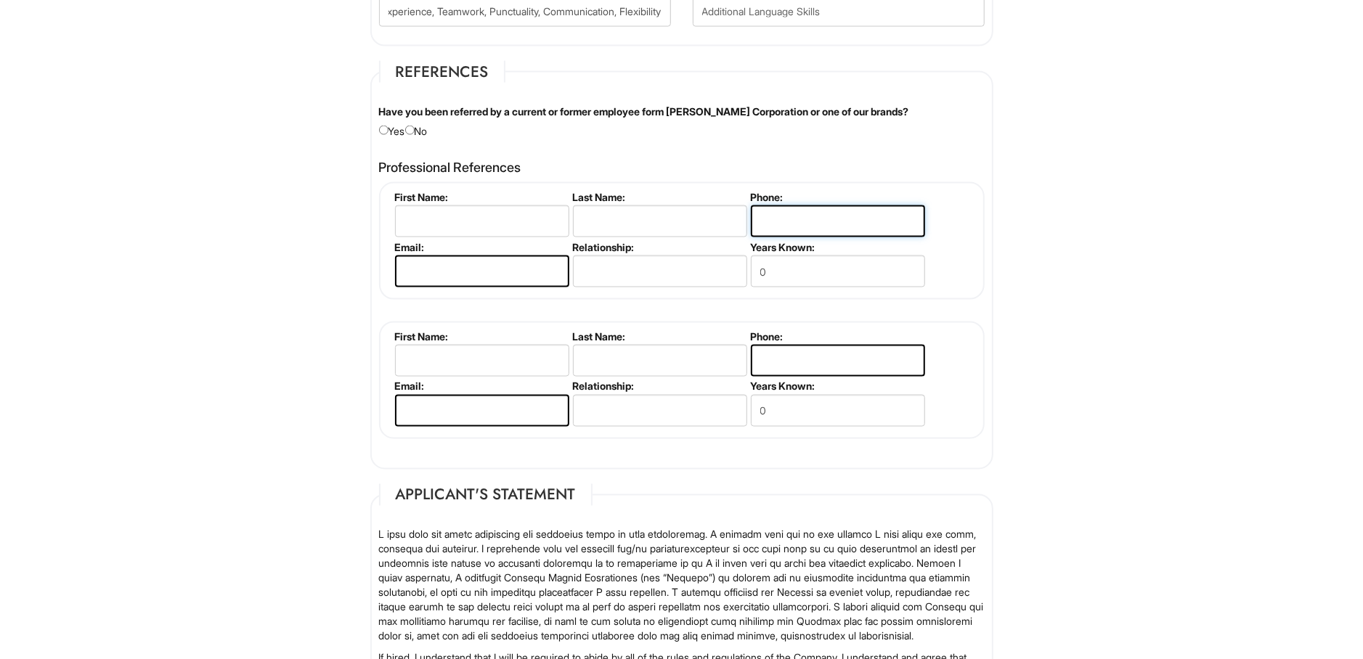
click at [797, 221] on input "tel" at bounding box center [838, 222] width 174 height 32
click at [532, 277] on input "email" at bounding box center [482, 272] width 174 height 32
click at [666, 281] on input "text" at bounding box center [660, 272] width 174 height 32
click at [414, 126] on input "radio" at bounding box center [409, 130] width 9 height 9
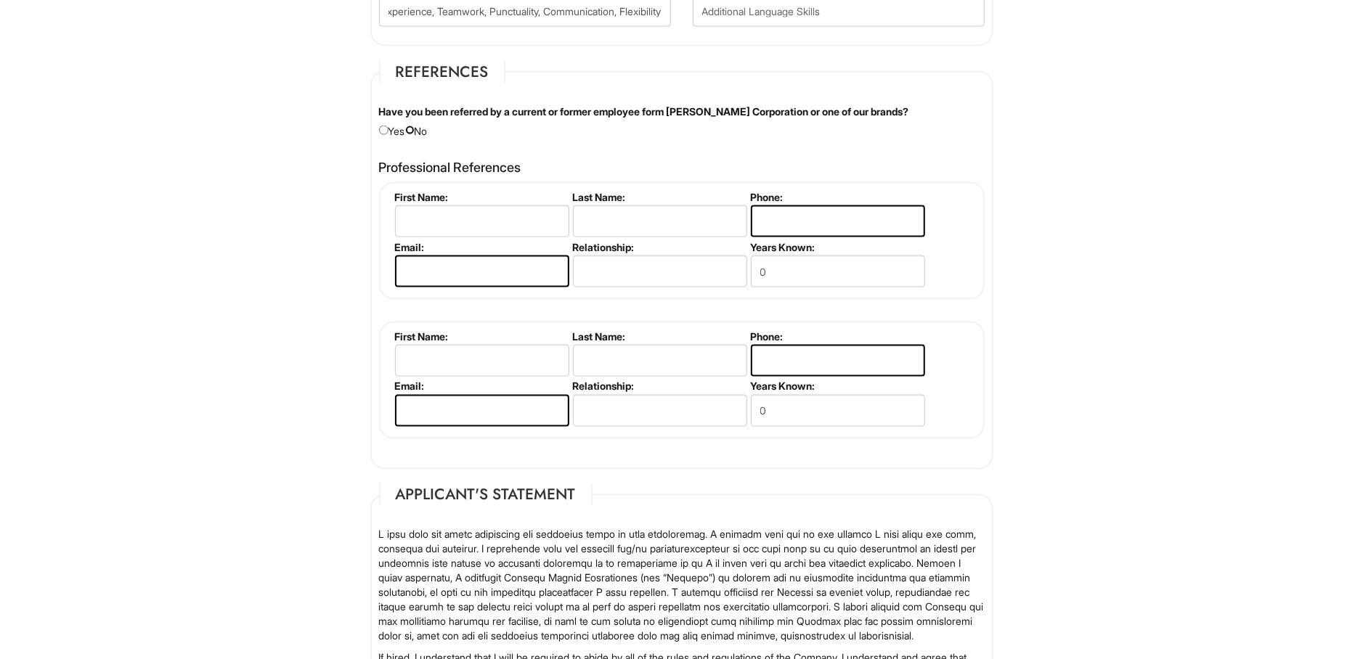
radio input "true"
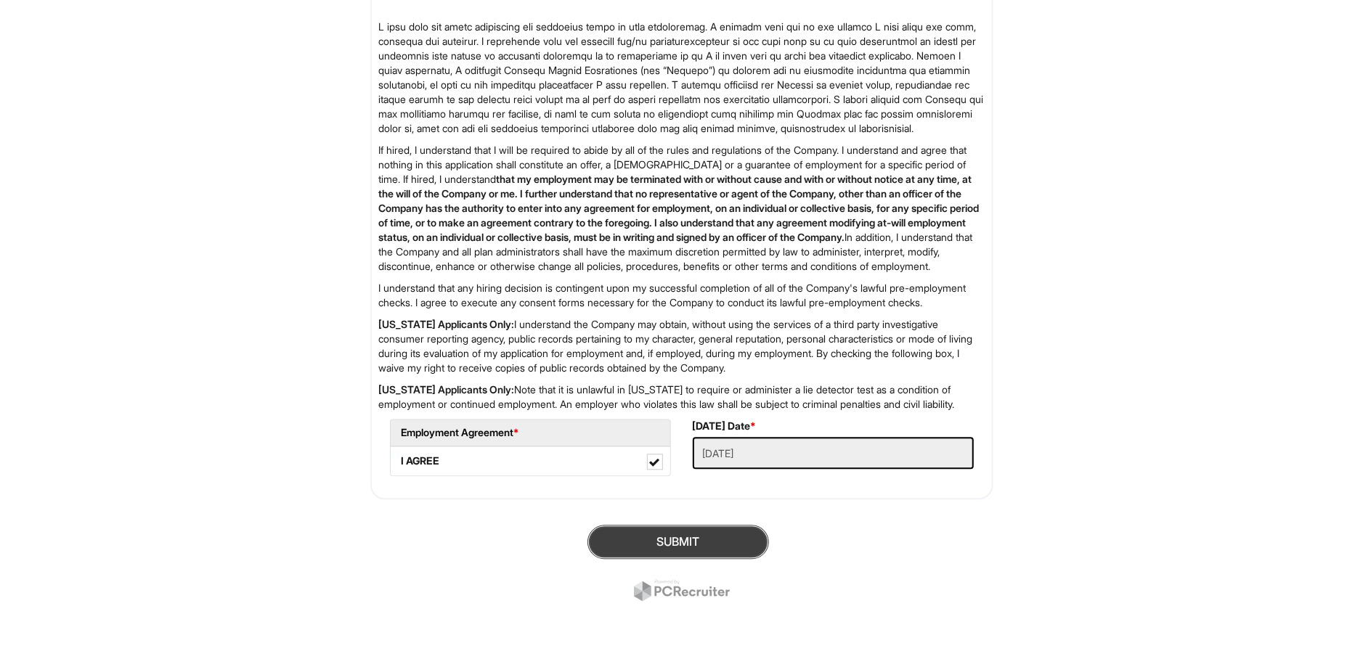
click at [691, 541] on button "SUBMIT" at bounding box center [678, 542] width 182 height 34
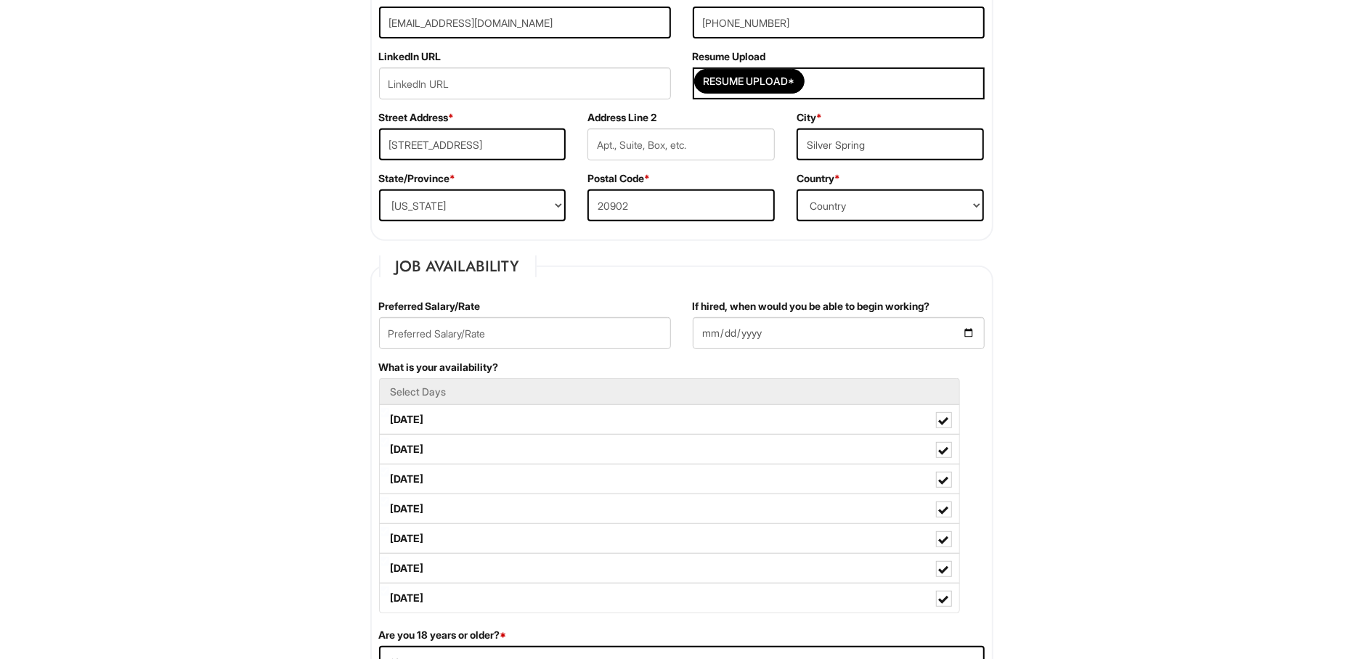
scroll to position [395, 0]
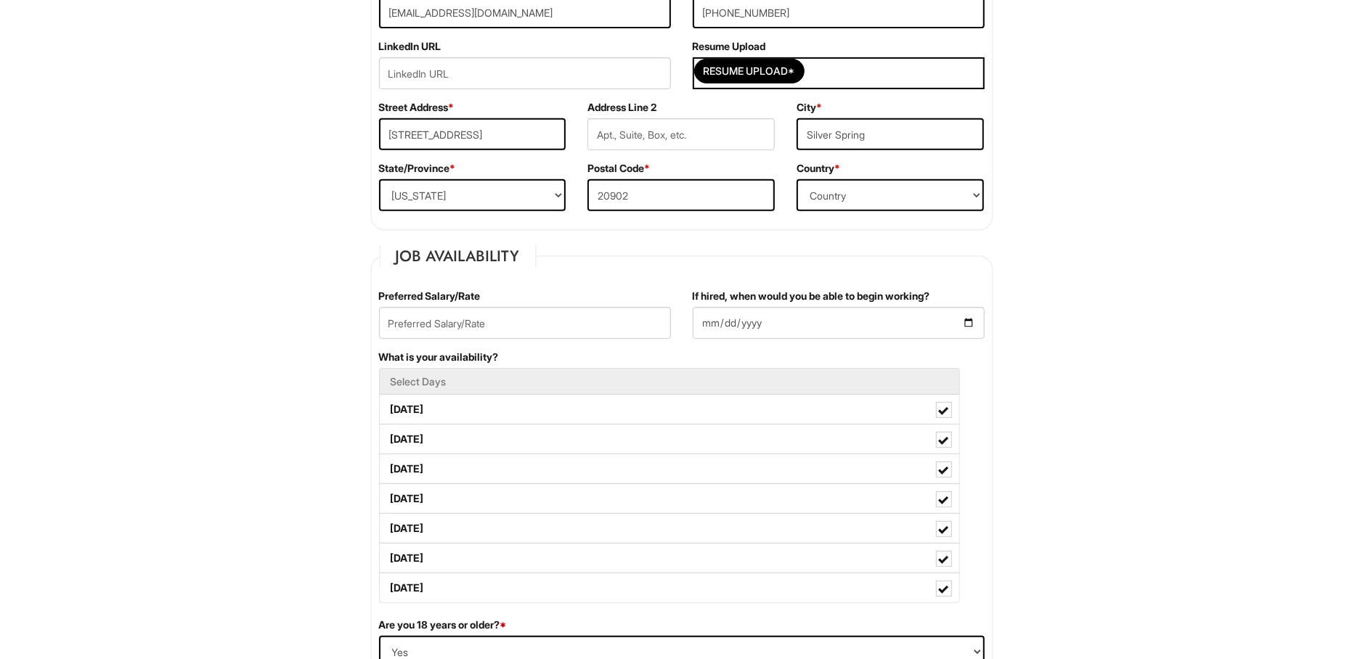
click at [916, 160] on div "City * Silver Spring" at bounding box center [890, 130] width 209 height 61
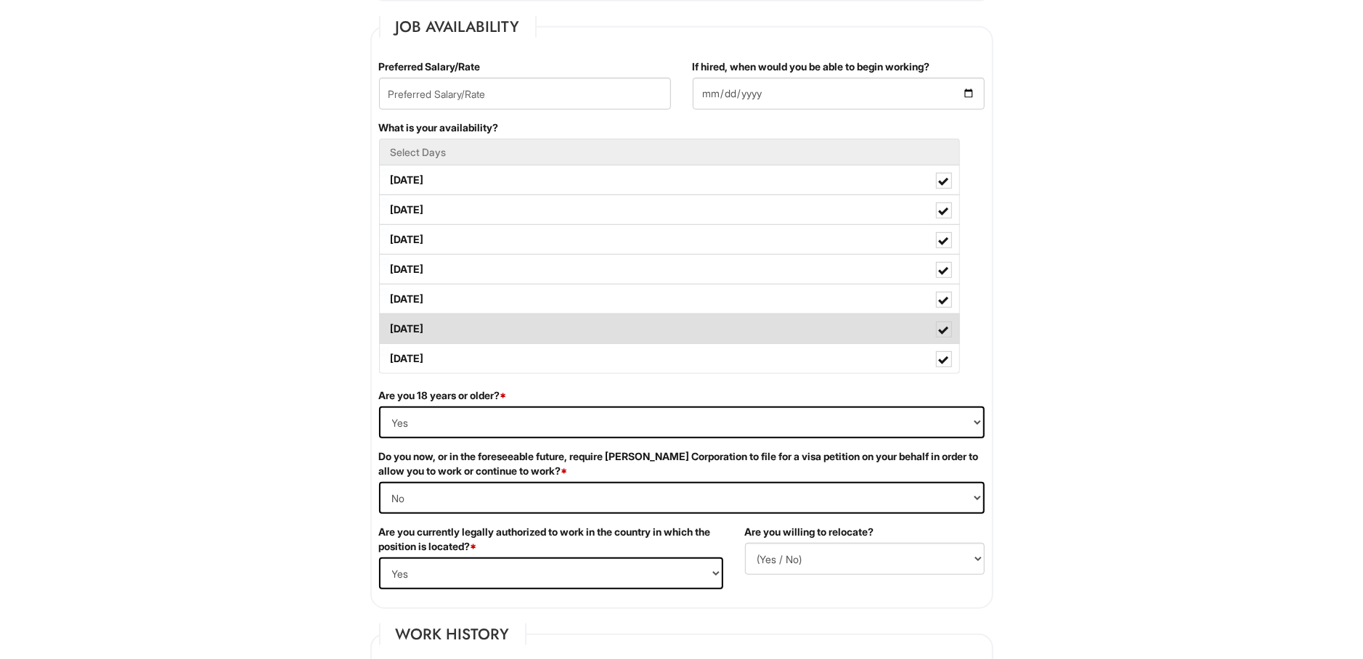
scroll to position [318, 0]
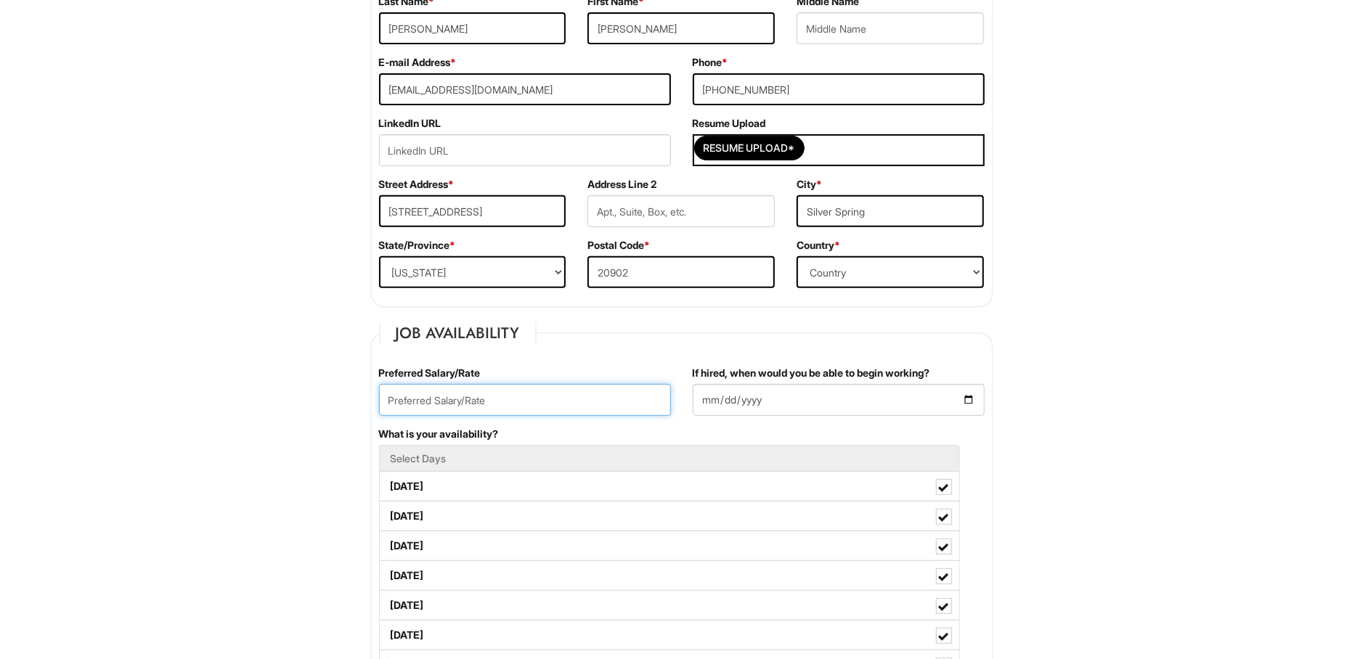
click at [516, 400] on input "text" at bounding box center [525, 400] width 292 height 32
type input "17.65"
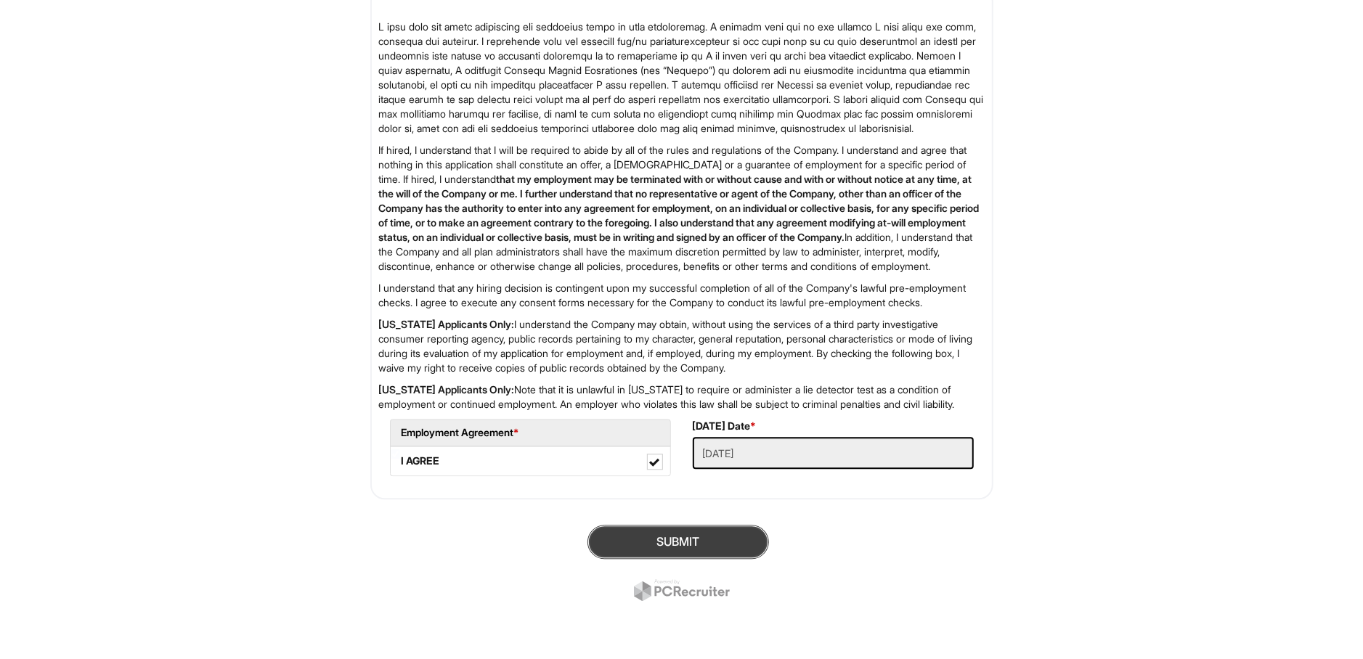
click at [673, 556] on button "SUBMIT" at bounding box center [678, 542] width 182 height 34
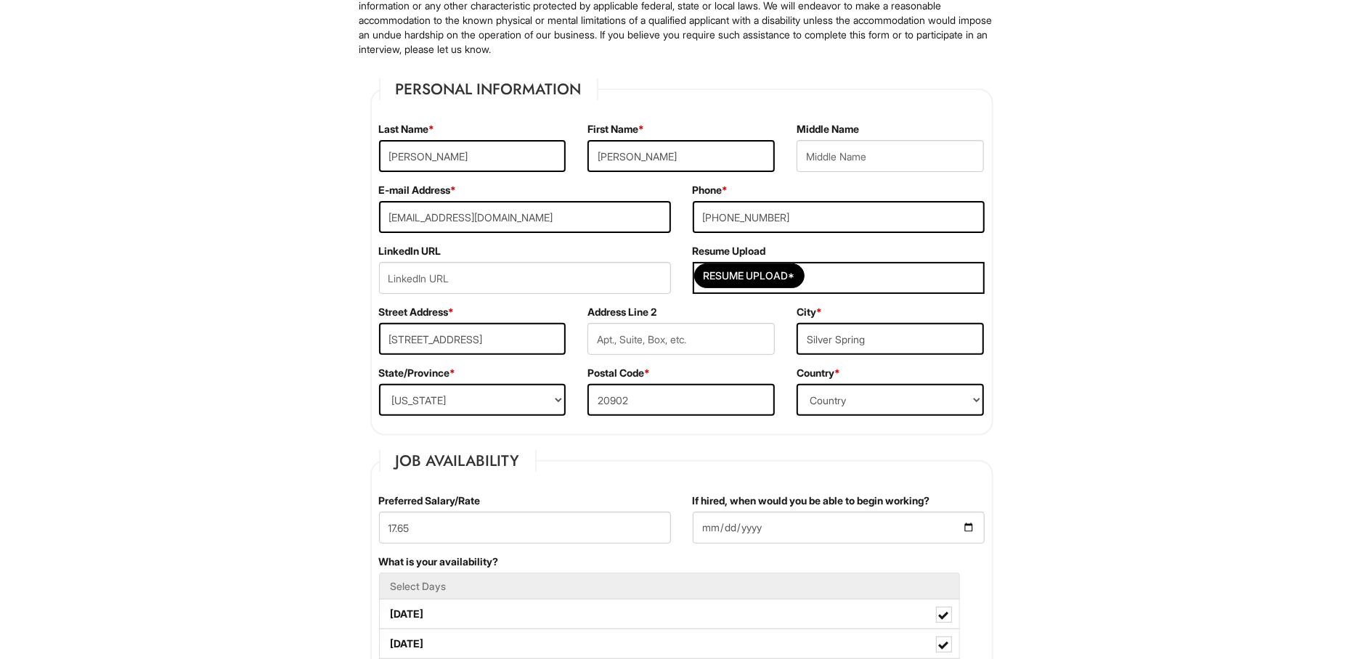
scroll to position [241, 0]
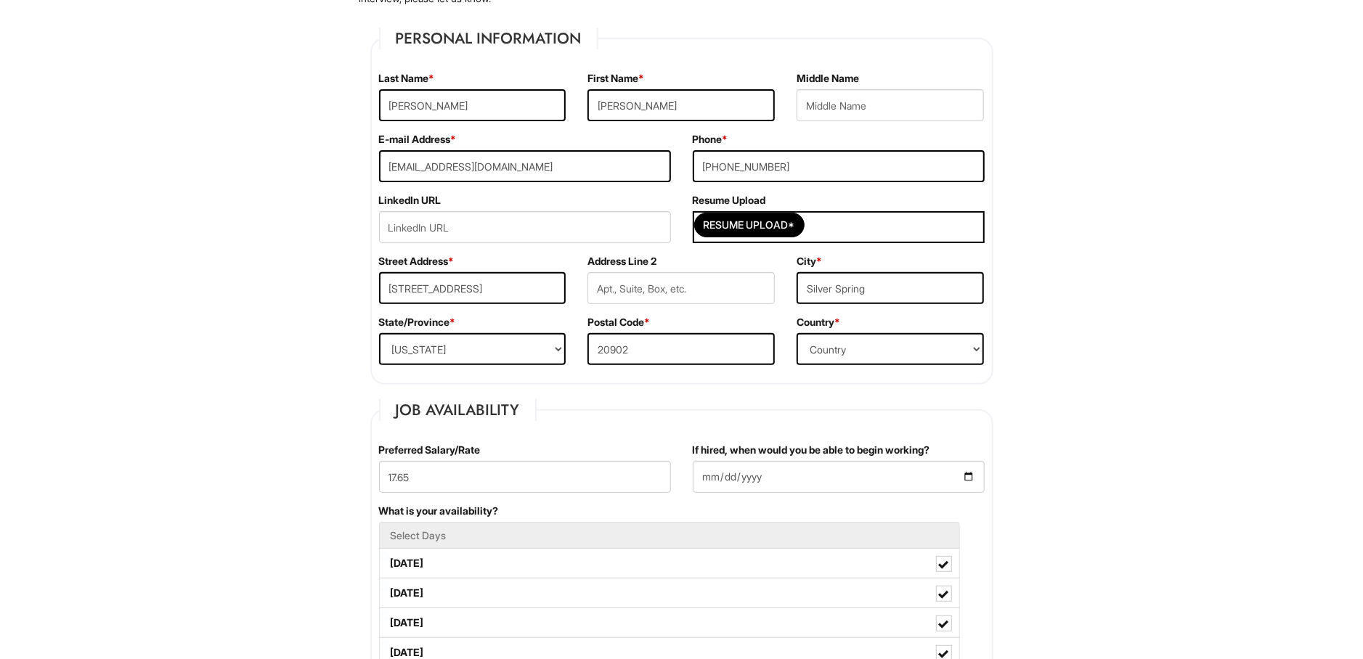
click at [870, 227] on div "Resume Upload*" at bounding box center [839, 227] width 292 height 32
click at [783, 224] on input "Resume Upload*" at bounding box center [749, 224] width 109 height 23
click at [748, 219] on input "Resume Upload*" at bounding box center [749, 224] width 109 height 23
type input "C:\fakepath\Resume-1.pdf"
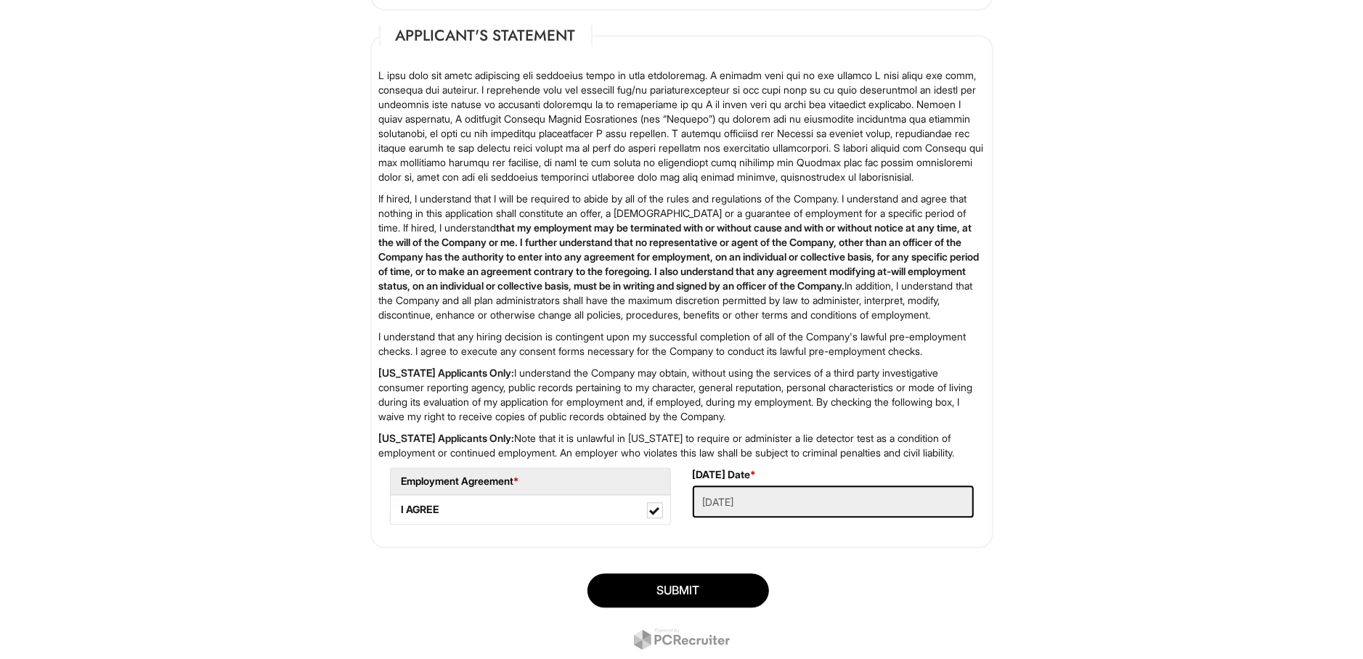
scroll to position [2255, 0]
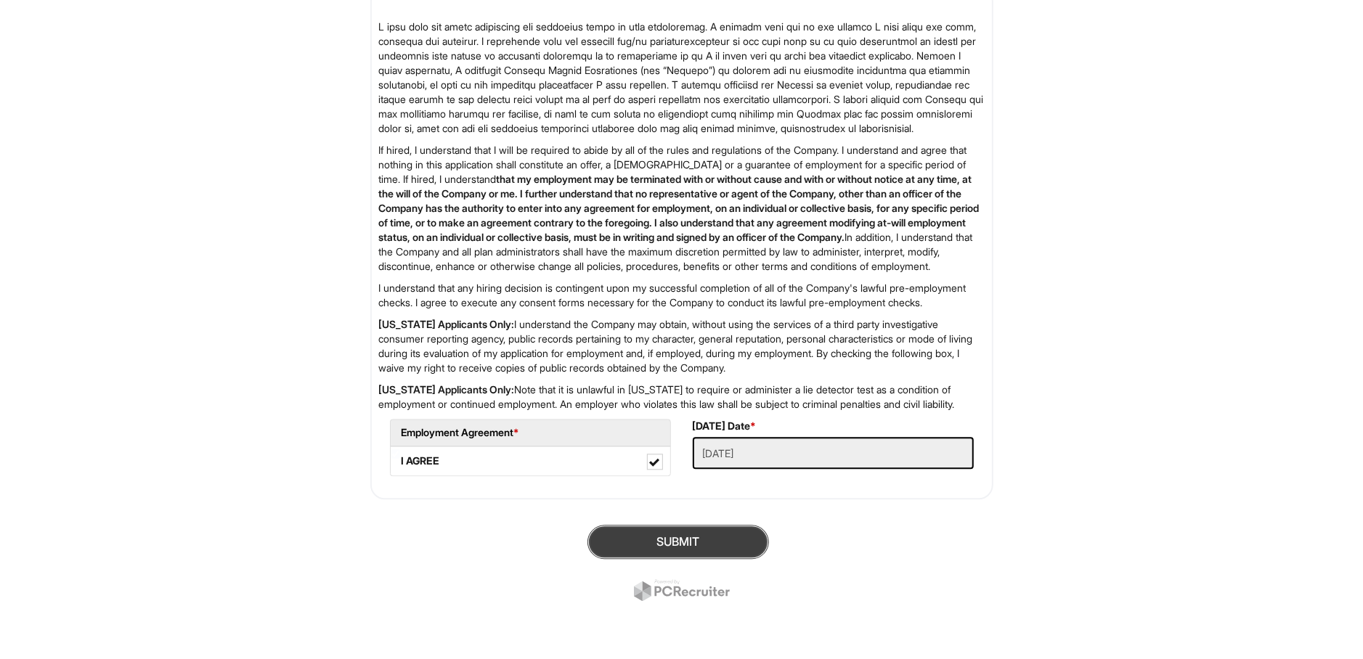
click at [690, 547] on button "SUBMIT" at bounding box center [678, 542] width 182 height 34
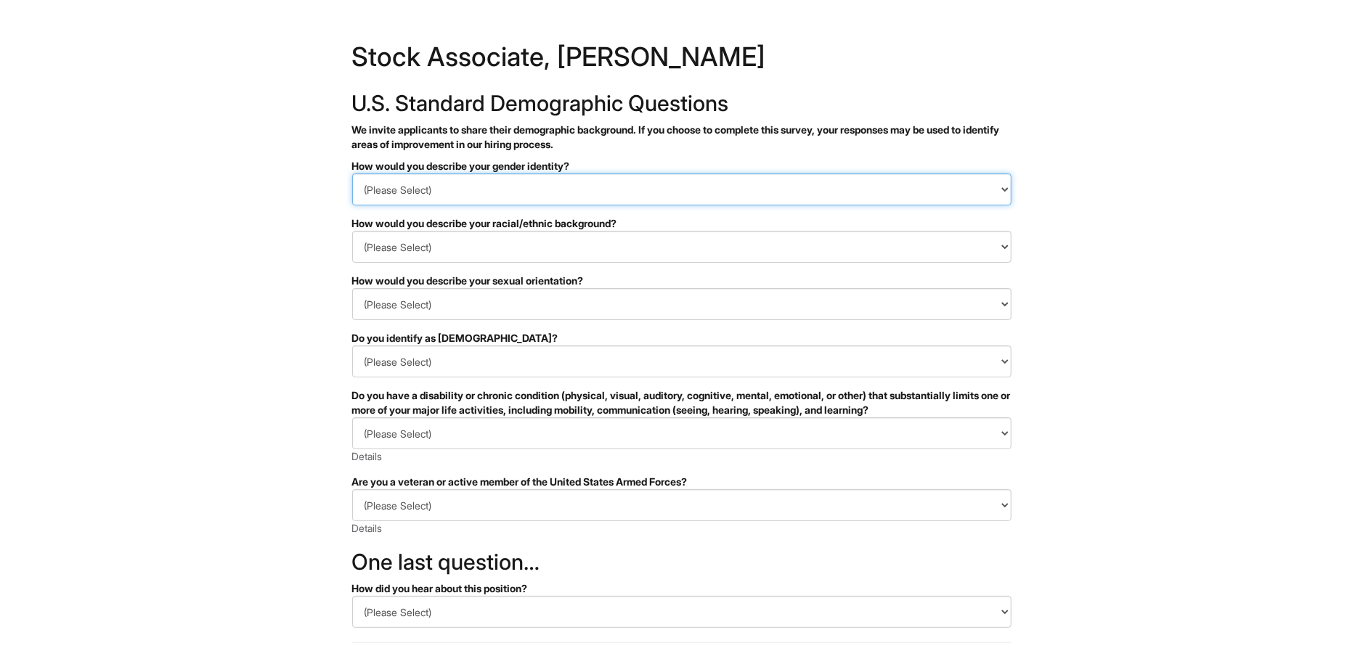
click at [352, 174] on select "(Please Select) Man Woman [DEMOGRAPHIC_DATA] I prefer to self-describe I don't …" at bounding box center [681, 190] width 659 height 32
select select "Man"
click option "Man" at bounding box center [0, 0] width 0 height 0
click at [281, 234] on html "&nbsp; ✔ 2 3 Stock Associate, [PERSON_NAME] U.S. Standard Demographic Questions…" at bounding box center [681, 409] width 1363 height 818
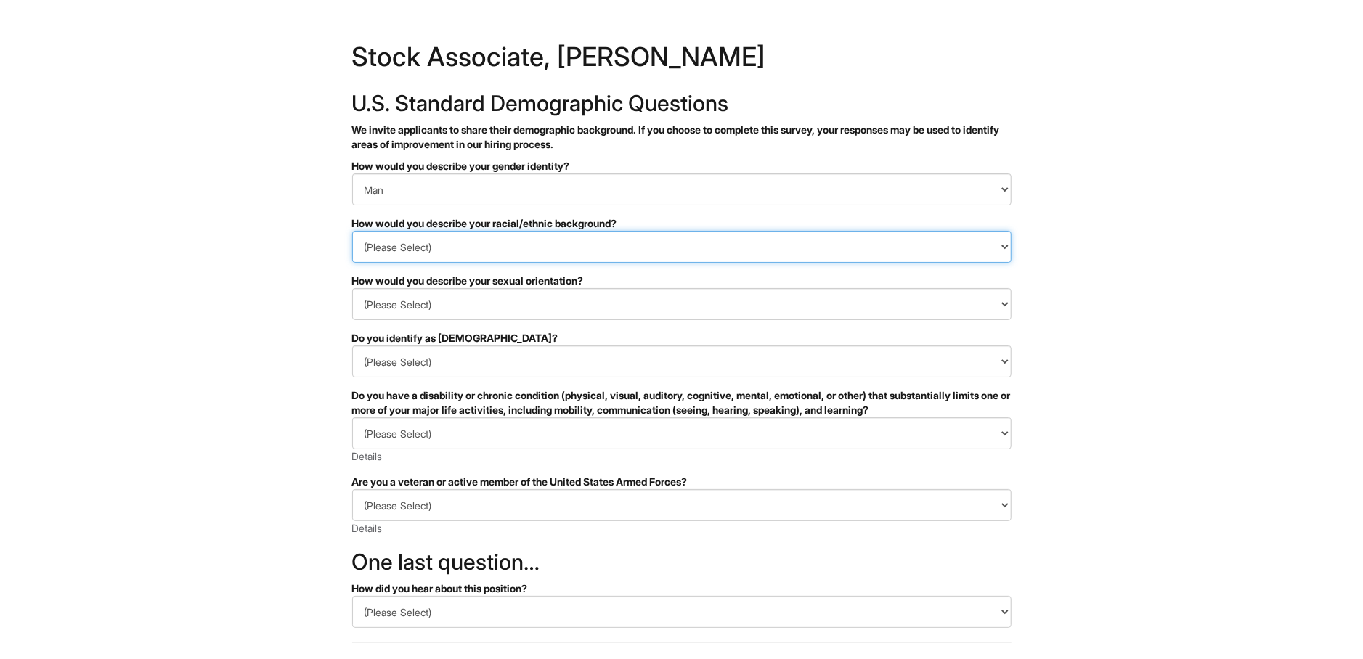
click at [352, 231] on select "(Please Select) [DEMOGRAPHIC_DATA] or of [DEMOGRAPHIC_DATA] descent [DEMOGRAPHI…" at bounding box center [681, 247] width 659 height 32
click option "Hispanic, Latinx or of Spanish Origin" at bounding box center [0, 0] width 0 height 0
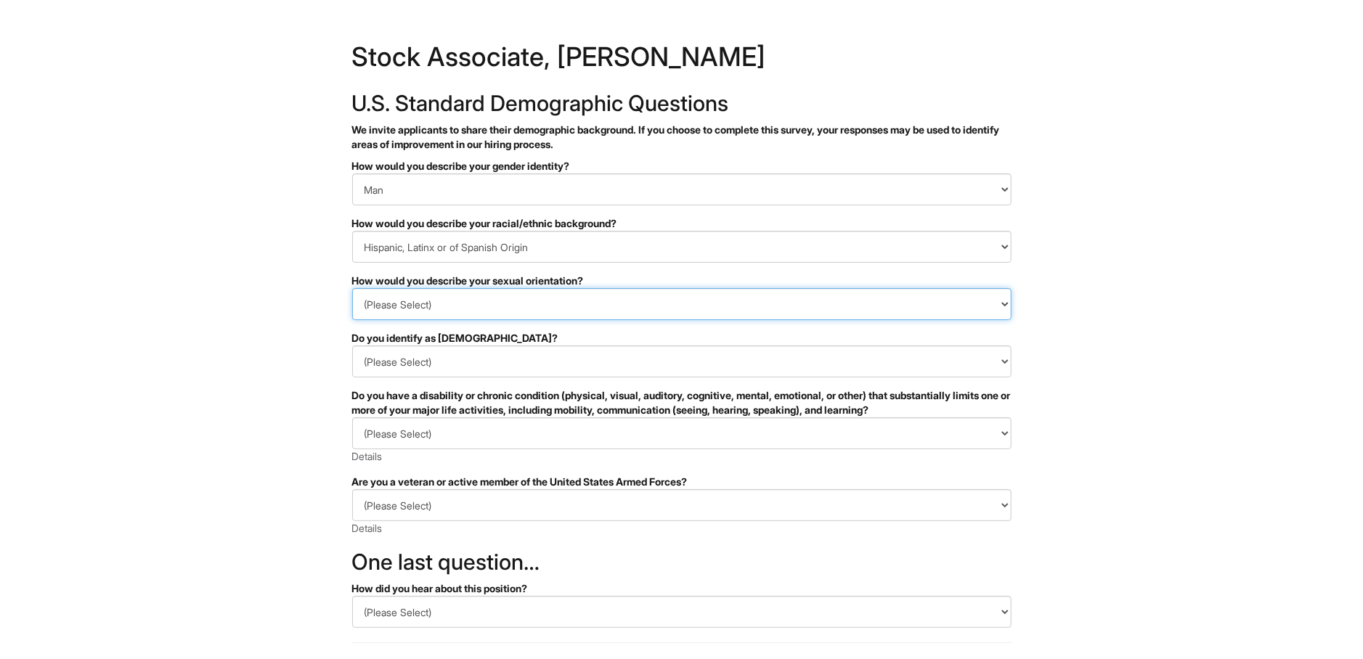
click at [352, 288] on select "(Please Select) [DEMOGRAPHIC_DATA] [DEMOGRAPHIC_DATA] and/or [DEMOGRAPHIC_DATA]…" at bounding box center [681, 304] width 659 height 32
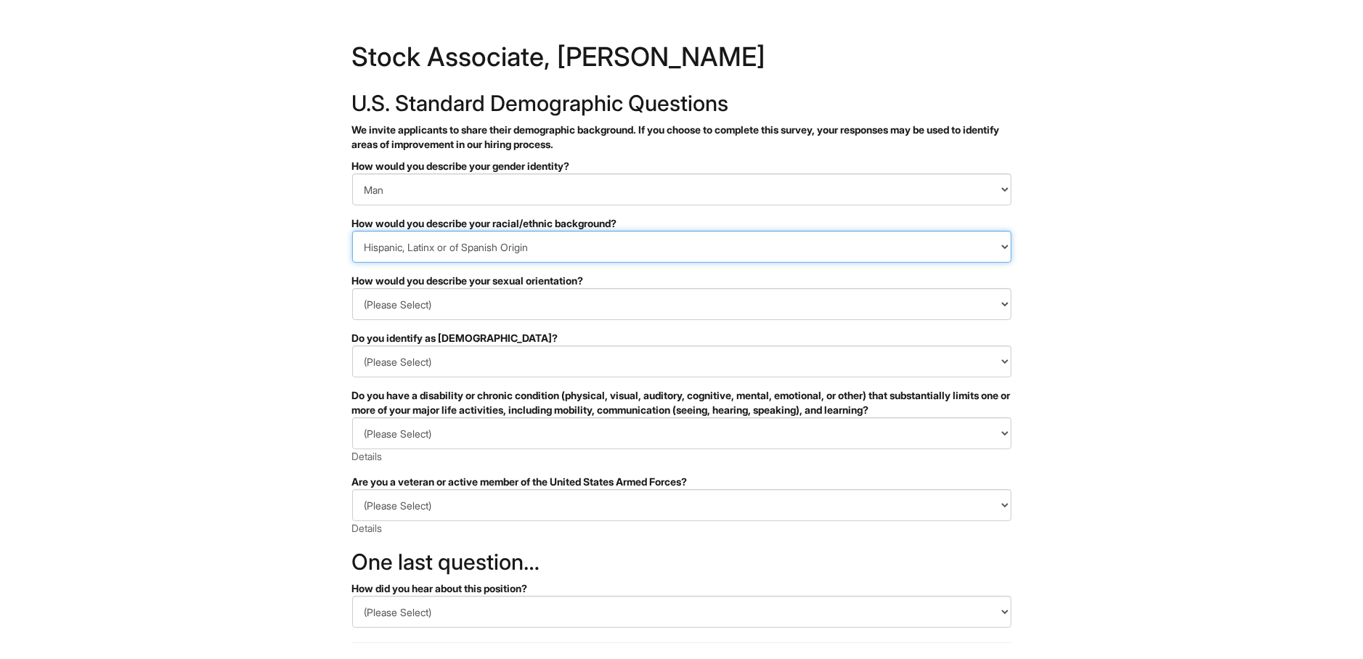
click at [352, 231] on select "(Please Select) [DEMOGRAPHIC_DATA] or of [DEMOGRAPHIC_DATA] descent [DEMOGRAPHI…" at bounding box center [681, 247] width 659 height 32
select select "White or European"
click option "White or European" at bounding box center [0, 0] width 0 height 0
click at [352, 231] on select "(Please Select) [DEMOGRAPHIC_DATA] or of [DEMOGRAPHIC_DATA] descent [DEMOGRAPHI…" at bounding box center [681, 247] width 659 height 32
click at [472, 243] on select "(Please Select) [DEMOGRAPHIC_DATA] or of [DEMOGRAPHIC_DATA] descent [DEMOGRAPHI…" at bounding box center [681, 247] width 659 height 32
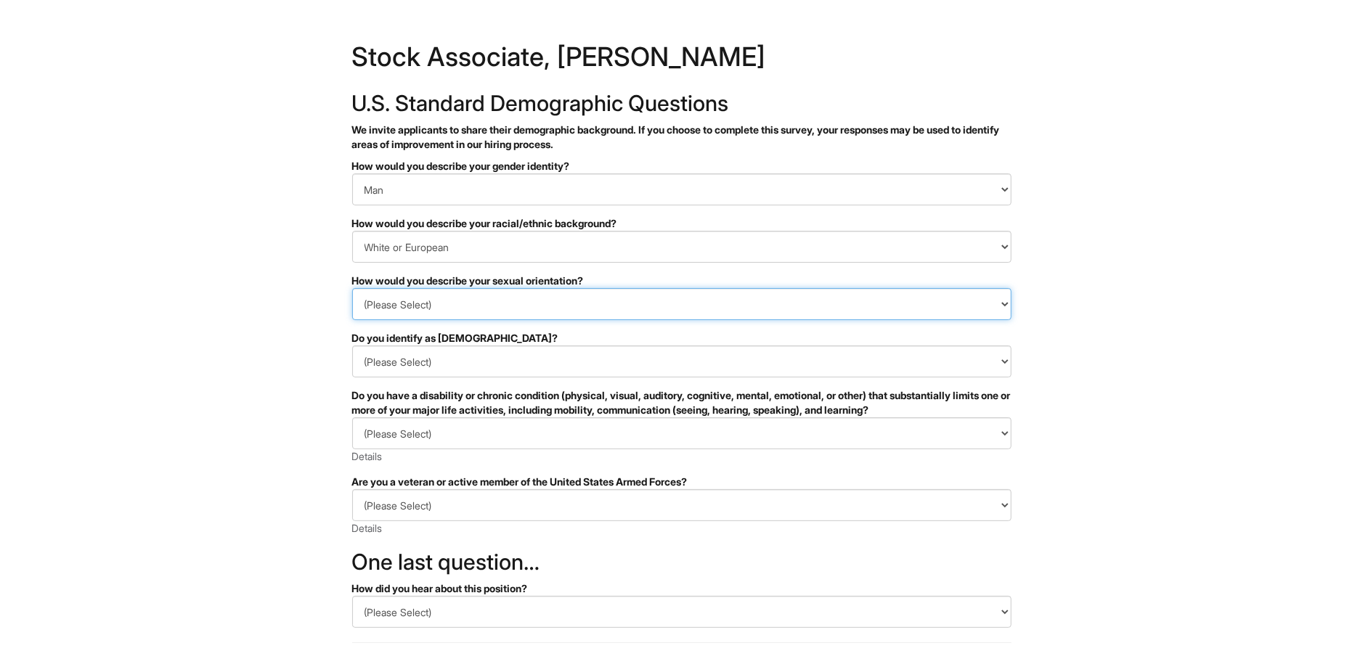
click at [352, 288] on select "(Please Select) [DEMOGRAPHIC_DATA] [DEMOGRAPHIC_DATA] and/or [DEMOGRAPHIC_DATA]…" at bounding box center [681, 304] width 659 height 32
select select "[DEMOGRAPHIC_DATA]"
click option "[DEMOGRAPHIC_DATA]" at bounding box center [0, 0] width 0 height 0
click at [271, 334] on html "&nbsp; ✔ 2 3 Stock Associate, [PERSON_NAME] U.S. Standard Demographic Questions…" at bounding box center [681, 409] width 1363 height 818
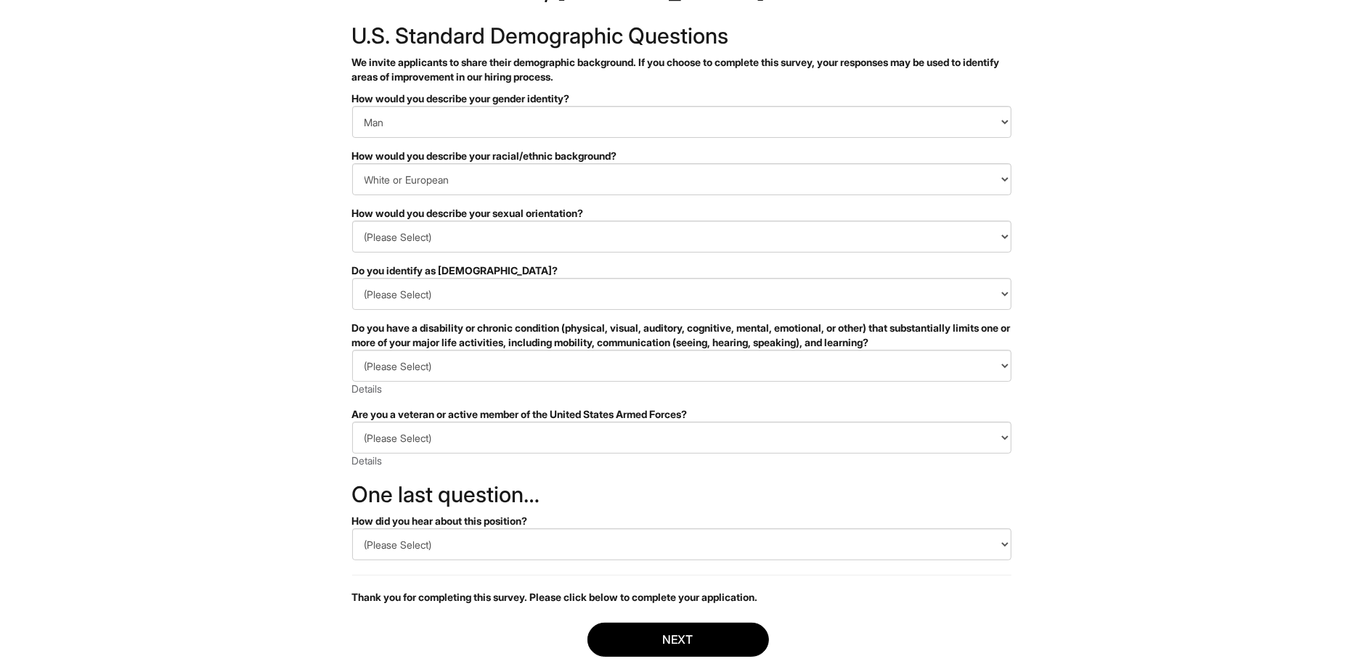
scroll to position [76, 0]
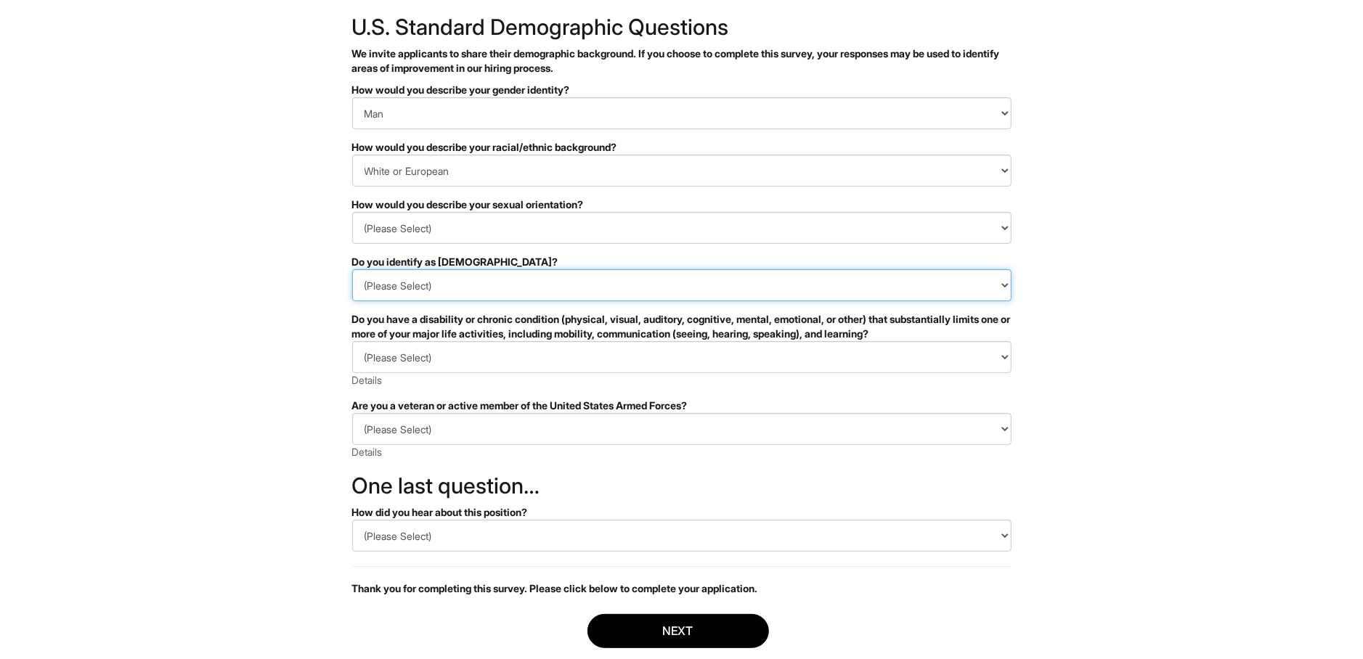
click at [352, 269] on select "(Please Select) Yes No I prefer to self-describe I don't wish to answer" at bounding box center [681, 285] width 659 height 32
select select "No"
click option "No" at bounding box center [0, 0] width 0 height 0
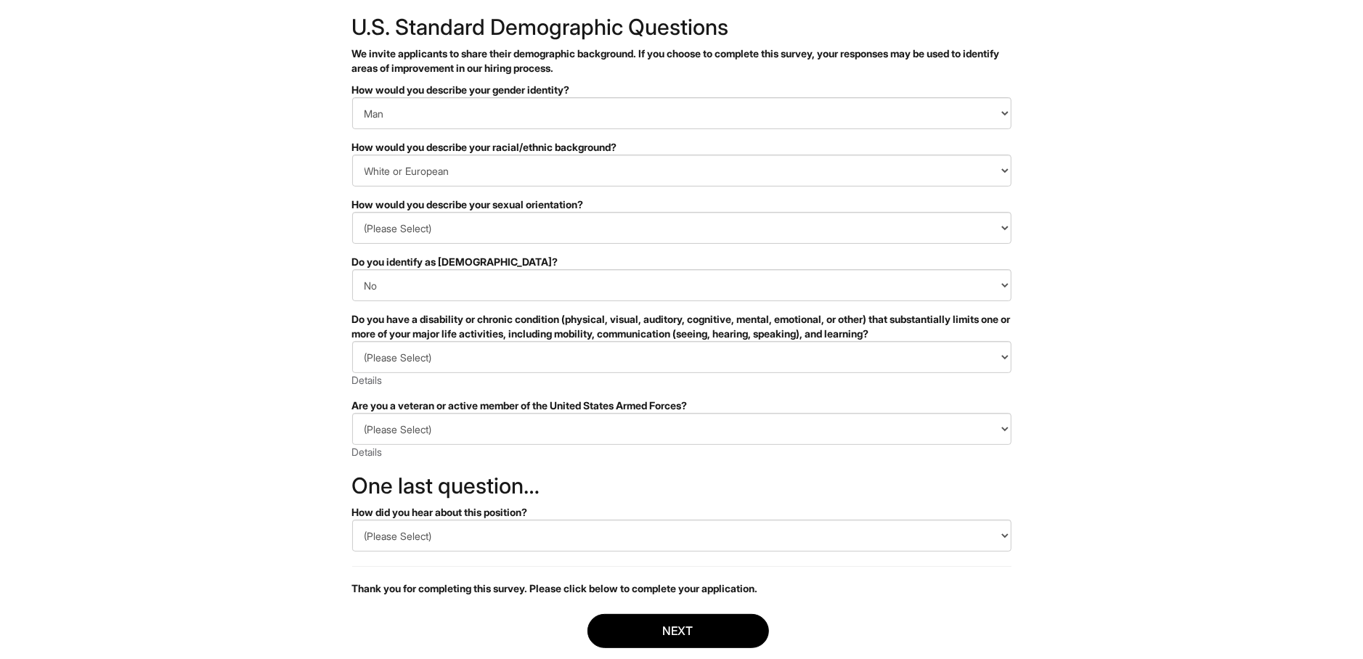
click at [298, 349] on html "&nbsp; ✔ 2 3 Stock Associate, [PERSON_NAME] U.S. Standard Demographic Questions…" at bounding box center [681, 333] width 1363 height 818
click at [352, 341] on select "(Please Select) YES, I HAVE A DISABILITY (or previously had a disability) NO, I…" at bounding box center [681, 357] width 659 height 32
select select "NO, I DON'T HAVE A DISABILITY"
click option "NO, I DON'T HAVE A DISABILITY" at bounding box center [0, 0] width 0 height 0
click at [296, 402] on html "&nbsp; ✔ 2 3 Stock Associate, [PERSON_NAME] U.S. Standard Demographic Questions…" at bounding box center [681, 333] width 1363 height 818
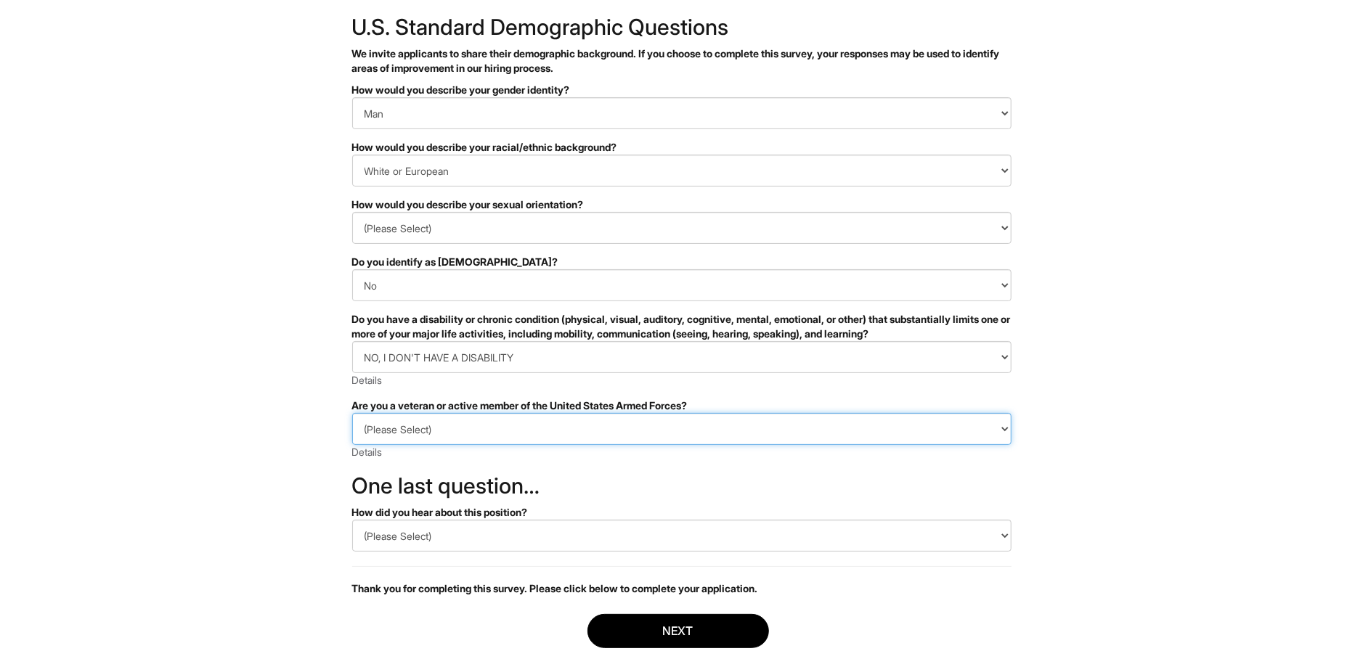
click at [352, 413] on select "(Please Select) I IDENTIFY AS ONE OR MORE OF THE CLASSIFICATIONS OF PROTECTED V…" at bounding box center [681, 429] width 659 height 32
select select "I AM NOT A PROTECTED VETERAN"
click option "I AM NOT A PROTECTED VETERAN" at bounding box center [0, 0] width 0 height 0
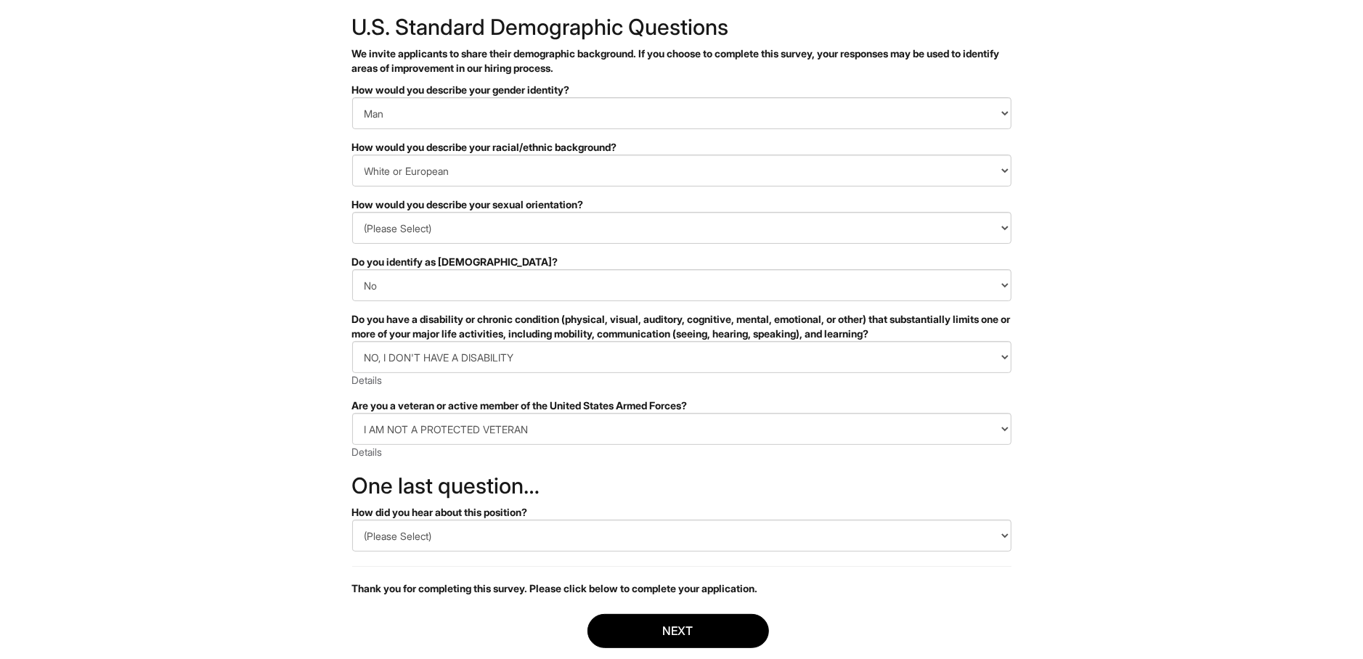
click at [287, 472] on html "&nbsp; ✔ 2 3 Stock Associate, [PERSON_NAME] U.S. Standard Demographic Questions…" at bounding box center [681, 333] width 1363 height 818
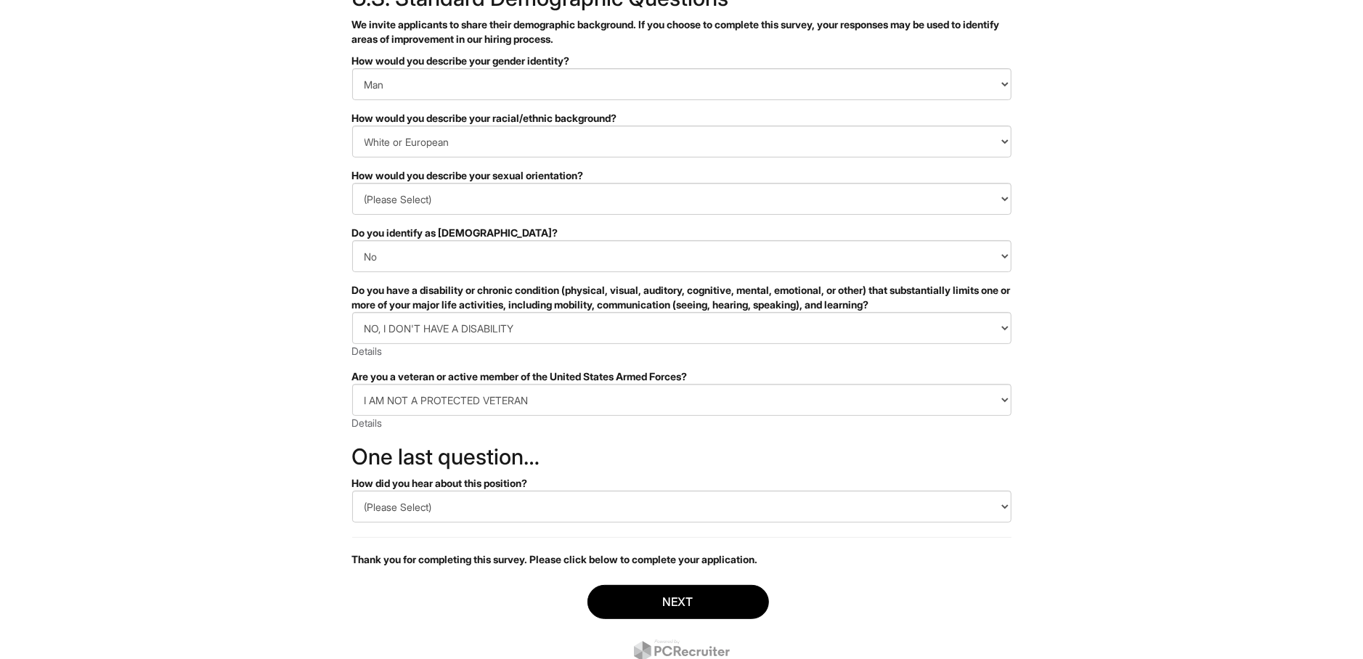
scroll to position [158, 0]
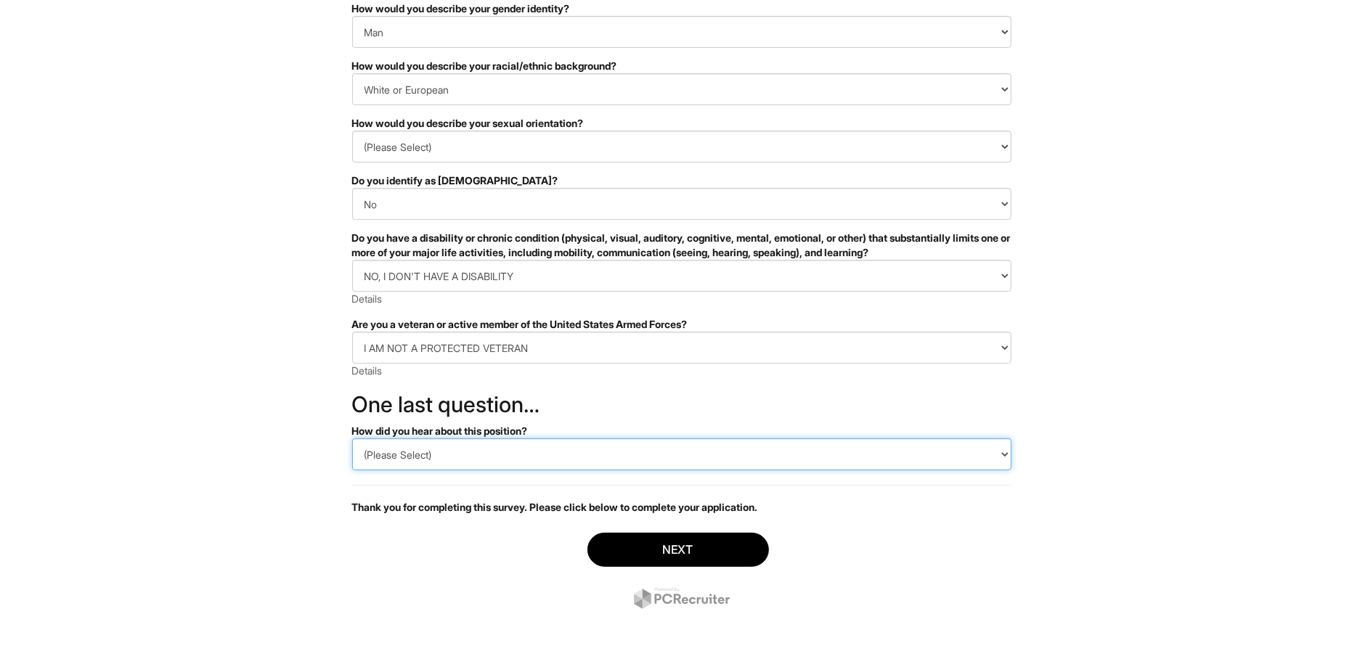
click at [352, 439] on select "(Please Select) CareerBuilder Indeed LinkedIn Monster Referral Other" at bounding box center [681, 455] width 659 height 32
select select "Indeed"
click option "Indeed" at bounding box center [0, 0] width 0 height 0
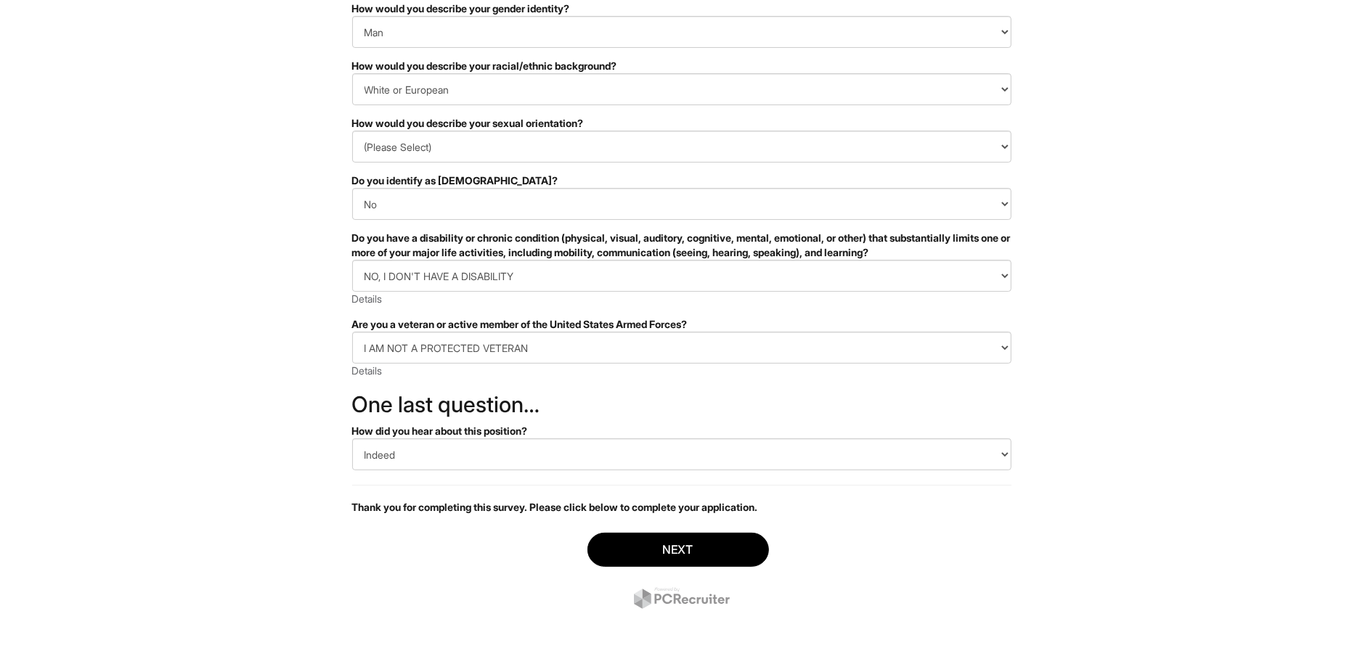
click at [272, 494] on html "&nbsp; ✔ 2 3 Stock Associate, [PERSON_NAME] U.S. Standard Demographic Questions…" at bounding box center [681, 251] width 1363 height 818
click at [672, 541] on button "Next" at bounding box center [678, 550] width 182 height 34
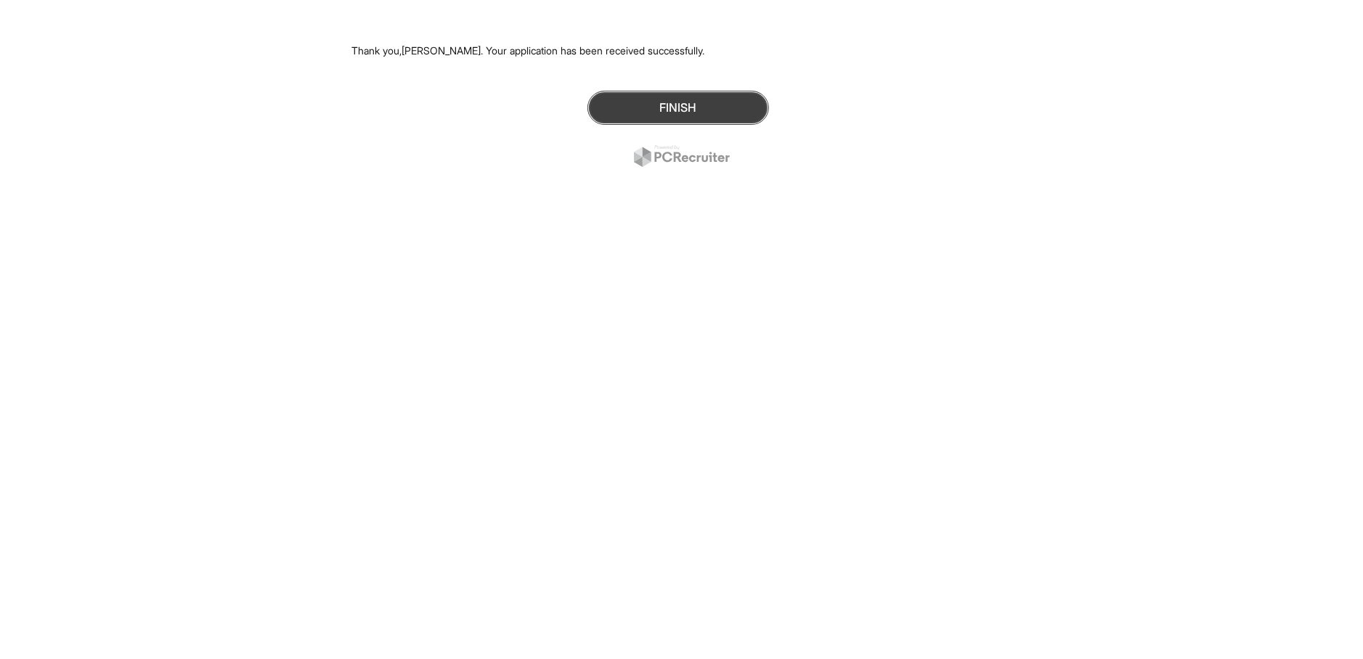
click at [658, 110] on button "Finish" at bounding box center [678, 108] width 182 height 34
